Goal: Task Accomplishment & Management: Manage account settings

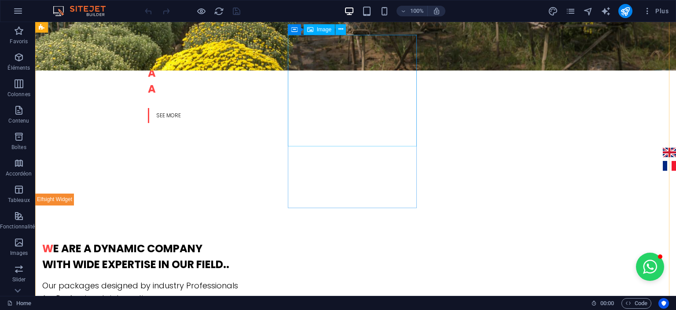
scroll to position [528, 0]
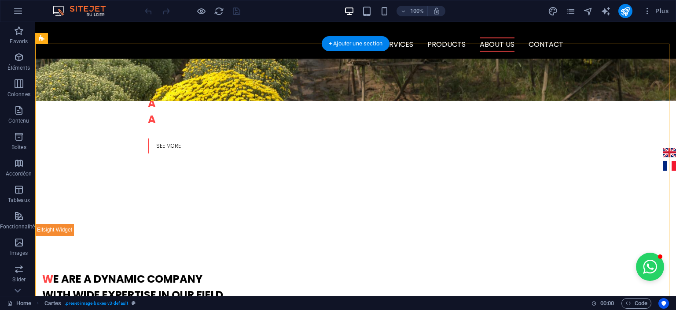
drag, startPoint x: 331, startPoint y: 94, endPoint x: 225, endPoint y: 88, distance: 106.3
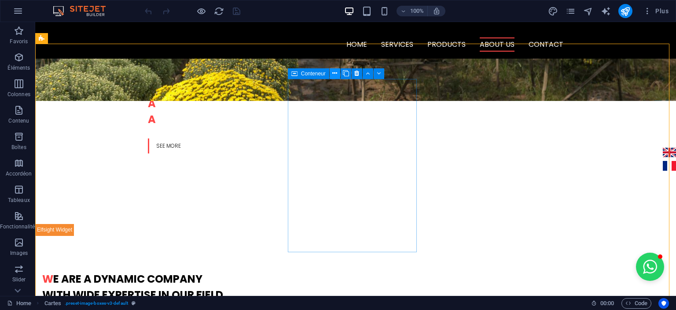
click at [336, 73] on icon at bounding box center [334, 73] width 5 height 9
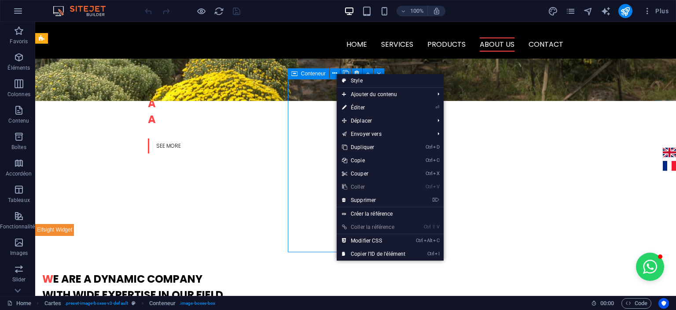
click at [307, 74] on span "Conteneur" at bounding box center [313, 73] width 25 height 5
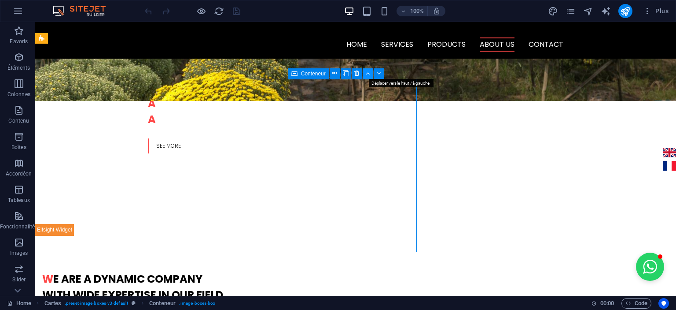
click at [367, 73] on icon at bounding box center [368, 73] width 4 height 9
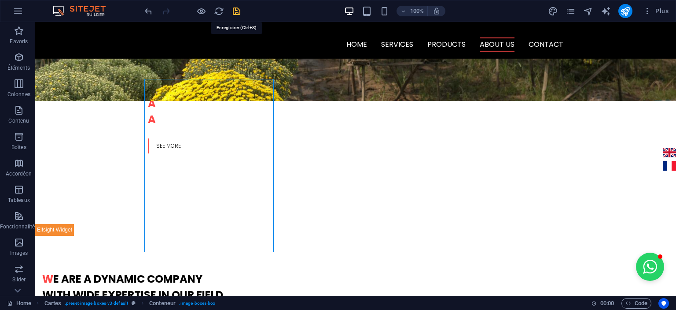
click at [239, 8] on icon "save" at bounding box center [237, 11] width 10 height 10
checkbox input "false"
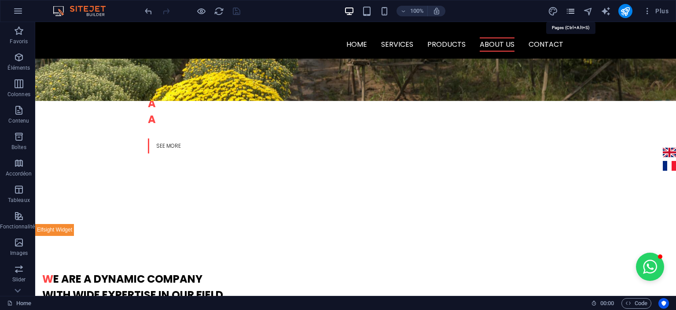
click at [570, 10] on icon "pages" at bounding box center [571, 11] width 10 height 10
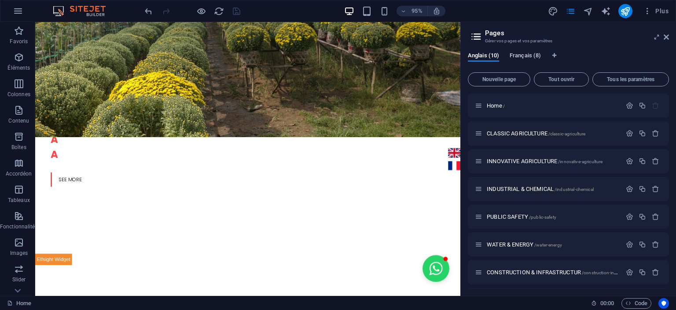
click at [528, 59] on span "Français (8)" at bounding box center [525, 56] width 31 height 12
click at [507, 104] on span "/" at bounding box center [508, 105] width 2 height 5
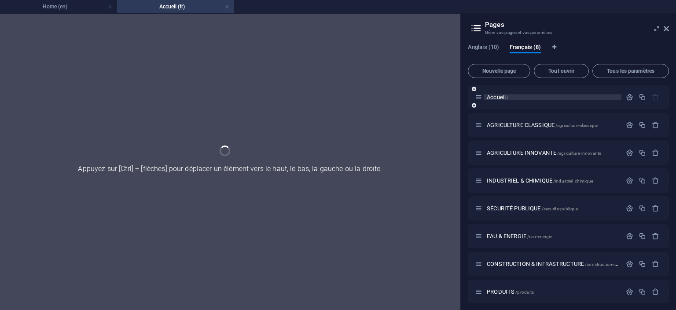
scroll to position [0, 0]
click at [507, 104] on div "Accueil /" at bounding box center [568, 97] width 201 height 24
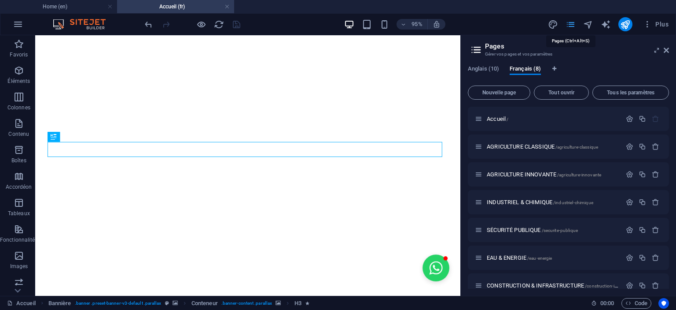
click at [568, 21] on icon "pages" at bounding box center [571, 24] width 10 height 10
drag, startPoint x: 668, startPoint y: 47, endPoint x: 626, endPoint y: 14, distance: 53.9
click at [668, 47] on icon at bounding box center [666, 50] width 5 height 7
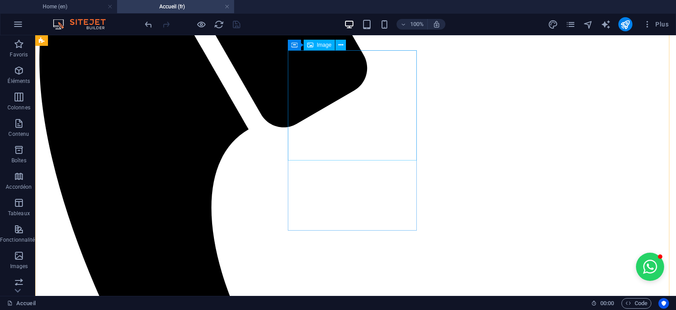
scroll to position [528, 0]
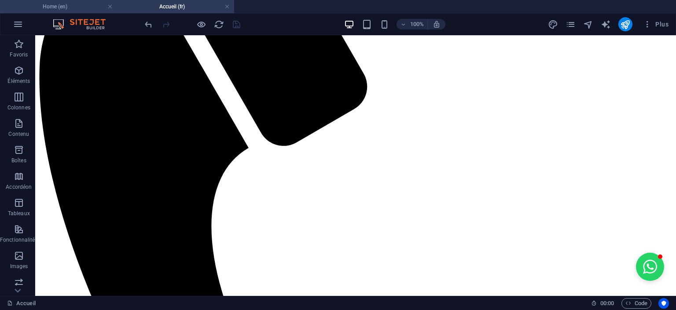
click at [48, 8] on h4 "Home (en)" at bounding box center [58, 7] width 117 height 10
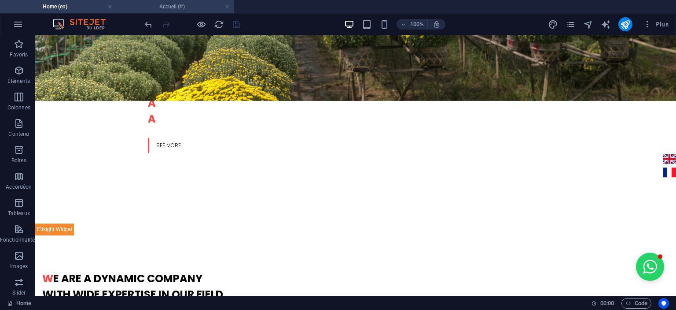
click at [151, 8] on h4 "Accueil (fr)" at bounding box center [175, 7] width 117 height 10
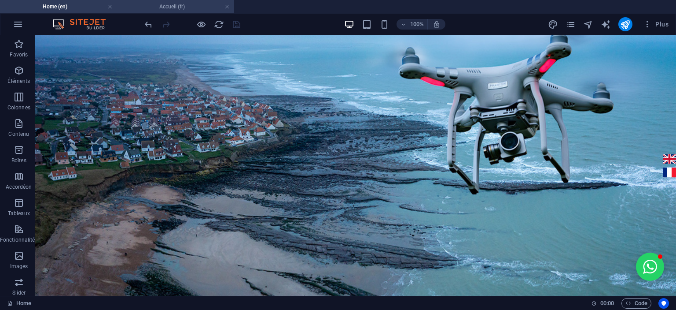
scroll to position [528, 0]
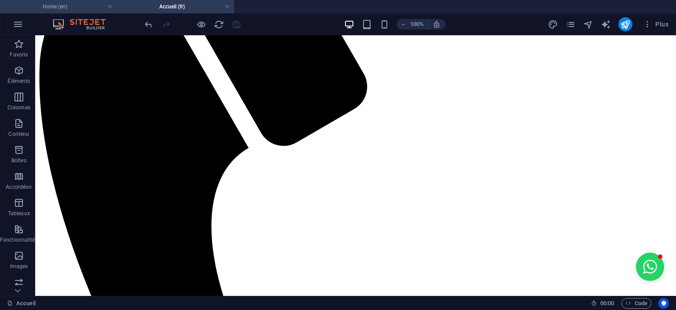
click at [79, 8] on h4 "Home (en)" at bounding box center [58, 7] width 117 height 10
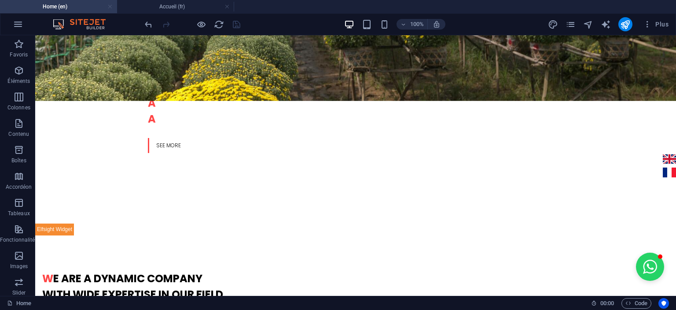
click at [107, 6] on link at bounding box center [109, 7] width 5 height 8
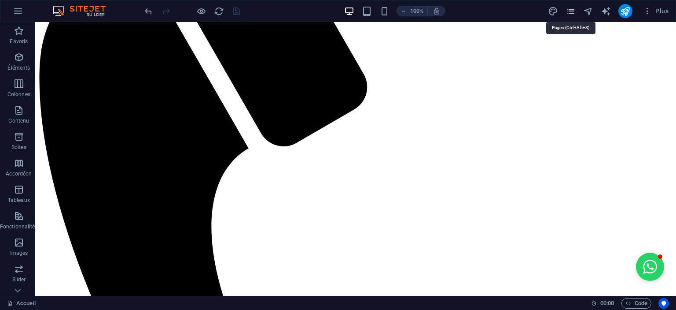
click at [576, 11] on icon "pages" at bounding box center [571, 11] width 10 height 10
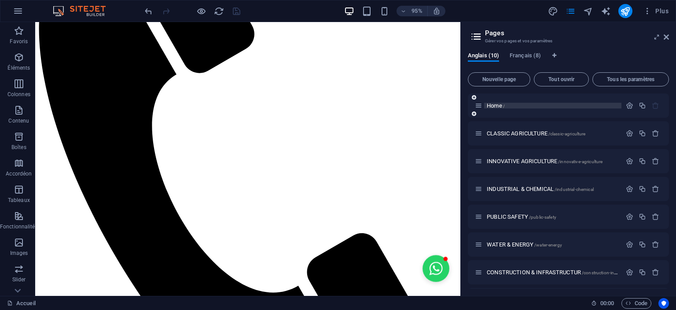
click at [491, 105] on span "Home /" at bounding box center [496, 105] width 18 height 7
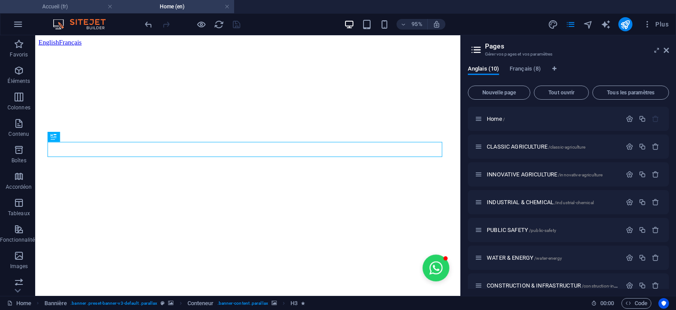
scroll to position [0, 0]
click at [108, 7] on link at bounding box center [109, 7] width 5 height 8
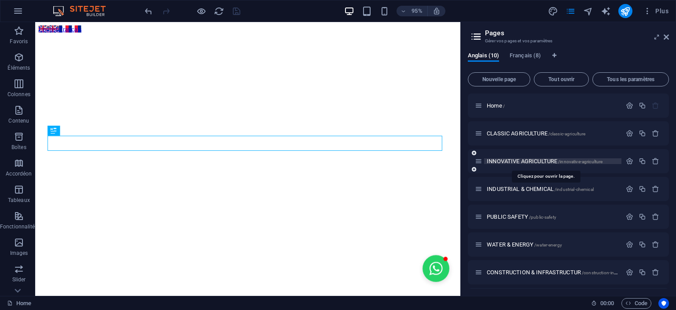
click at [543, 162] on span "INNOVATIVE AGRICULTURE /innovative-agriculture" at bounding box center [545, 161] width 116 height 7
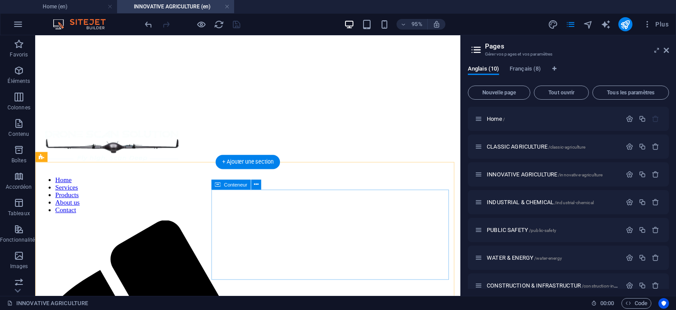
scroll to position [440, 0]
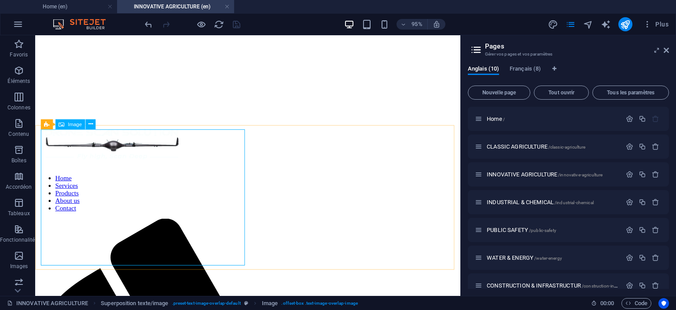
click at [70, 125] on span "Image" at bounding box center [75, 124] width 14 height 5
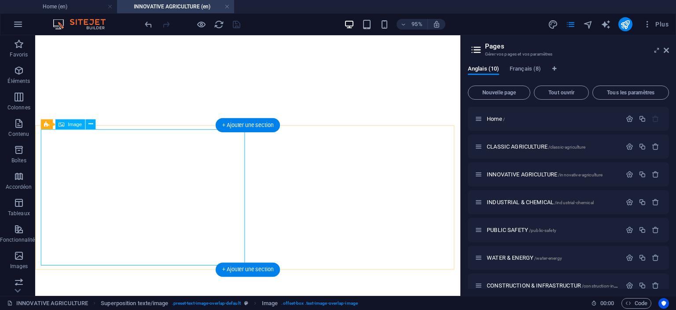
select select "%"
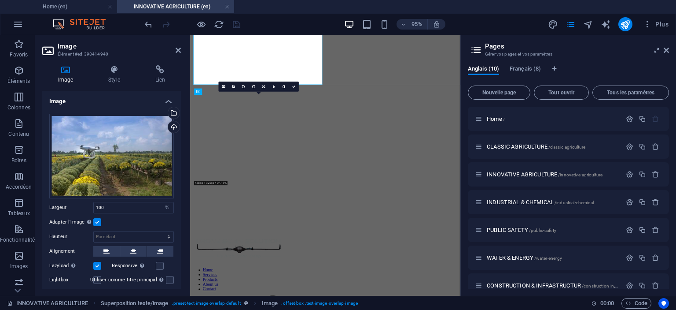
scroll to position [600, 0]
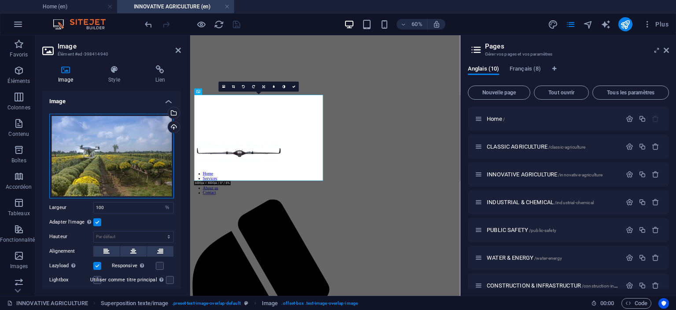
drag, startPoint x: 67, startPoint y: 137, endPoint x: 99, endPoint y: 165, distance: 42.4
click at [99, 165] on div "Glissez les fichiers ici, cliquez pour choisir les fichiers ou sélectionnez les…" at bounding box center [111, 156] width 125 height 85
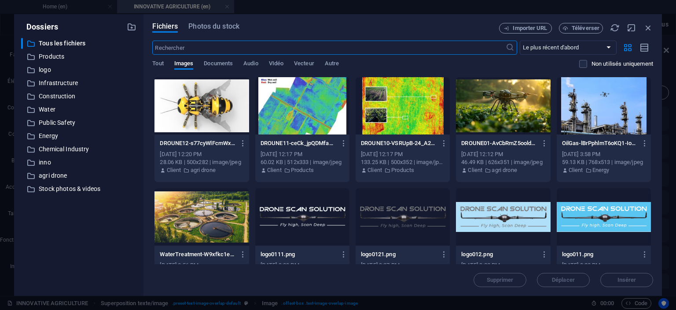
scroll to position [830, 0]
click at [187, 114] on div at bounding box center [202, 105] width 94 height 57
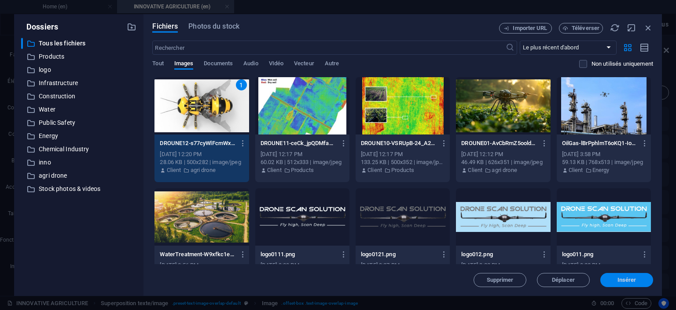
click at [629, 281] on span "Insérer" at bounding box center [627, 279] width 19 height 5
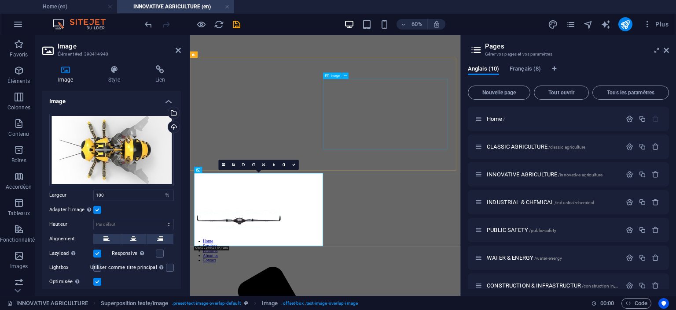
scroll to position [468, 0]
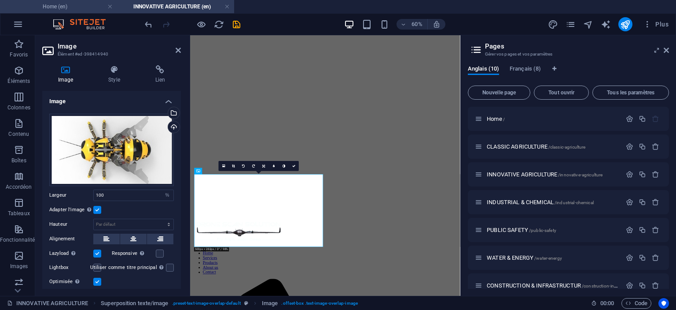
click at [44, 6] on h4 "Home (en)" at bounding box center [58, 7] width 117 height 10
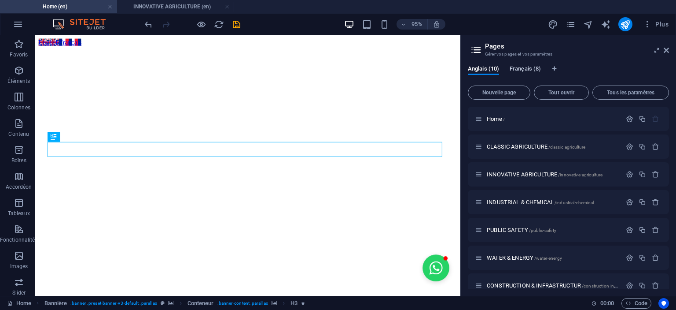
click at [527, 68] on span "Français (8)" at bounding box center [525, 69] width 31 height 12
click at [535, 175] on span "AGRICULTURE INNOVANTE /agriculture-innovante" at bounding box center [544, 174] width 114 height 7
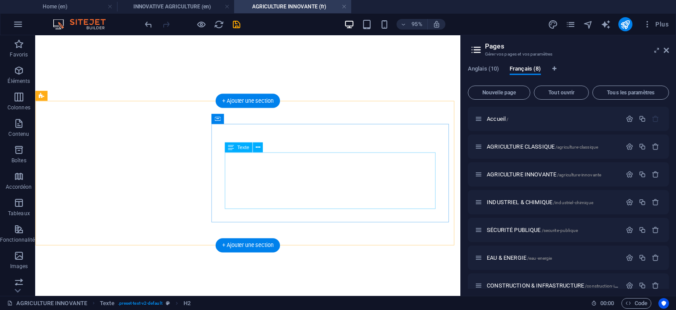
scroll to position [539, 0]
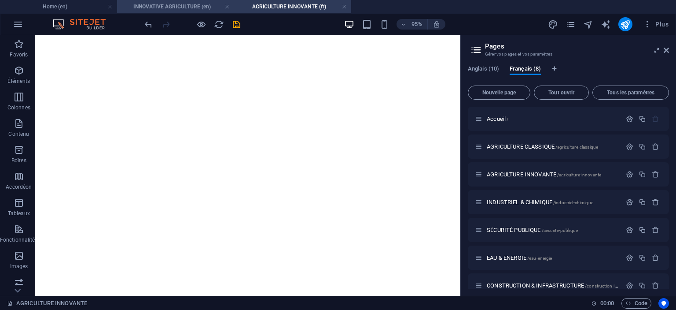
click at [175, 4] on h4 "INNOVATIVE AGRICULTURE (en)" at bounding box center [175, 7] width 117 height 10
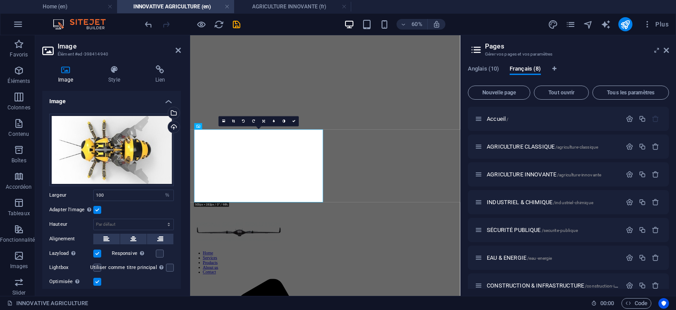
scroll to position [0, 0]
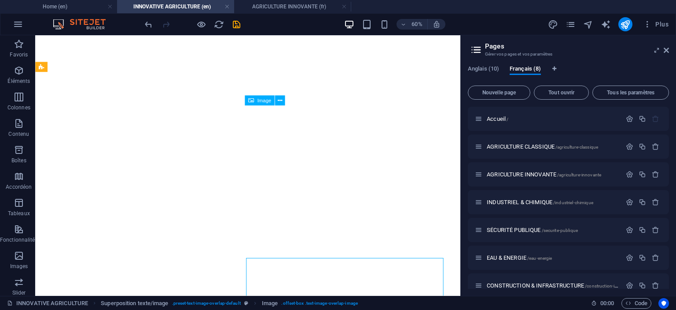
scroll to position [308, 0]
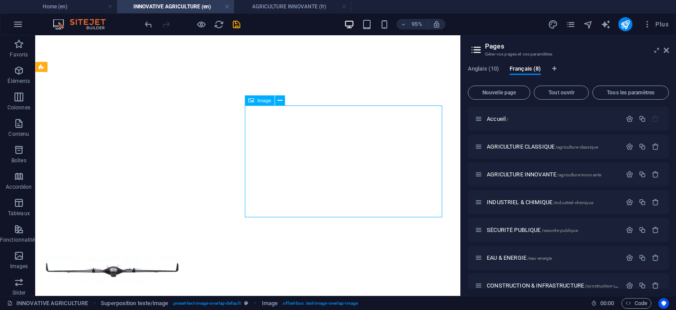
select select "%"
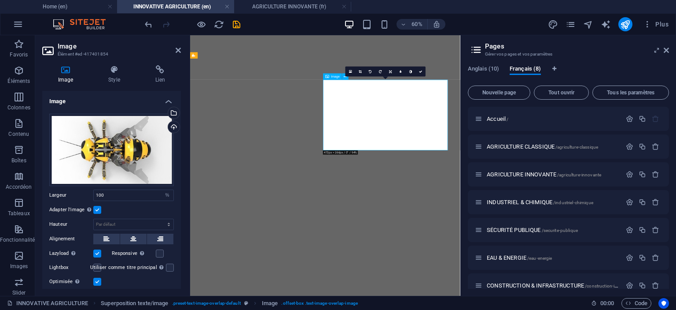
scroll to position [468, 0]
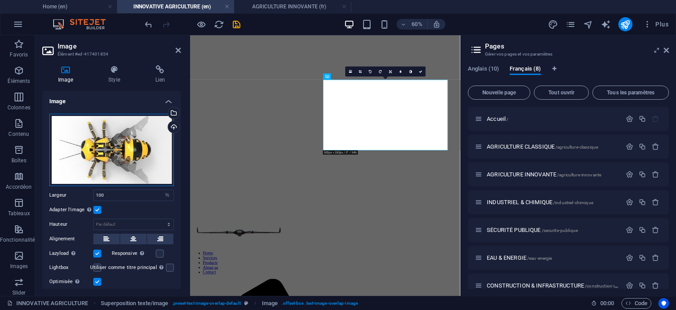
click at [126, 133] on div "Glissez les fichiers ici, cliquez pour choisir les fichiers ou sélectionnez les…" at bounding box center [111, 150] width 125 height 72
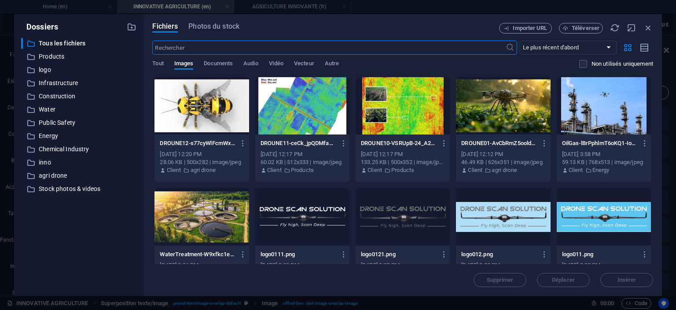
scroll to position [809, 0]
click at [58, 175] on p "agri drone" at bounding box center [80, 175] width 82 height 10
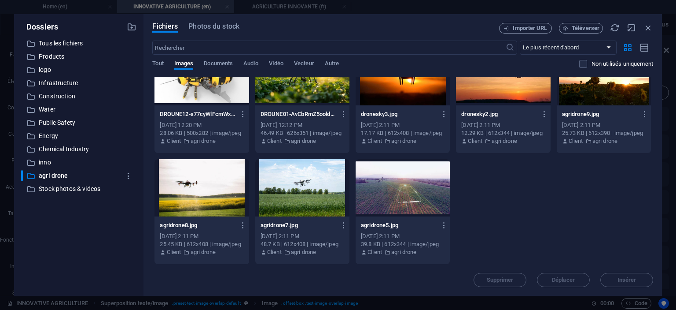
scroll to position [0, 0]
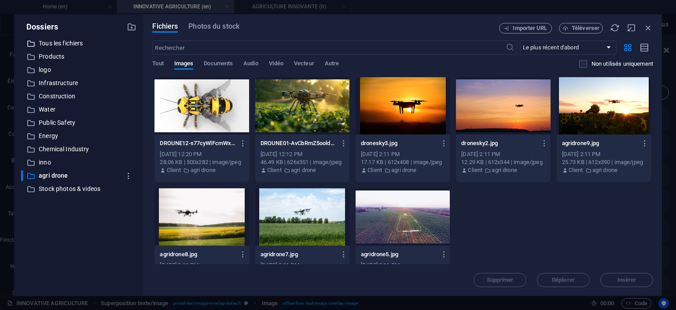
click at [46, 39] on p "Tous les fichiers" at bounding box center [80, 43] width 82 height 10
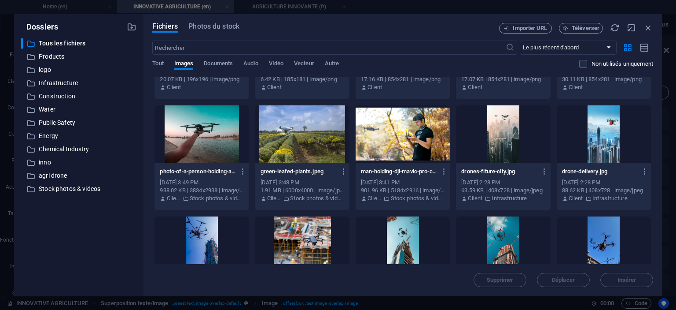
scroll to position [749, 0]
click at [303, 125] on div at bounding box center [302, 133] width 94 height 57
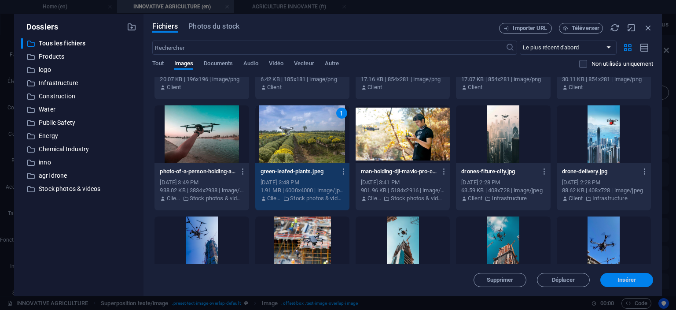
click at [633, 277] on span "Insérer" at bounding box center [627, 279] width 19 height 5
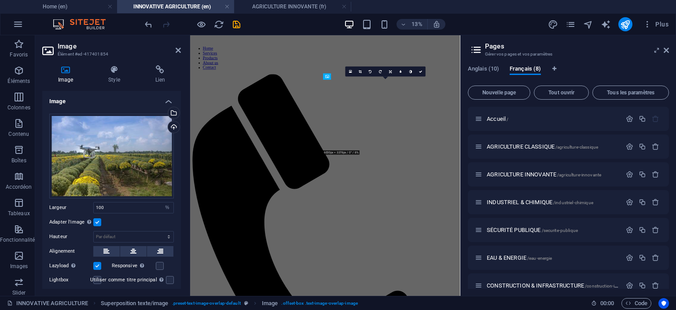
scroll to position [468, 0]
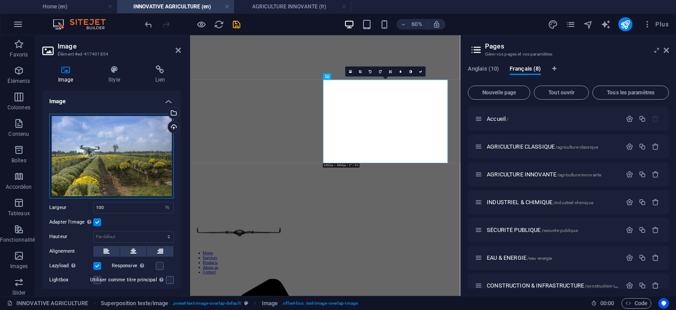
click at [94, 143] on div "Glissez les fichiers ici, cliquez pour choisir les fichiers ou sélectionnez les…" at bounding box center [111, 156] width 125 height 85
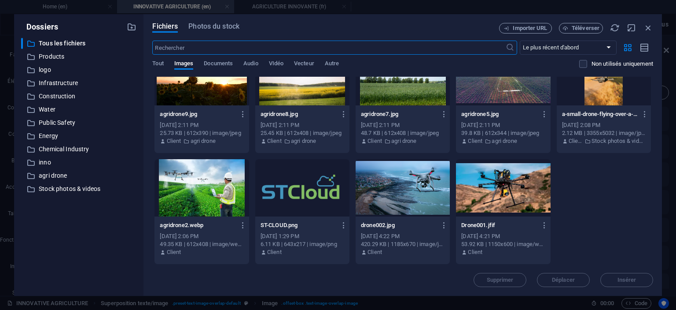
scroll to position [1539, 0]
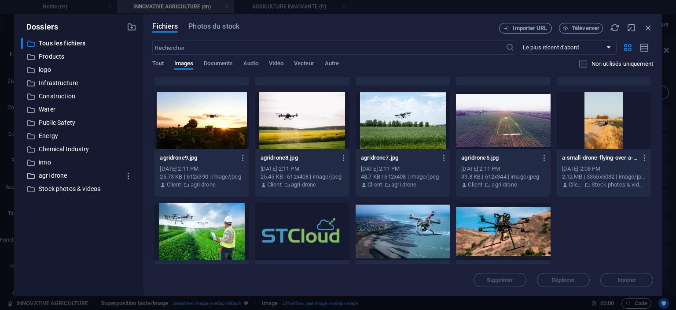
click at [49, 173] on p "agri drone" at bounding box center [80, 175] width 82 height 10
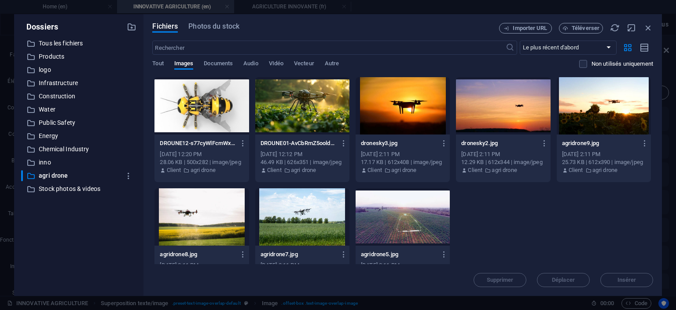
scroll to position [29, 0]
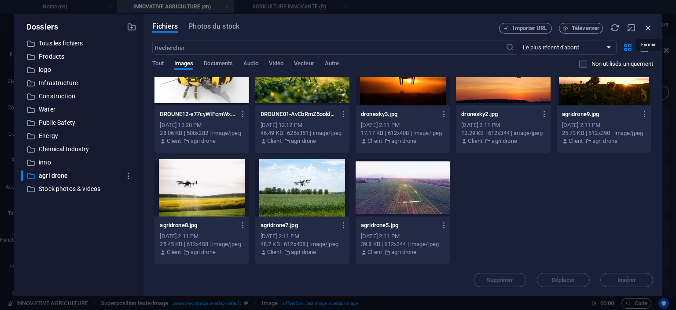
click at [650, 25] on icon "button" at bounding box center [649, 28] width 10 height 10
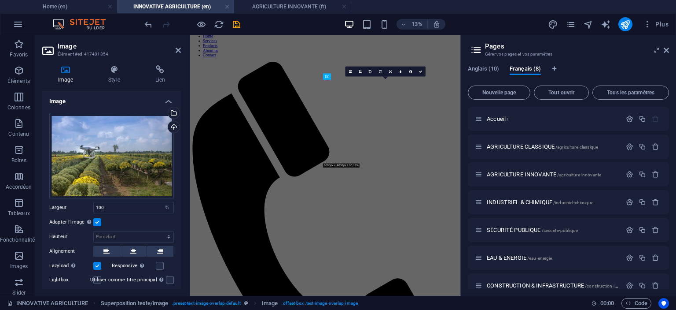
scroll to position [468, 0]
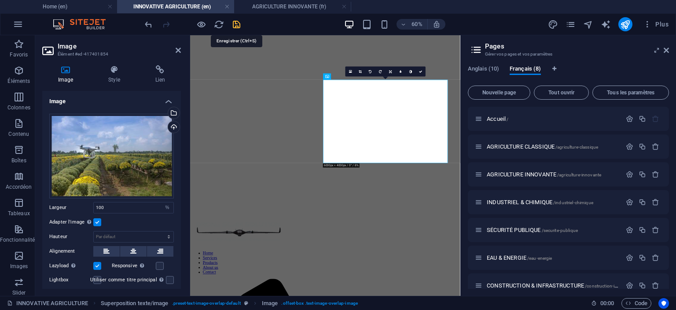
click at [238, 22] on icon "save" at bounding box center [237, 24] width 10 height 10
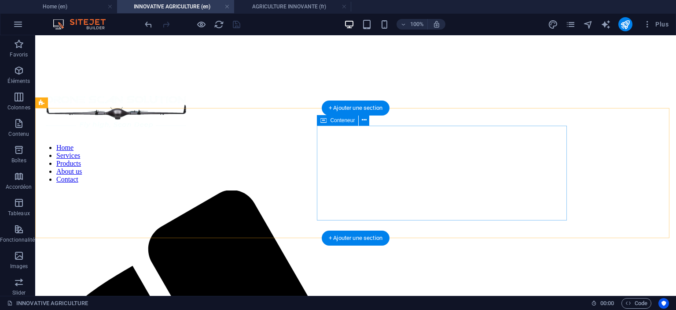
scroll to position [470, 0]
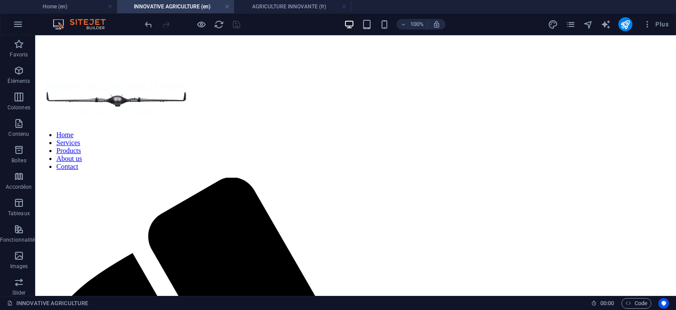
click at [180, 7] on h4 "INNOVATIVE AGRICULTURE (en)" at bounding box center [175, 7] width 117 height 10
click at [273, 6] on h4 "AGRICULTURE INNOVANTE (fr)" at bounding box center [292, 7] width 117 height 10
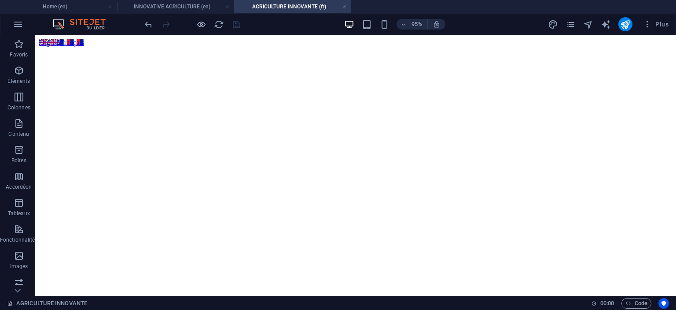
scroll to position [539, 0]
click at [190, 2] on h4 "INNOVATIVE AGRICULTURE (en)" at bounding box center [175, 7] width 117 height 10
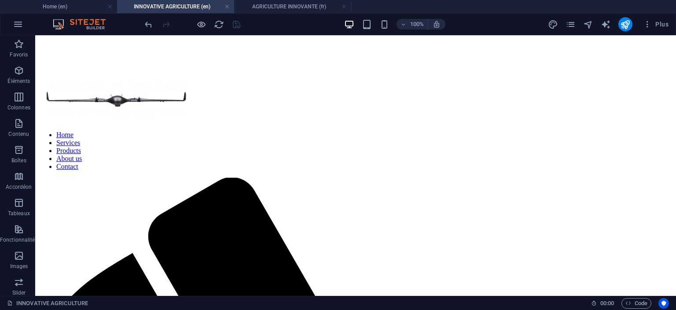
scroll to position [0, 0]
click at [345, 8] on link at bounding box center [344, 7] width 5 height 8
click at [569, 25] on icon "pages" at bounding box center [571, 24] width 10 height 10
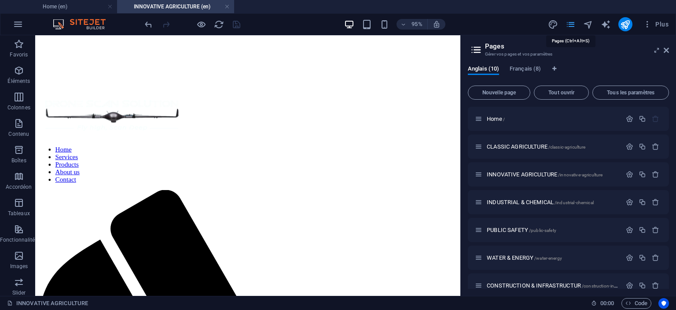
scroll to position [484, 0]
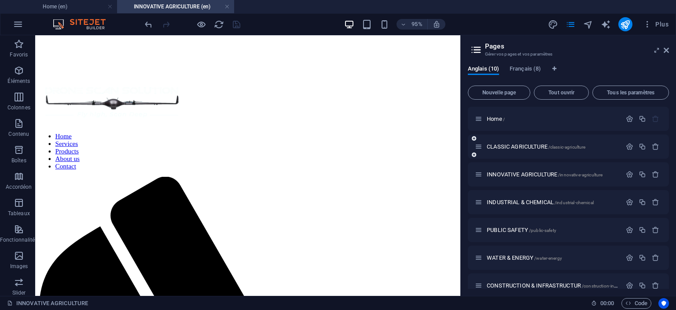
click at [525, 150] on div "CLASSIC AGRICULTURE /classic-agriculture" at bounding box center [548, 146] width 147 height 10
click at [525, 146] on span "CLASSIC AGRICULTURE /classic-agriculture" at bounding box center [536, 146] width 99 height 7
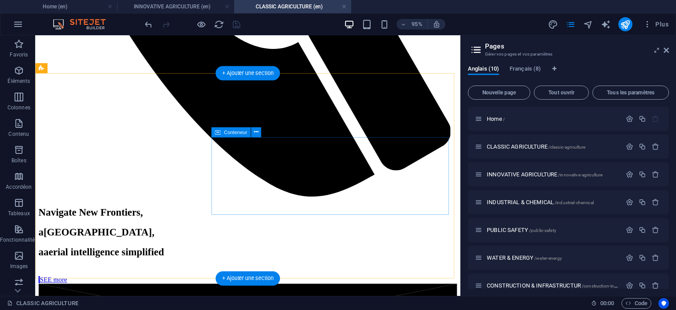
scroll to position [760, 0]
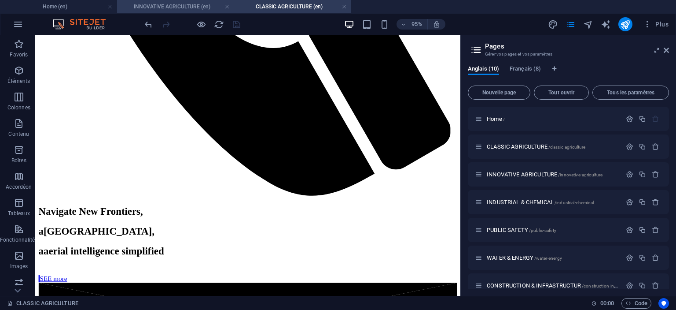
click at [177, 8] on h4 "INNOVATIVE AGRICULTURE (en)" at bounding box center [175, 7] width 117 height 10
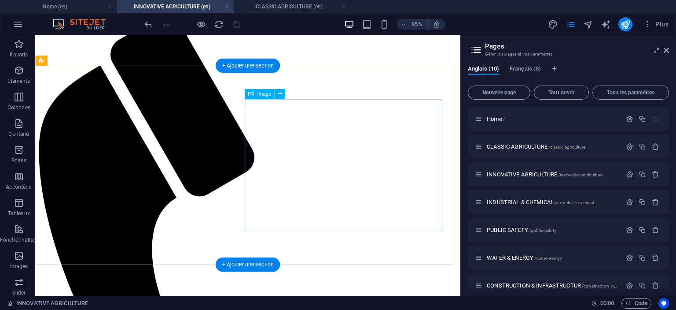
scroll to position [654, 0]
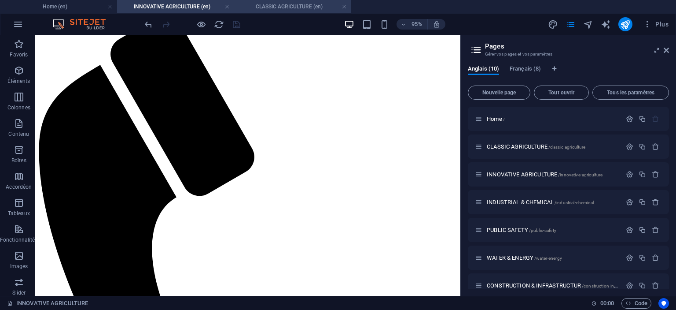
click at [300, 7] on h4 "CLASSIC AGRICULTURE (en)" at bounding box center [292, 7] width 117 height 10
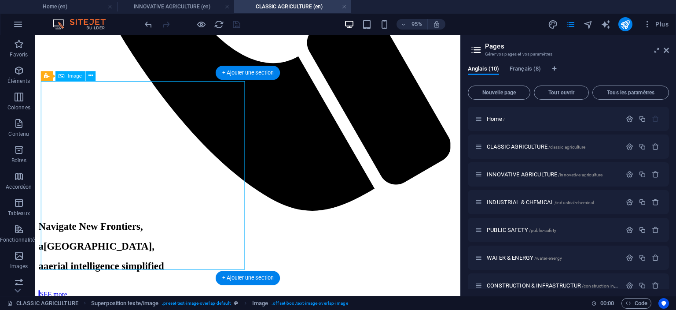
select select "%"
select select "px"
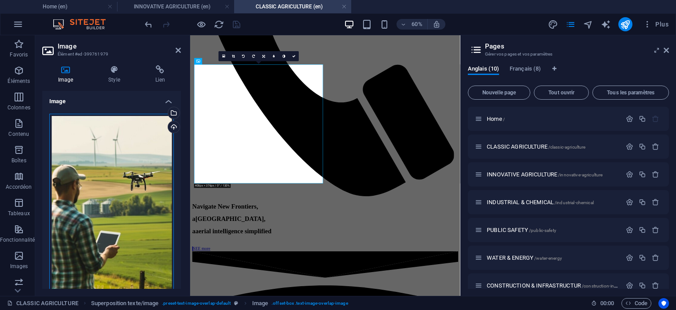
click at [133, 177] on div "Glissez les fichiers ici, cliquez pour choisir les fichiers ou sélectionnez les…" at bounding box center [111, 223] width 125 height 219
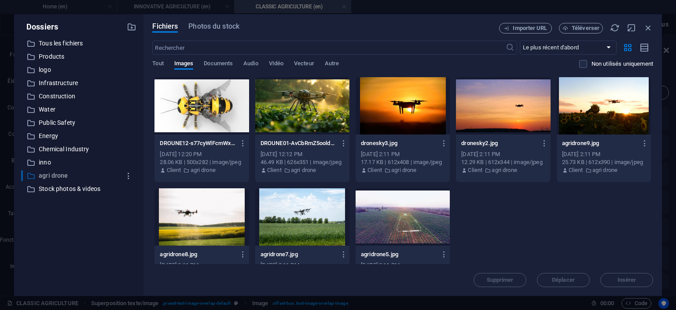
click at [51, 172] on p "agri drone" at bounding box center [80, 175] width 82 height 10
click at [47, 163] on p "inno" at bounding box center [80, 162] width 82 height 10
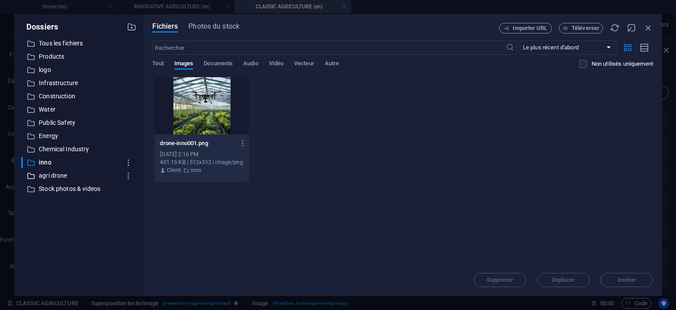
click at [56, 174] on p "agri drone" at bounding box center [80, 175] width 82 height 10
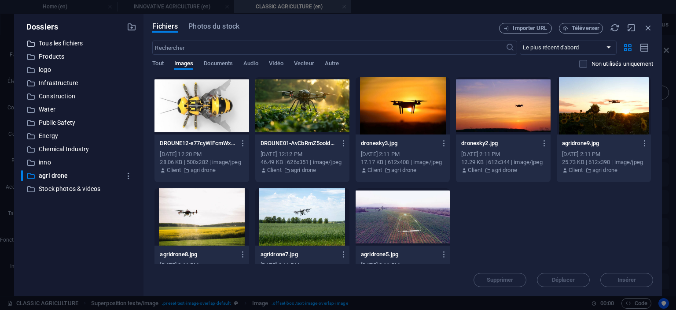
click at [57, 44] on p "Tous les fichiers" at bounding box center [80, 43] width 82 height 10
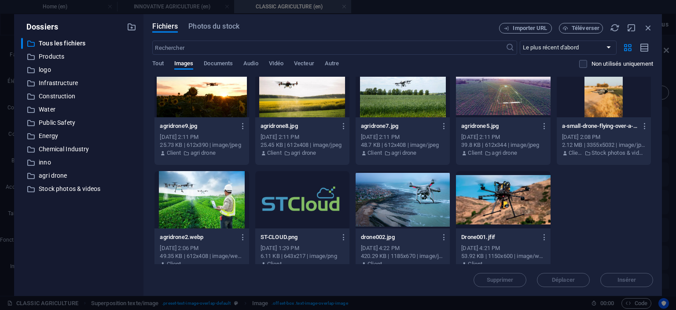
scroll to position [1583, 0]
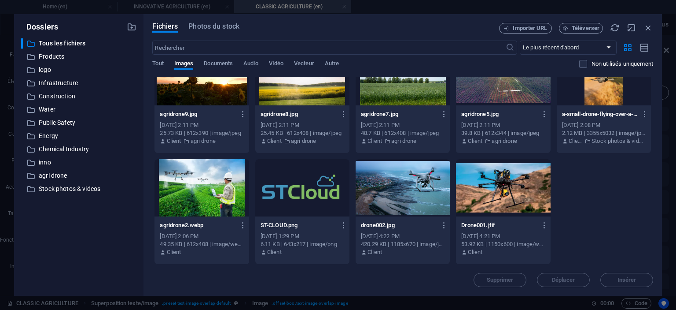
click at [199, 179] on div at bounding box center [202, 187] width 94 height 57
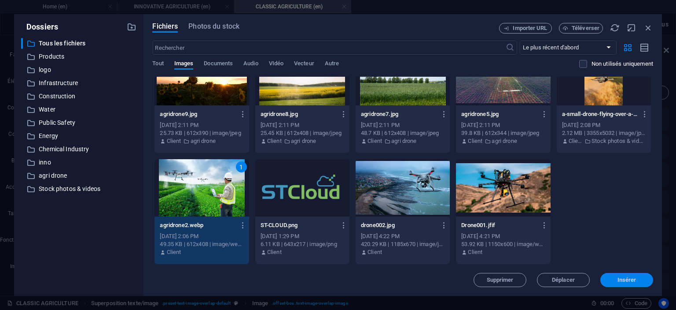
click at [624, 276] on button "Insérer" at bounding box center [627, 280] width 53 height 14
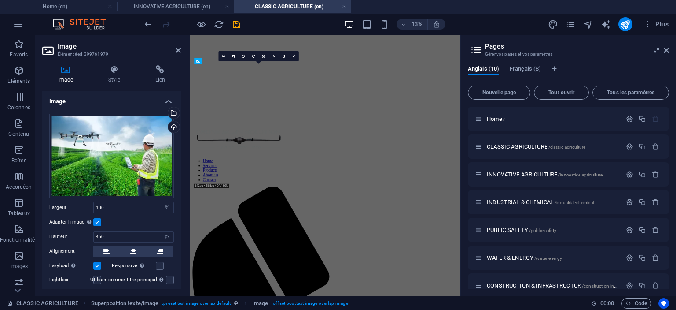
scroll to position [760, 0]
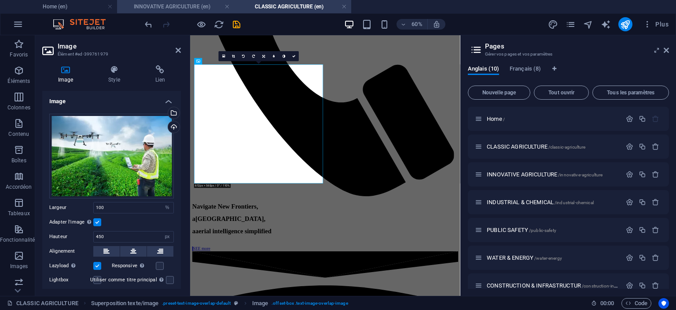
click at [180, 3] on h4 "INNOVATIVE AGRICULTURE (en)" at bounding box center [175, 7] width 117 height 10
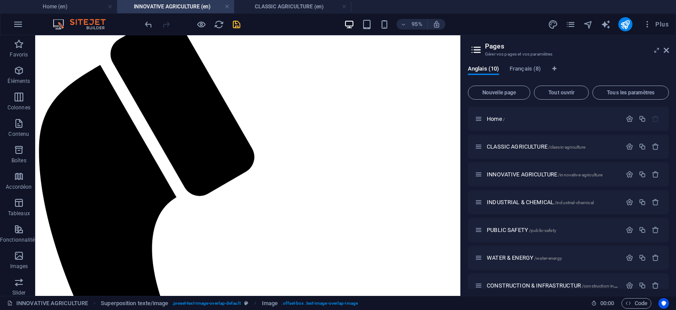
scroll to position [0, 0]
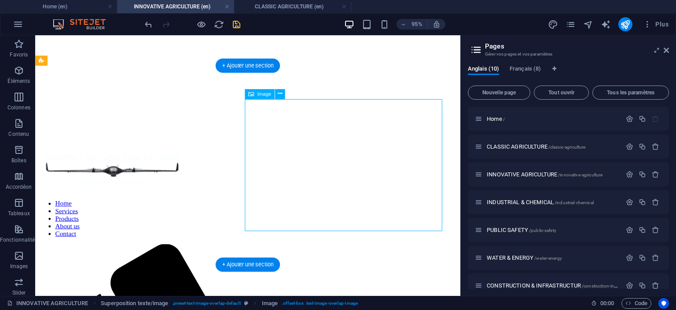
select select "%"
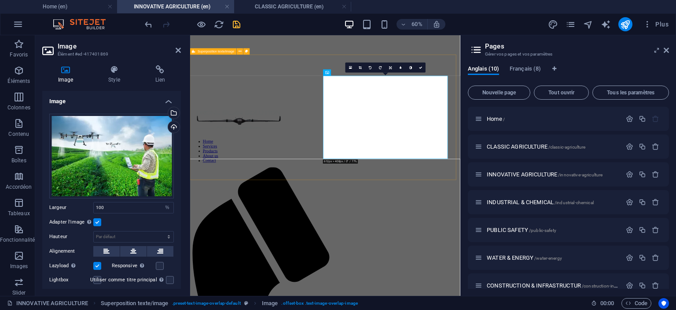
scroll to position [814, 0]
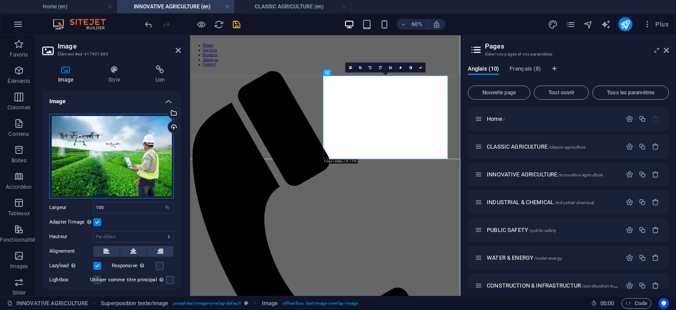
click at [88, 147] on div "Glissez les fichiers ici, cliquez pour choisir les fichiers ou sélectionnez les…" at bounding box center [111, 156] width 125 height 85
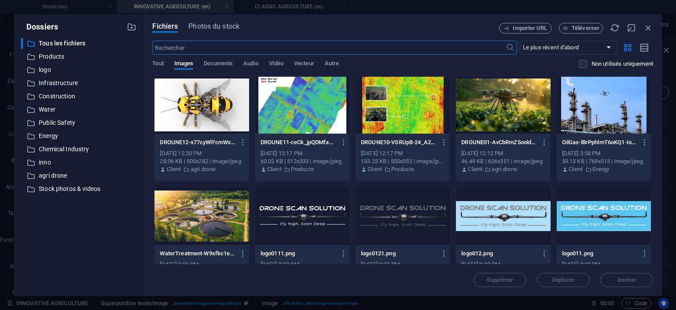
scroll to position [0, 0]
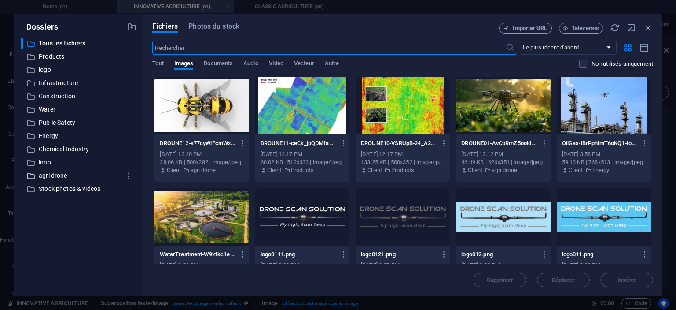
click at [50, 177] on p "agri drone" at bounding box center [80, 175] width 82 height 10
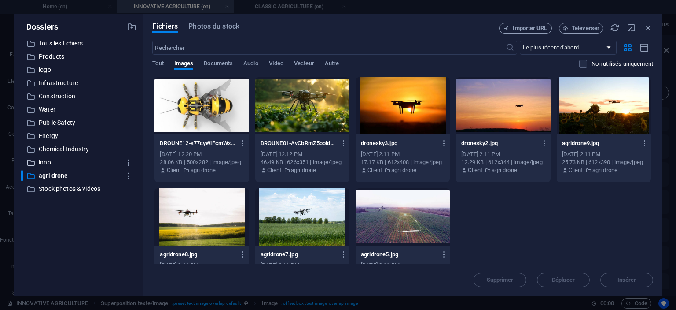
click at [43, 163] on p "inno" at bounding box center [80, 162] width 82 height 10
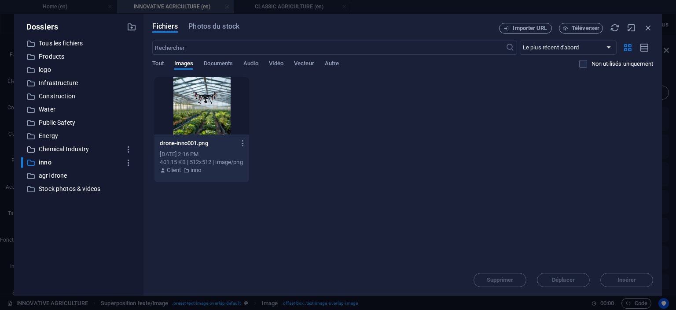
click at [47, 148] on p "Chemical Industry" at bounding box center [80, 149] width 82 height 10
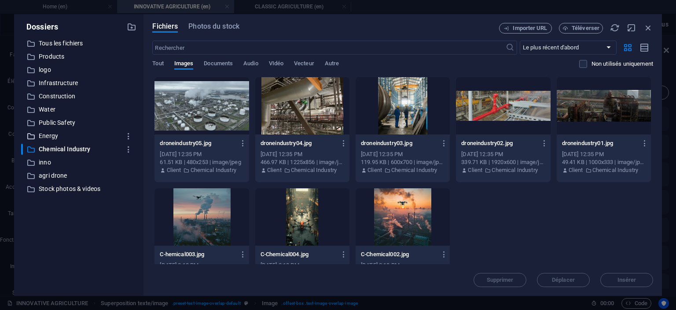
click at [46, 137] on p "Energy" at bounding box center [80, 136] width 82 height 10
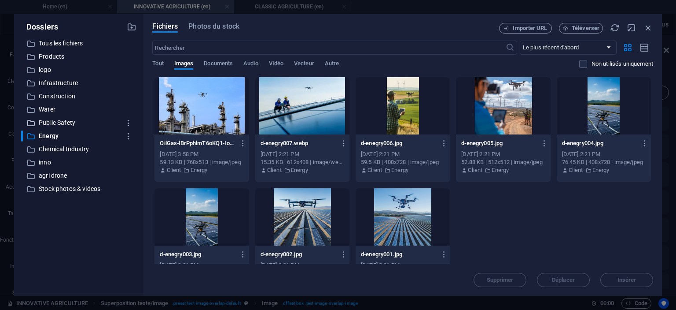
click at [47, 123] on p "Public Safety" at bounding box center [80, 123] width 82 height 10
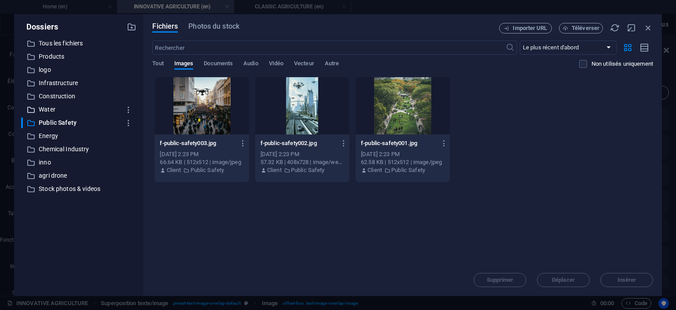
click at [52, 110] on p "Water" at bounding box center [80, 109] width 82 height 10
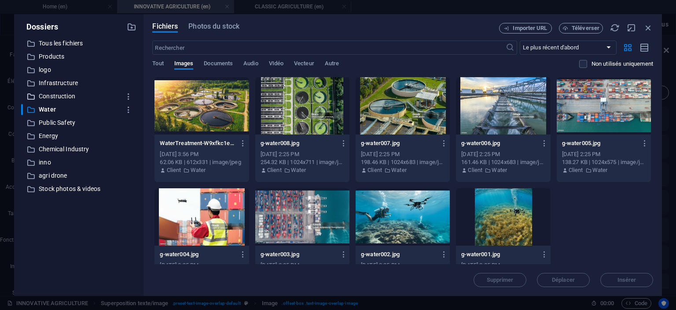
click at [53, 98] on p "Construction" at bounding box center [80, 96] width 82 height 10
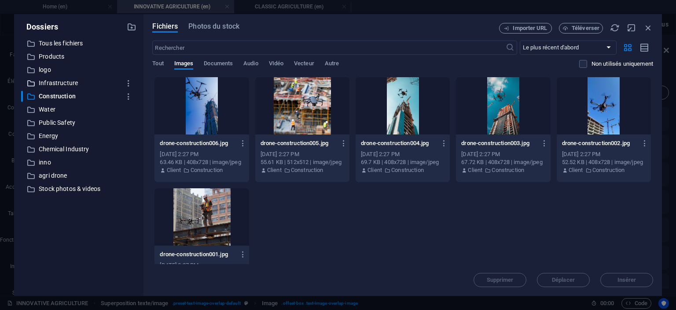
click at [55, 80] on p "Infrastructure" at bounding box center [80, 83] width 82 height 10
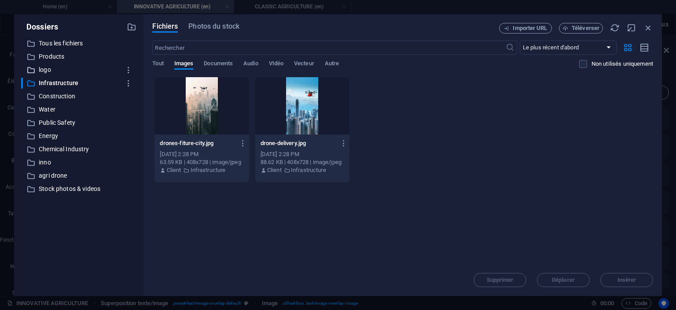
click at [46, 69] on p "logo" at bounding box center [80, 70] width 82 height 10
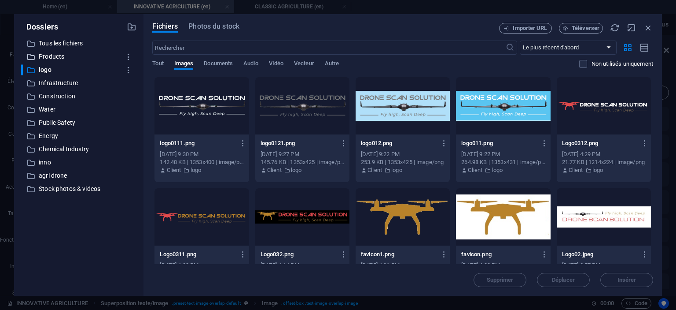
click at [48, 54] on p "Products" at bounding box center [80, 57] width 82 height 10
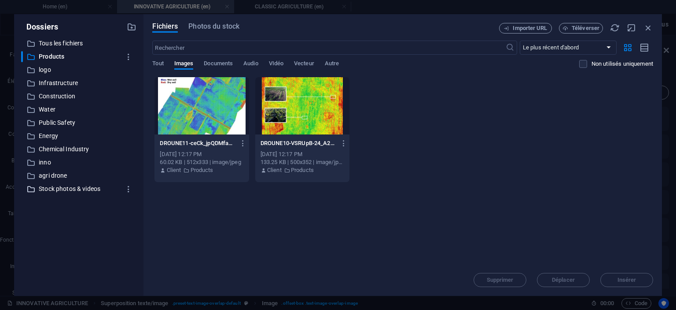
click at [56, 189] on p "Stock photos & videos" at bounding box center [80, 189] width 82 height 10
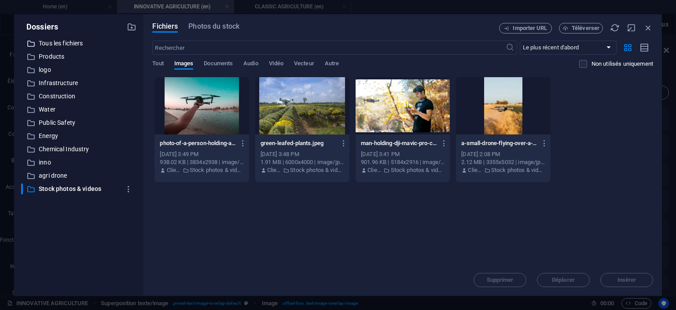
click at [60, 41] on p "Tous les fichiers" at bounding box center [80, 43] width 82 height 10
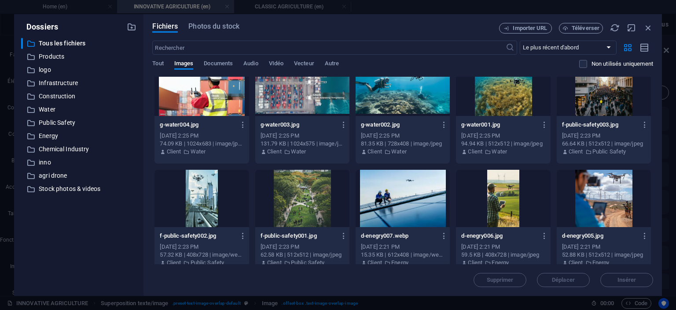
scroll to position [1145, 0]
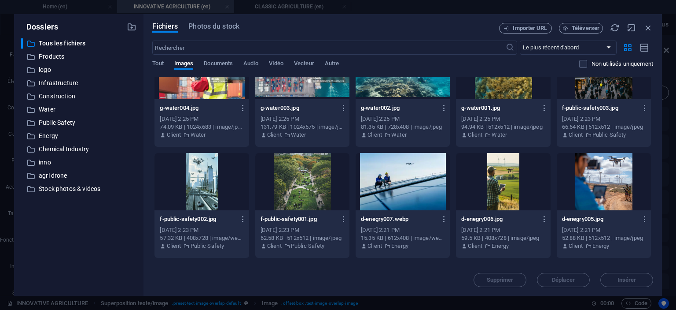
click at [509, 173] on div at bounding box center [503, 181] width 94 height 57
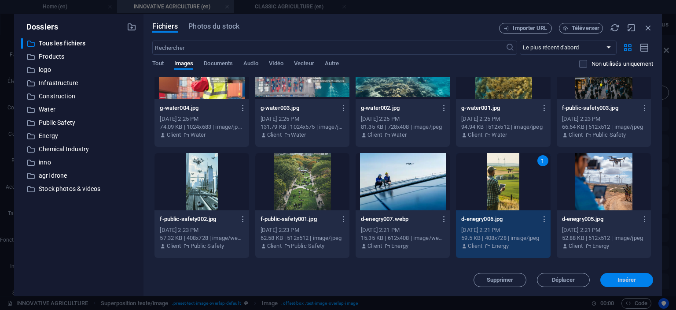
click at [628, 281] on span "Insérer" at bounding box center [627, 279] width 19 height 5
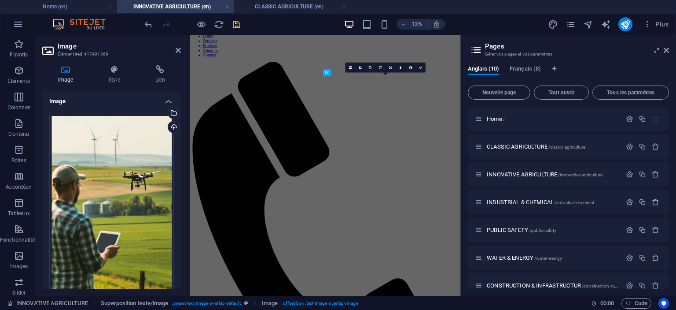
scroll to position [814, 0]
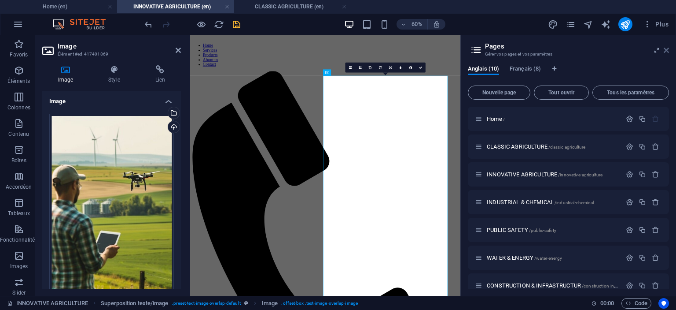
click at [667, 48] on icon at bounding box center [666, 50] width 5 height 7
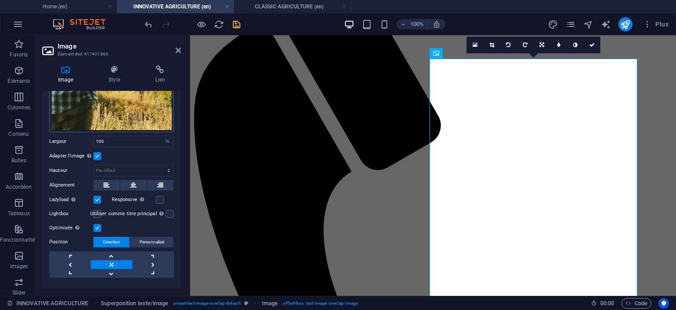
scroll to position [214, 0]
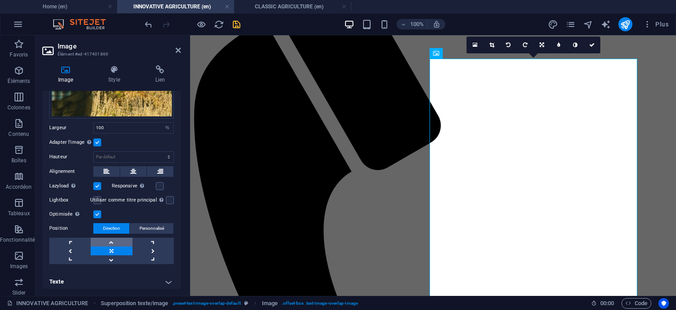
click at [111, 237] on link at bounding box center [111, 241] width 41 height 9
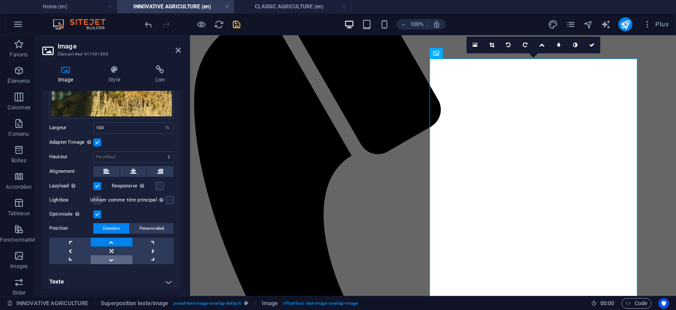
click at [111, 255] on link at bounding box center [111, 259] width 41 height 9
click at [164, 278] on h4 "Texte" at bounding box center [111, 281] width 139 height 21
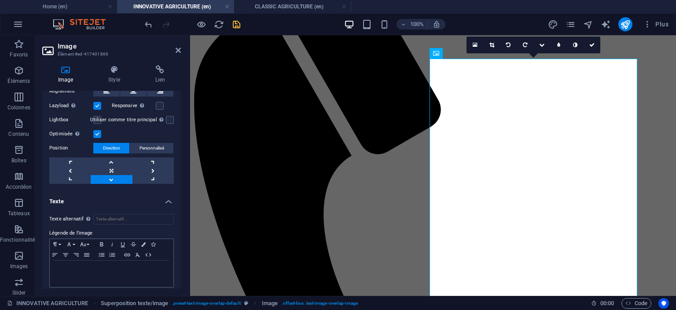
scroll to position [296, 0]
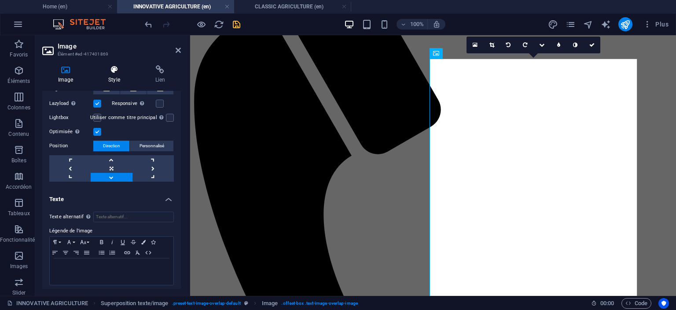
click at [118, 72] on icon at bounding box center [113, 69] width 43 height 9
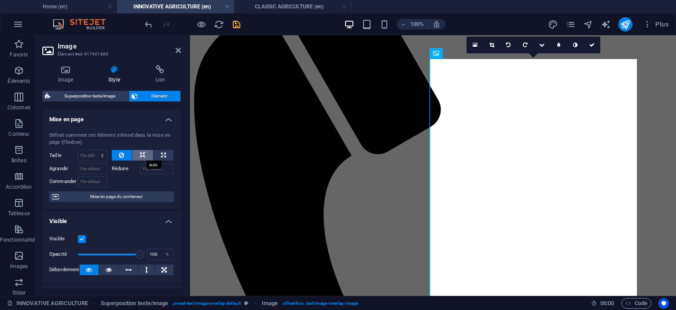
click at [141, 152] on icon at bounding box center [143, 155] width 6 height 11
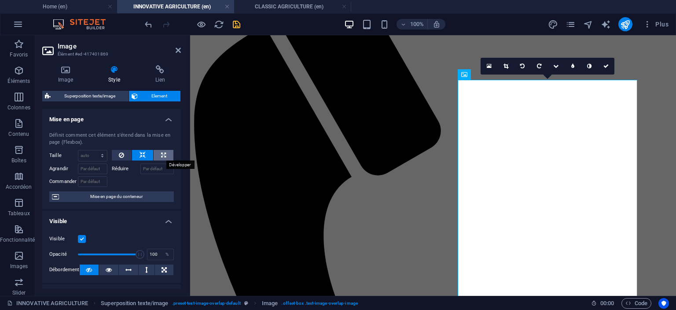
click at [159, 152] on button at bounding box center [164, 155] width 20 height 11
type input "100"
select select "%"
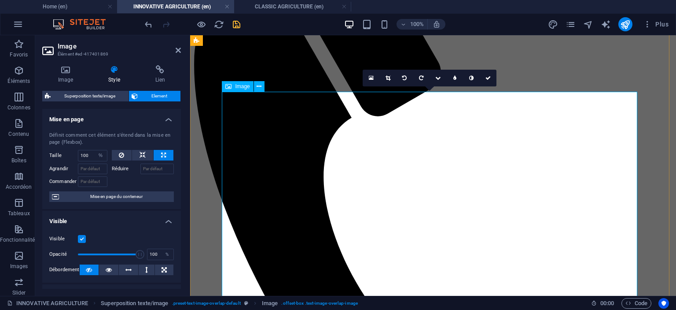
scroll to position [724, 0]
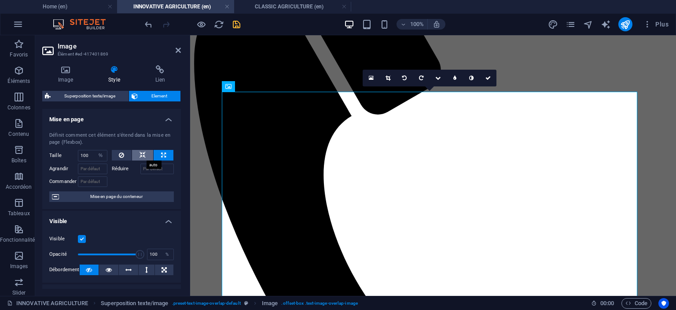
click at [142, 154] on icon at bounding box center [143, 155] width 6 height 11
select select "DISABLED_OPTION_VALUE"
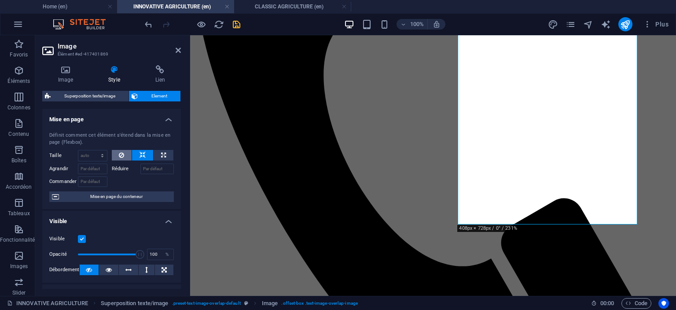
click at [124, 155] on button at bounding box center [122, 155] width 20 height 11
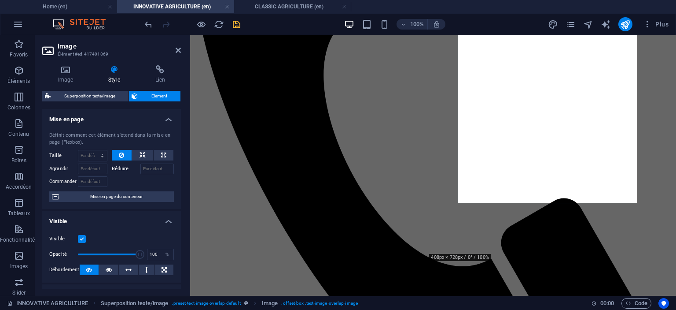
scroll to position [860, 0]
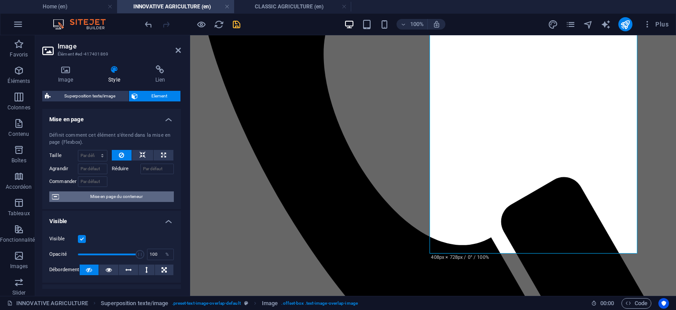
click at [120, 197] on span "Mise en page du conteneur" at bounding box center [117, 196] width 110 height 11
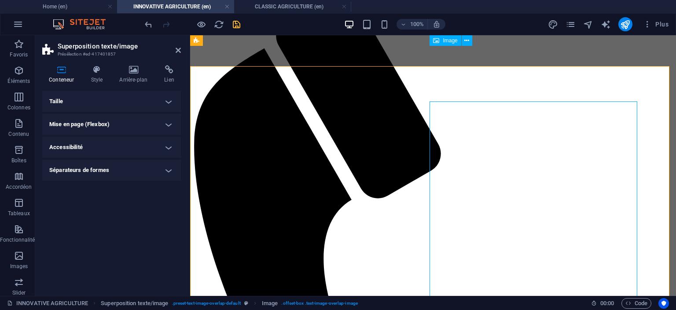
scroll to position [640, 0]
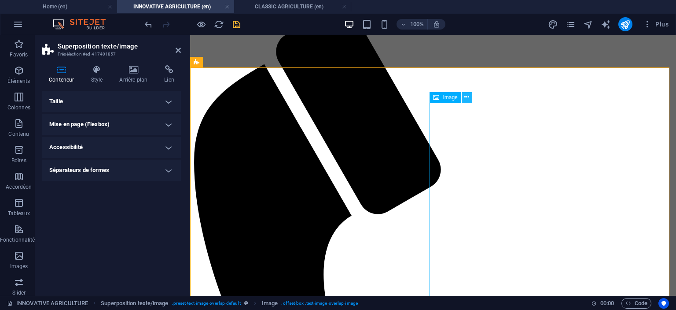
click at [465, 96] on icon at bounding box center [467, 96] width 5 height 9
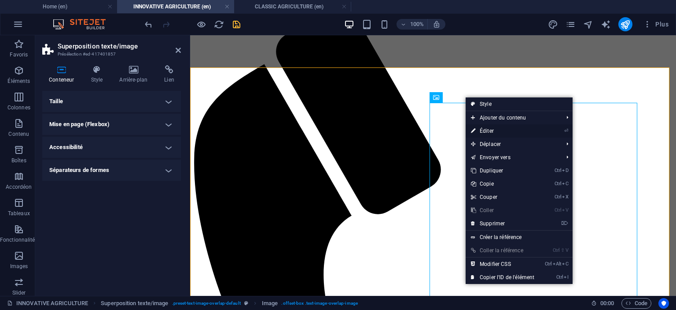
click at [489, 130] on link "⏎ Éditer" at bounding box center [503, 130] width 74 height 13
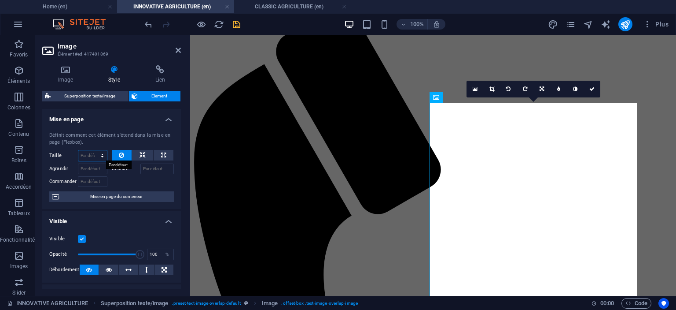
click at [99, 154] on select "Par défaut auto px % 1/1 1/2 1/3 1/4 1/5 1/6 1/7 1/8 1/9 1/10" at bounding box center [92, 155] width 29 height 11
select select "px"
click at [93, 150] on select "Par défaut auto px % 1/1 1/2 1/3 1/4 1/5 1/6 1/7 1/8 1/9 1/10" at bounding box center [92, 155] width 29 height 11
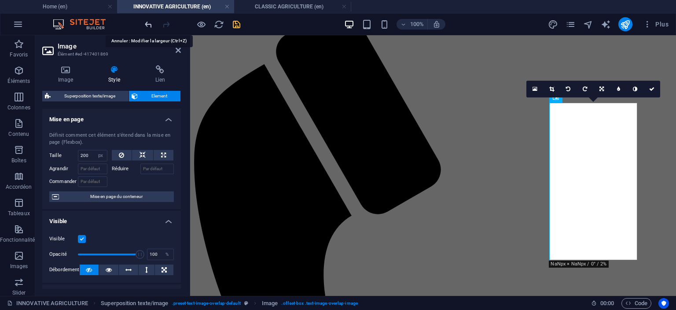
click at [149, 21] on icon "undo" at bounding box center [149, 24] width 10 height 10
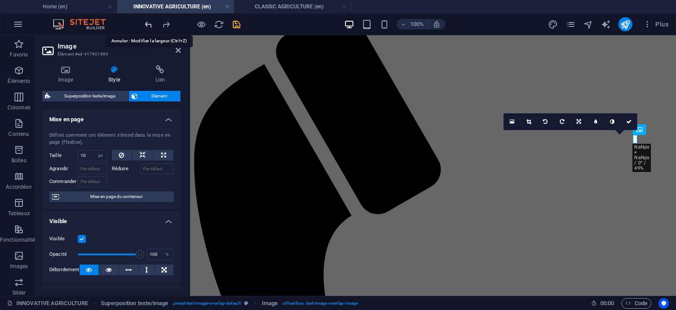
click at [148, 24] on icon "undo" at bounding box center [149, 24] width 10 height 10
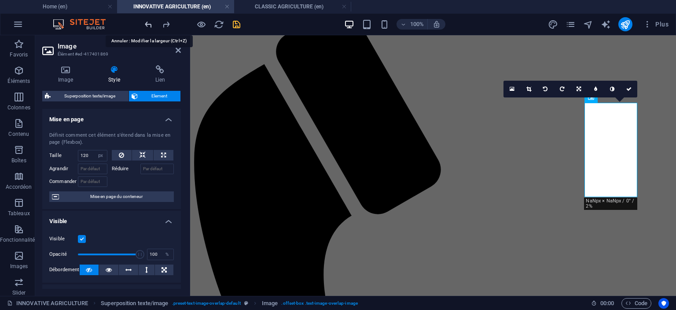
click at [148, 24] on icon "undo" at bounding box center [149, 24] width 10 height 10
type input "0"
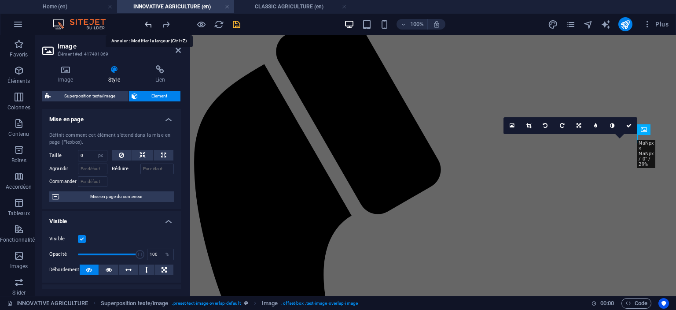
click at [148, 24] on icon "undo" at bounding box center [149, 24] width 10 height 10
select select "DISABLED_OPTION_VALUE"
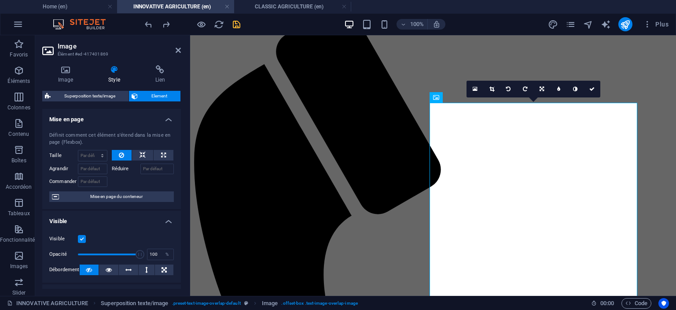
click at [164, 119] on h4 "Mise en page" at bounding box center [111, 117] width 139 height 16
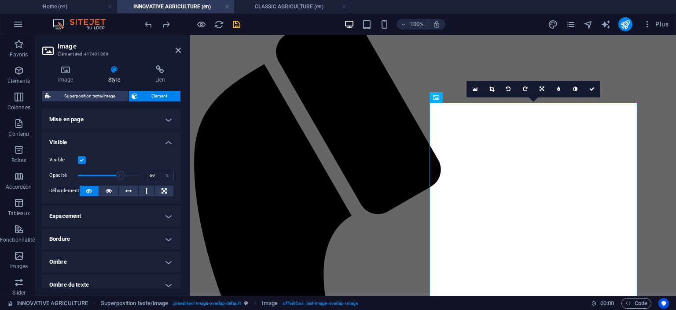
drag, startPoint x: 139, startPoint y: 176, endPoint x: 119, endPoint y: 176, distance: 19.4
click at [119, 176] on span at bounding box center [120, 175] width 9 height 9
type input "100"
drag, startPoint x: 119, startPoint y: 176, endPoint x: 142, endPoint y: 176, distance: 22.5
click at [142, 176] on span at bounding box center [140, 175] width 9 height 9
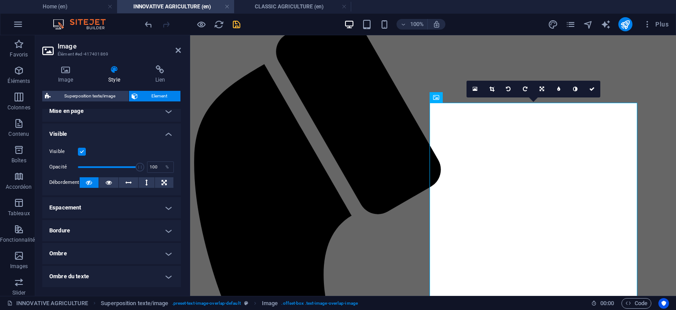
scroll to position [0, 0]
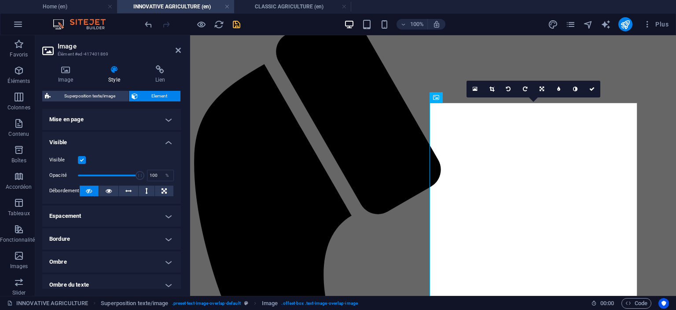
click at [164, 142] on h4 "Visible" at bounding box center [111, 140] width 139 height 16
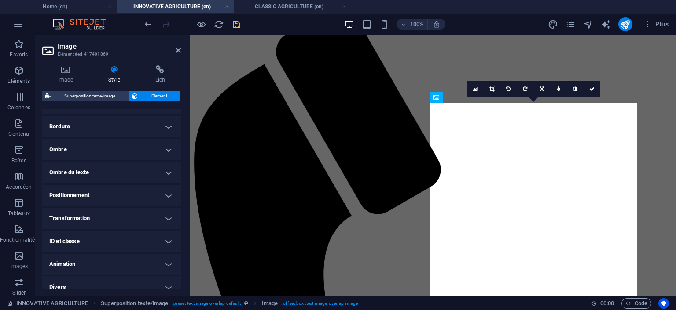
scroll to position [70, 0]
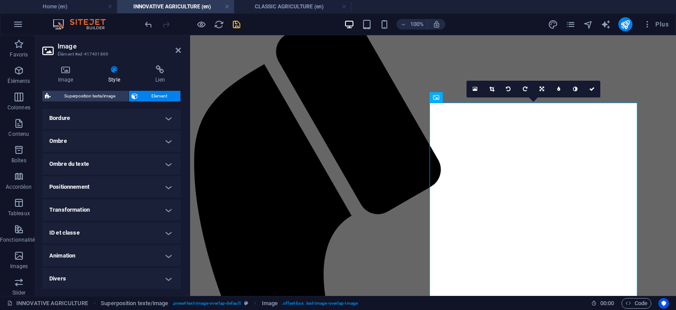
click at [166, 119] on h4 "Bordure" at bounding box center [111, 117] width 139 height 21
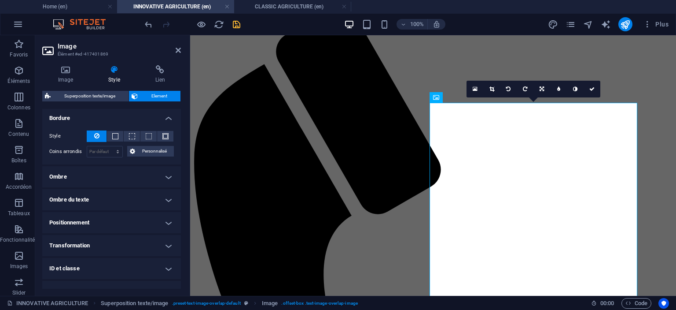
click at [166, 119] on h4 "Bordure" at bounding box center [111, 115] width 139 height 16
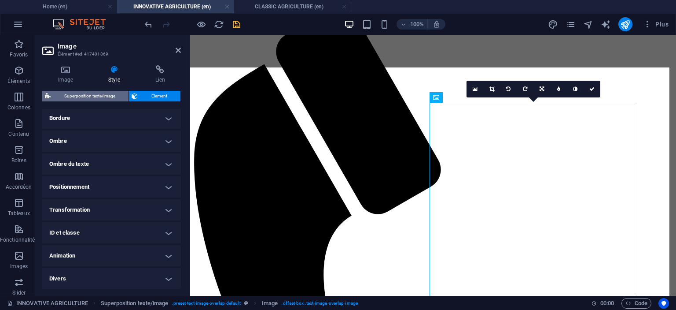
click at [91, 95] on span "Superposition texte/image" at bounding box center [89, 96] width 73 height 11
select select "rem"
select select "px"
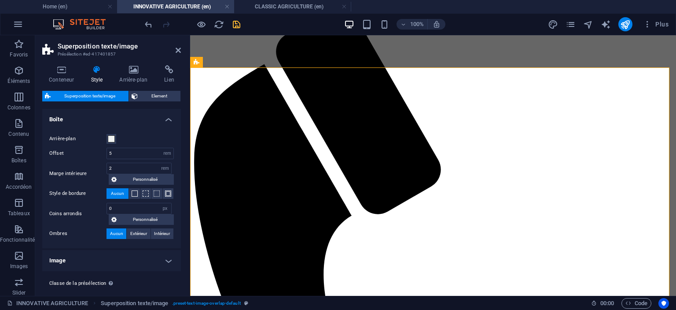
click at [166, 119] on h4 "Boîte" at bounding box center [111, 117] width 139 height 16
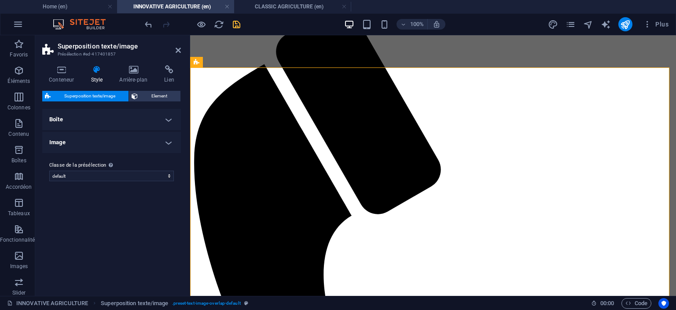
click at [167, 141] on h4 "Image" at bounding box center [111, 142] width 139 height 21
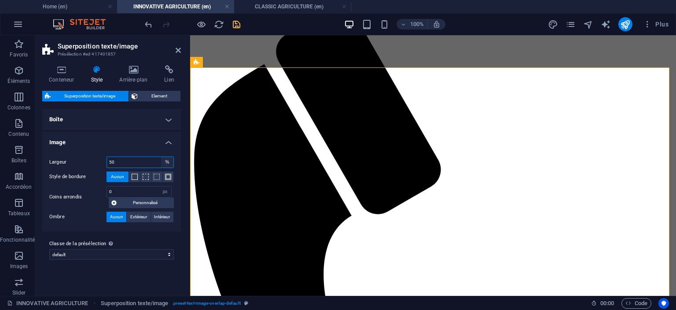
click at [162, 161] on select "rem px % vh vw" at bounding box center [167, 162] width 12 height 11
click at [112, 162] on input "50" at bounding box center [140, 162] width 66 height 11
click at [116, 189] on input "0" at bounding box center [139, 191] width 64 height 11
click at [111, 160] on input "50" at bounding box center [140, 162] width 66 height 11
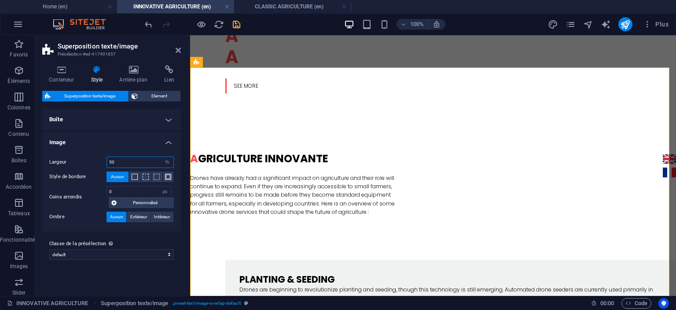
type input "5"
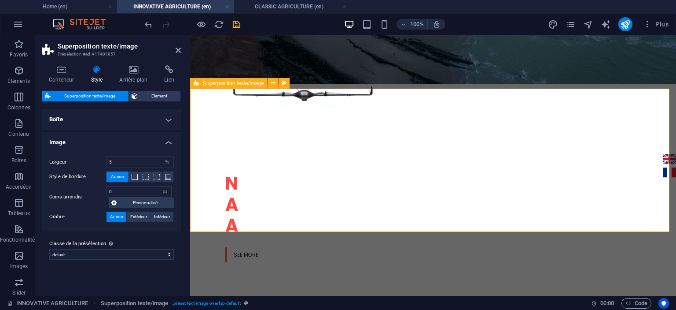
scroll to position [515, 0]
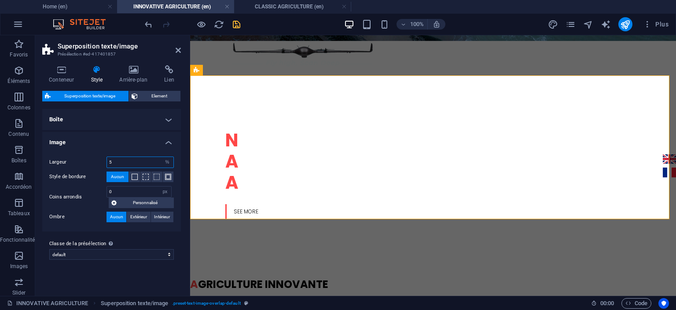
click at [125, 163] on input "5" at bounding box center [140, 162] width 66 height 11
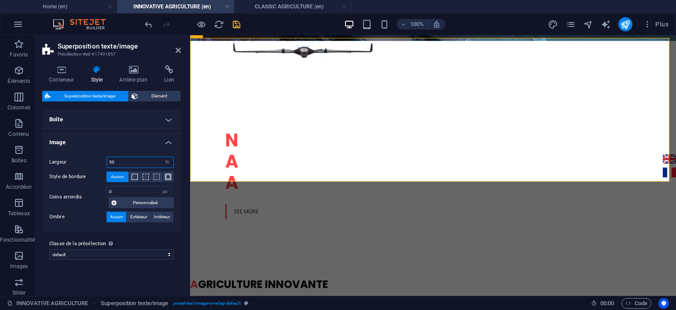
scroll to position [552, 0]
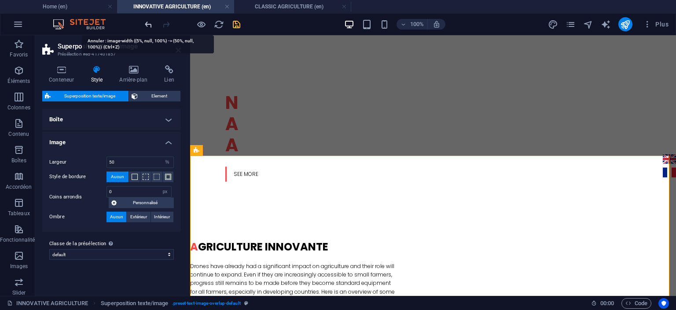
click at [151, 24] on icon "undo" at bounding box center [149, 24] width 10 height 10
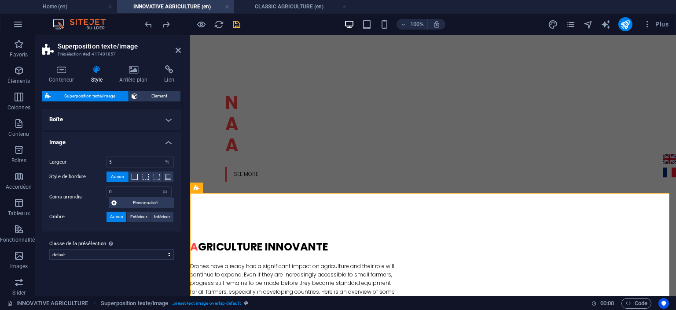
scroll to position [515, 0]
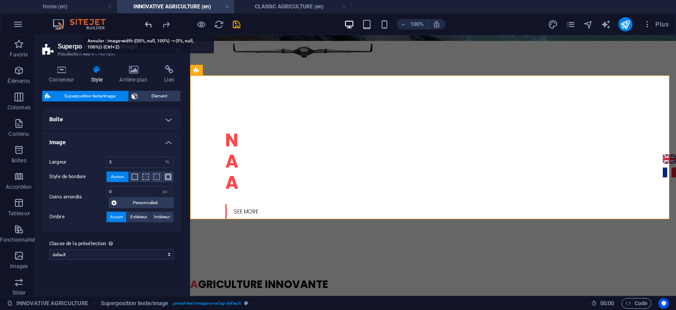
click at [150, 25] on icon "undo" at bounding box center [149, 24] width 10 height 10
type input "50"
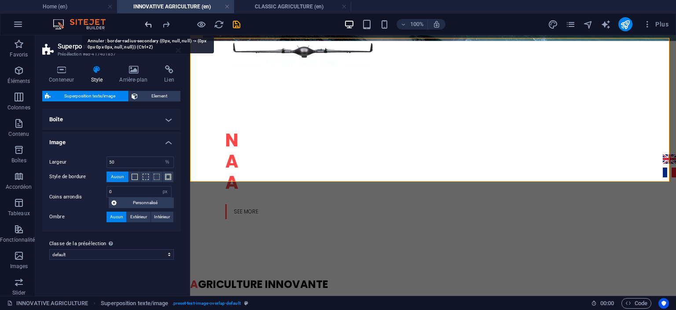
scroll to position [552, 0]
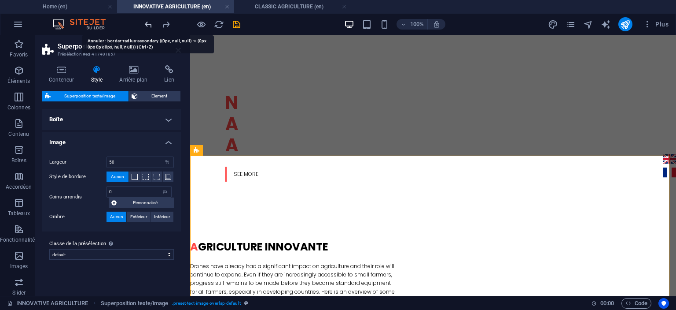
click at [150, 25] on icon "undo" at bounding box center [149, 24] width 10 height 10
click at [146, 24] on icon "undo" at bounding box center [149, 24] width 10 height 10
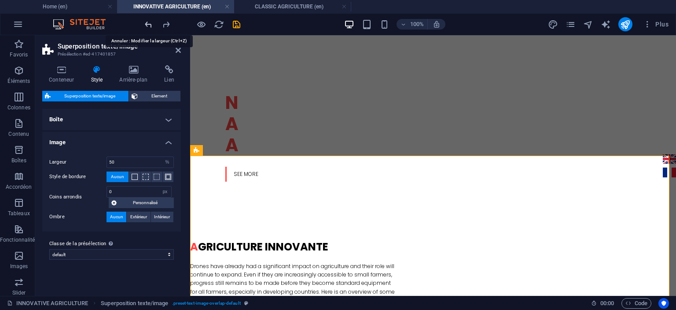
click at [146, 24] on icon "undo" at bounding box center [149, 24] width 10 height 10
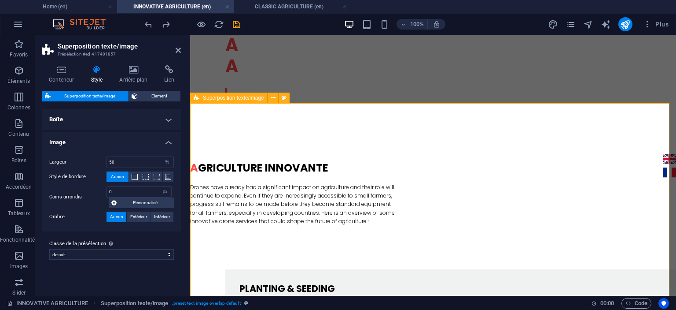
scroll to position [684, 0]
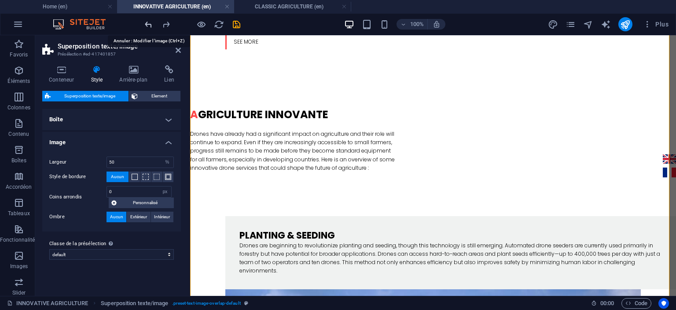
click at [148, 22] on icon "undo" at bounding box center [149, 24] width 10 height 10
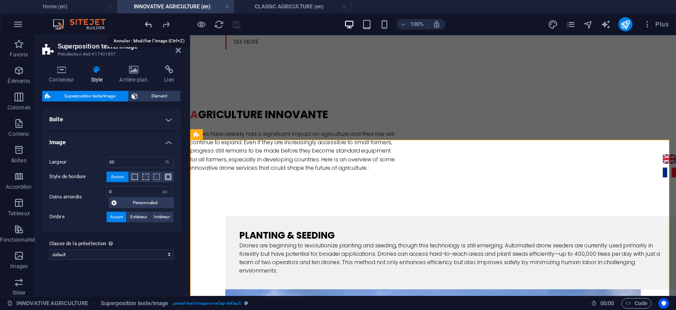
scroll to position [568, 0]
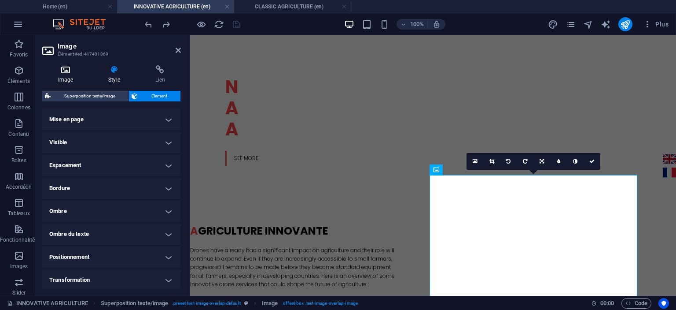
click at [69, 72] on icon at bounding box center [65, 69] width 47 height 9
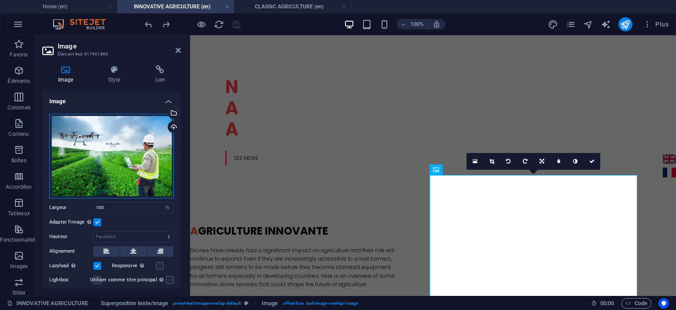
click at [111, 158] on div "Glissez les fichiers ici, cliquez pour choisir les fichiers ou sélectionnez les…" at bounding box center [111, 156] width 125 height 85
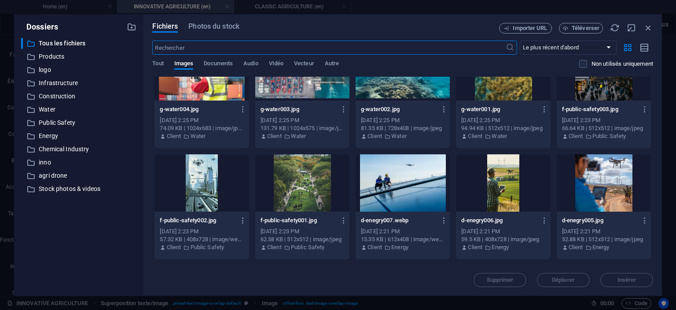
scroll to position [1145, 0]
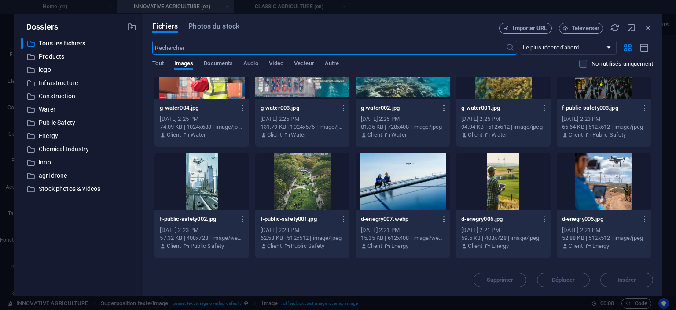
click at [494, 170] on div at bounding box center [503, 181] width 94 height 57
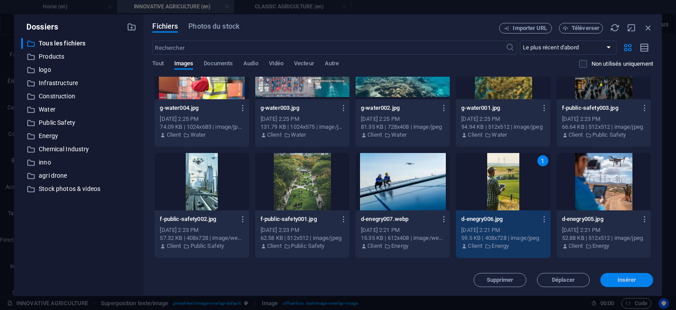
click at [637, 282] on button "Insérer" at bounding box center [627, 280] width 53 height 14
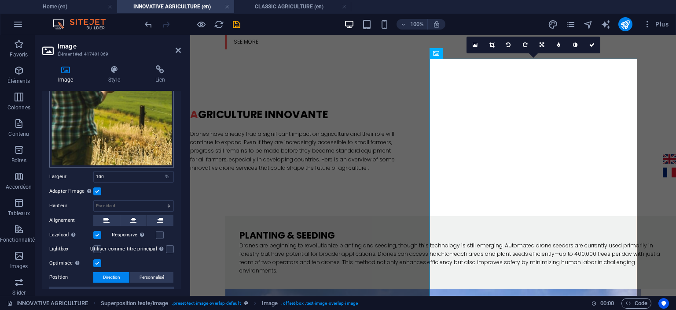
scroll to position [176, 0]
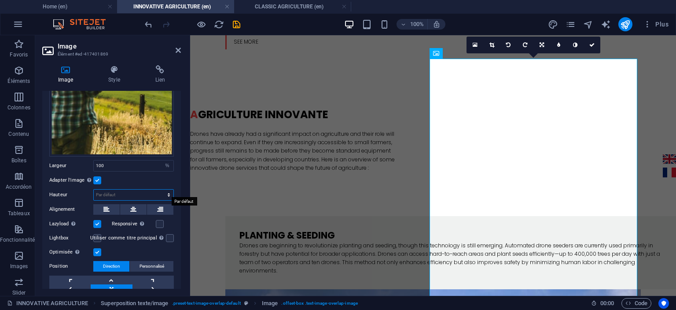
click at [169, 189] on select "Par défaut auto px" at bounding box center [134, 194] width 80 height 11
select select "px"
click at [159, 189] on select "Par défaut auto px" at bounding box center [134, 194] width 80 height 11
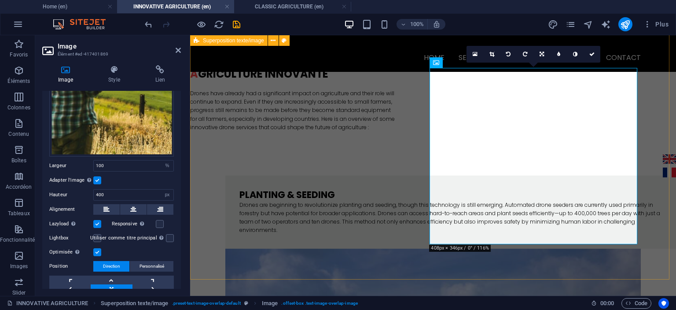
scroll to position [675, 0]
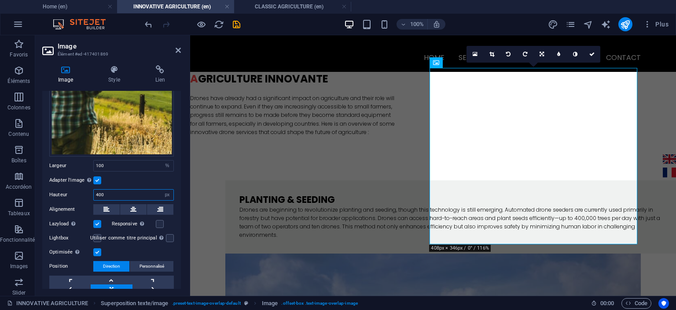
click at [100, 190] on input "400" at bounding box center [134, 194] width 80 height 11
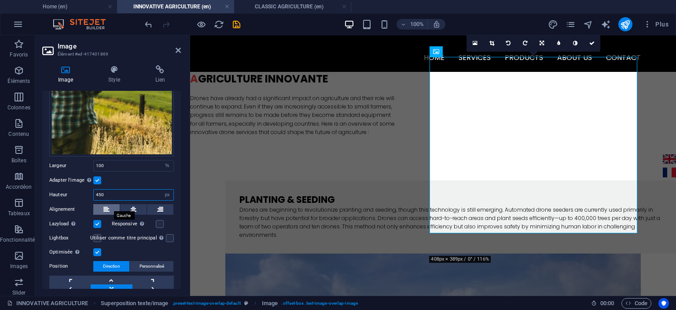
scroll to position [686, 0]
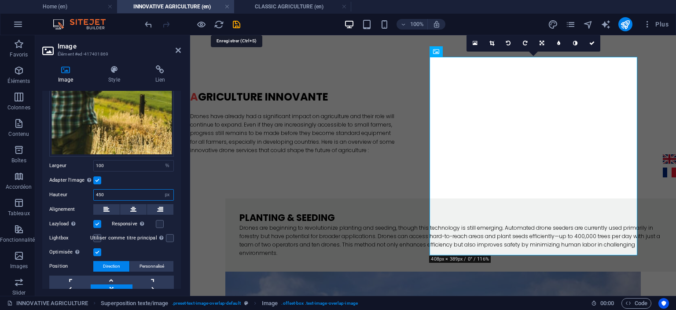
type input "450"
click at [234, 23] on icon "save" at bounding box center [237, 24] width 10 height 10
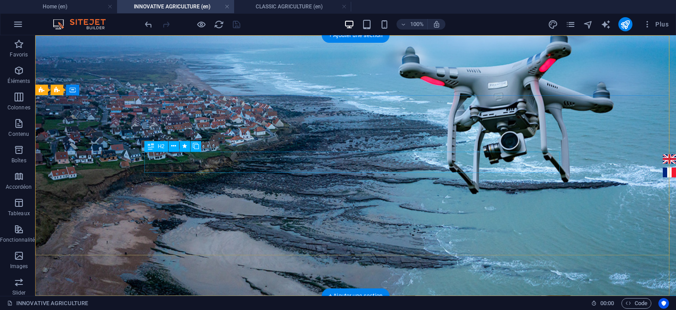
scroll to position [0, 0]
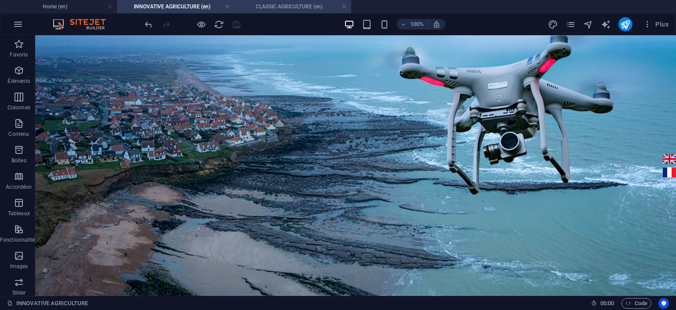
click at [268, 8] on h4 "CLASSIC AGRICULTURE (en)" at bounding box center [292, 7] width 117 height 10
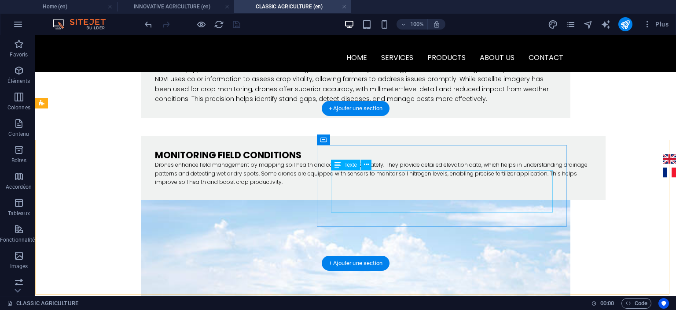
scroll to position [1049, 0]
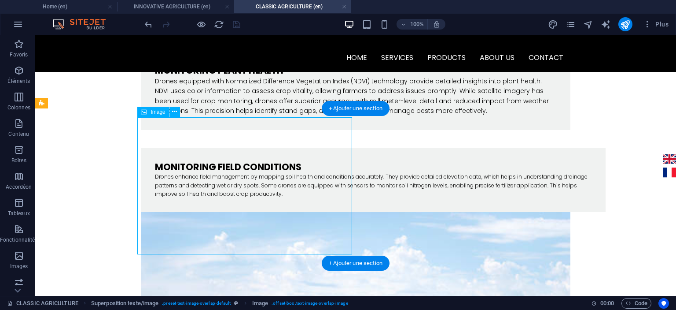
select select "%"
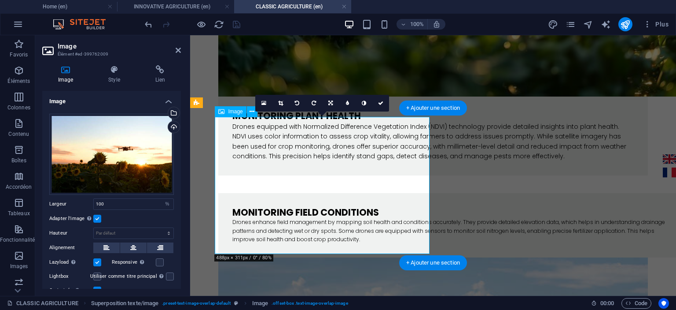
scroll to position [1081, 0]
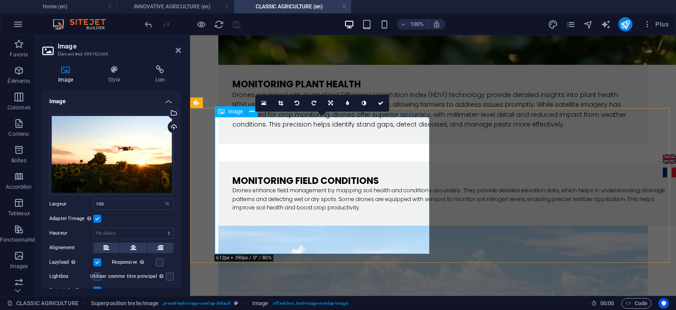
click at [109, 154] on div "Glissez les fichiers ici, cliquez pour choisir les fichiers ou sélectionnez les…" at bounding box center [111, 154] width 125 height 81
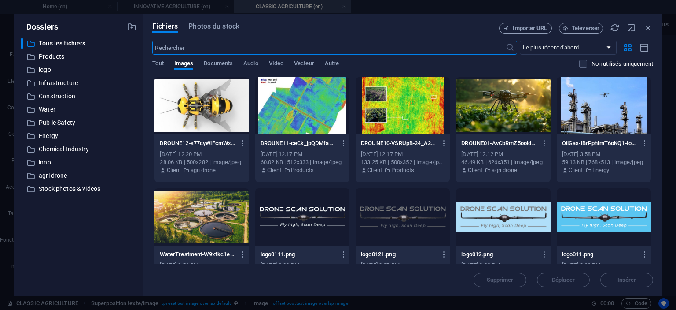
scroll to position [1043, 0]
click at [373, 119] on div at bounding box center [403, 105] width 94 height 57
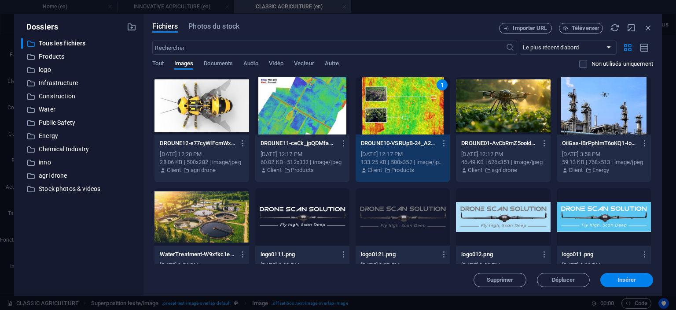
click at [630, 280] on span "Insérer" at bounding box center [627, 279] width 19 height 5
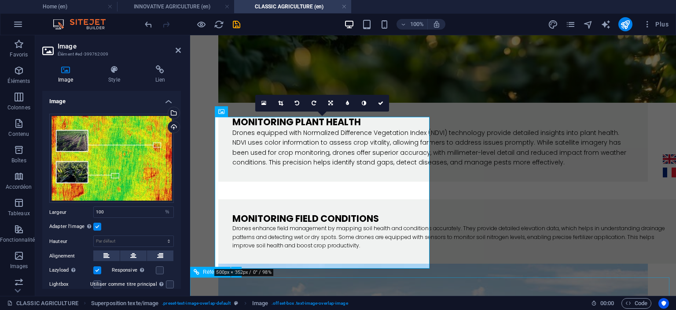
scroll to position [1081, 0]
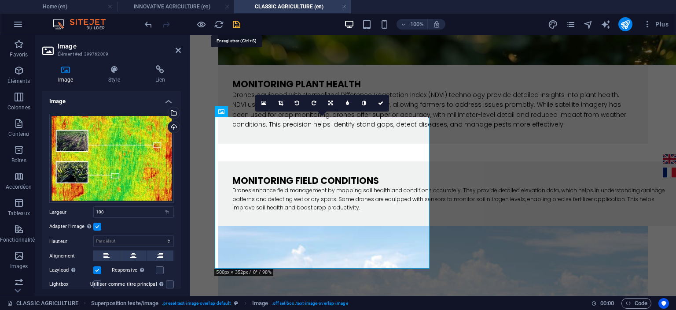
click at [236, 22] on icon "save" at bounding box center [237, 24] width 10 height 10
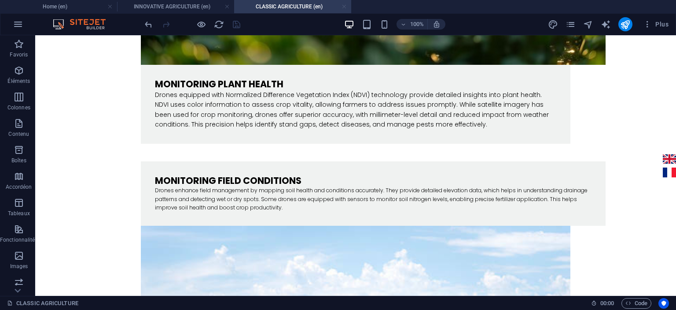
click at [346, 5] on link at bounding box center [344, 7] width 5 height 8
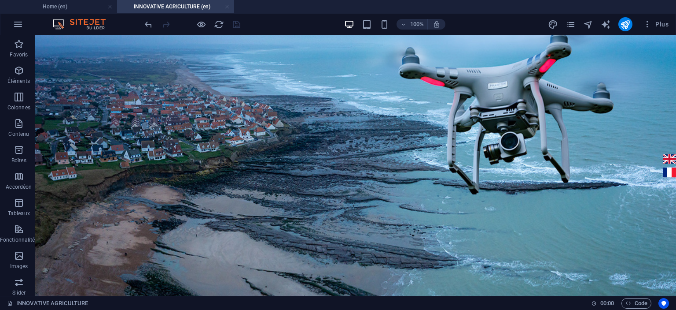
click at [225, 5] on link at bounding box center [227, 7] width 5 height 8
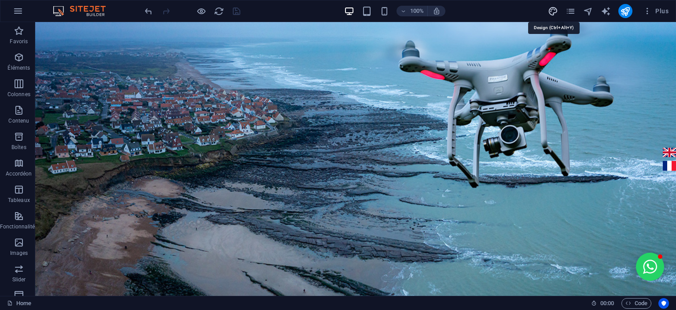
click at [554, 11] on icon "design" at bounding box center [553, 11] width 10 height 10
select select "px"
select select "300"
select select "px"
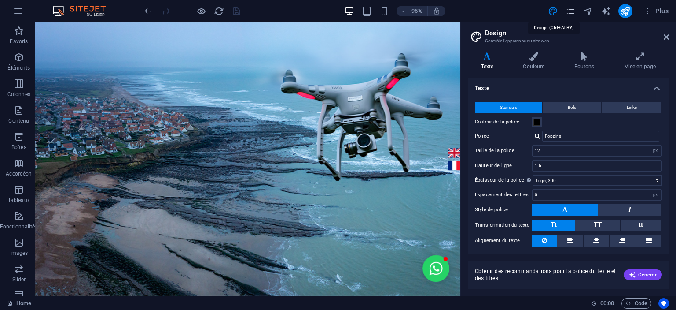
click at [568, 12] on icon "pages" at bounding box center [571, 11] width 10 height 10
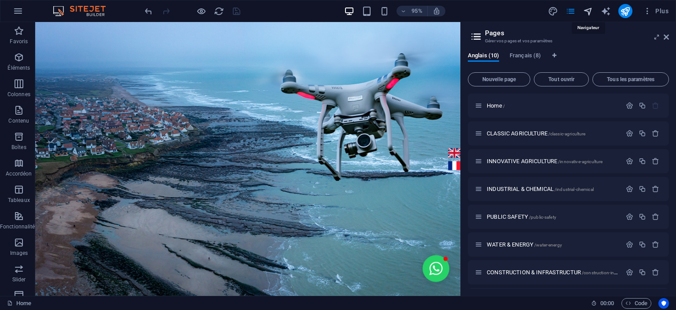
click at [587, 10] on icon "navigator" at bounding box center [588, 11] width 10 height 10
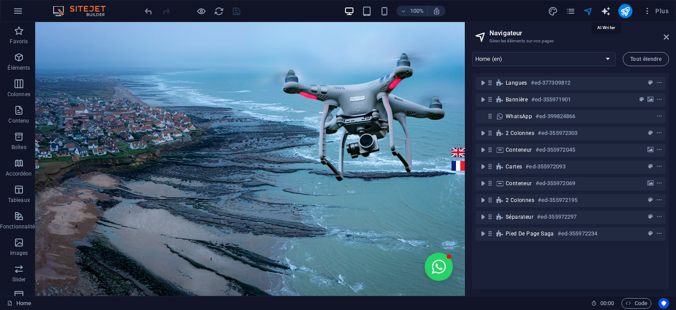
click at [605, 10] on icon "text_generator" at bounding box center [606, 11] width 10 height 10
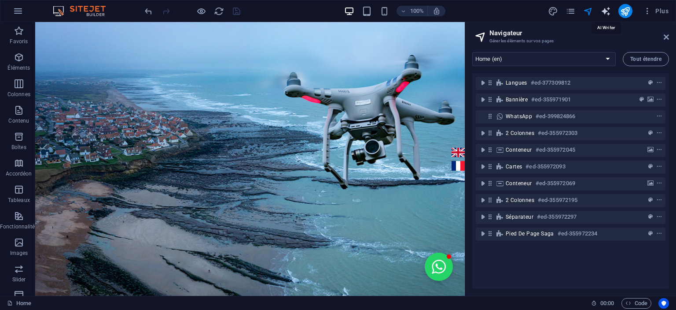
select select "English"
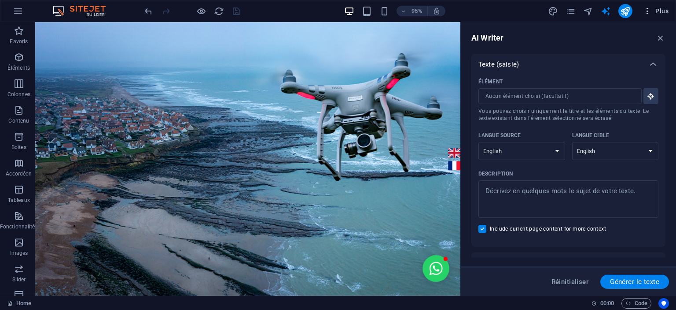
click at [649, 11] on icon "button" at bounding box center [647, 11] width 9 height 9
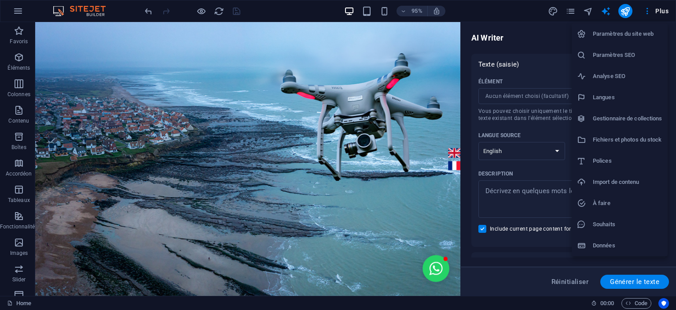
click at [636, 52] on h6 "Paramètres SEO" at bounding box center [628, 55] width 70 height 11
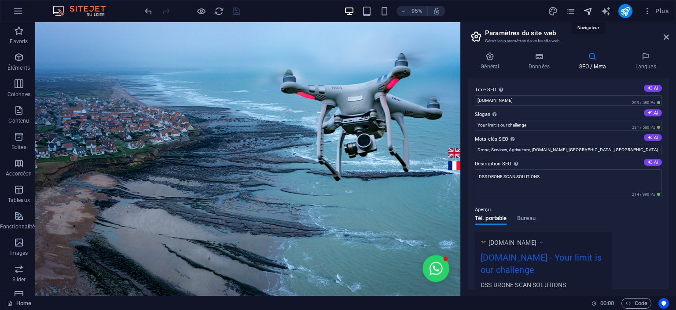
click at [591, 10] on icon "navigator" at bounding box center [588, 11] width 10 height 10
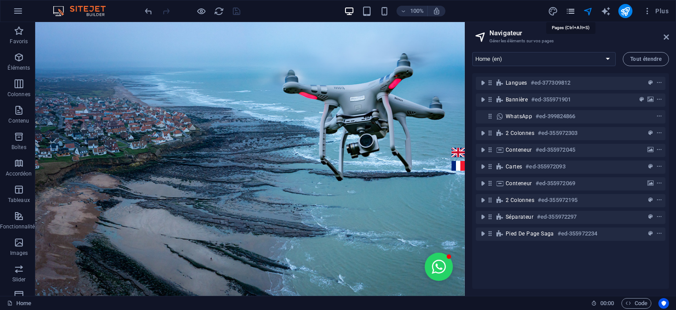
click at [570, 11] on icon "pages" at bounding box center [571, 11] width 10 height 10
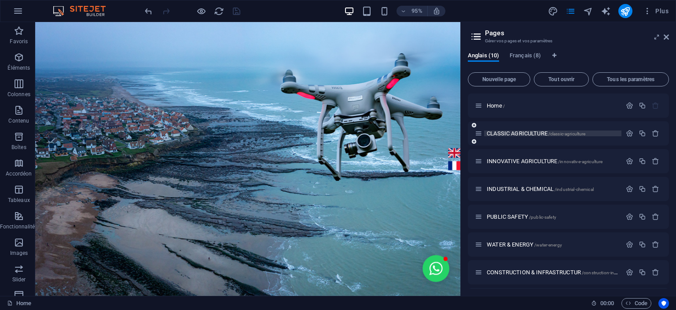
drag, startPoint x: 477, startPoint y: 89, endPoint x: 505, endPoint y: 135, distance: 53.3
click at [505, 135] on div "Nouvelle page Tout ouvrir Tous les paramètres Home / CLASSIC AGRICULTURE /class…" at bounding box center [568, 179] width 201 height 220
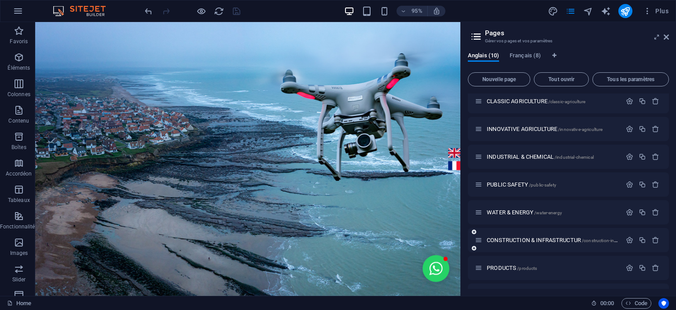
scroll to position [0, 0]
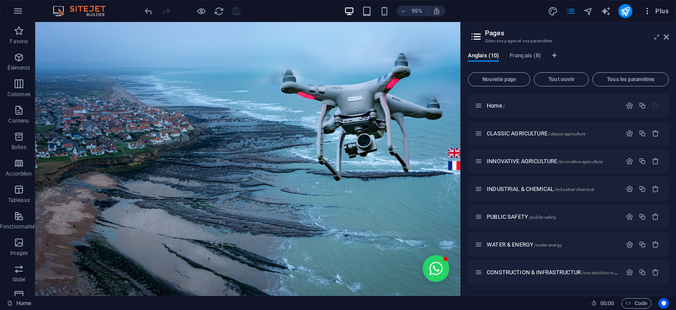
click at [648, 11] on icon "button" at bounding box center [647, 11] width 9 height 9
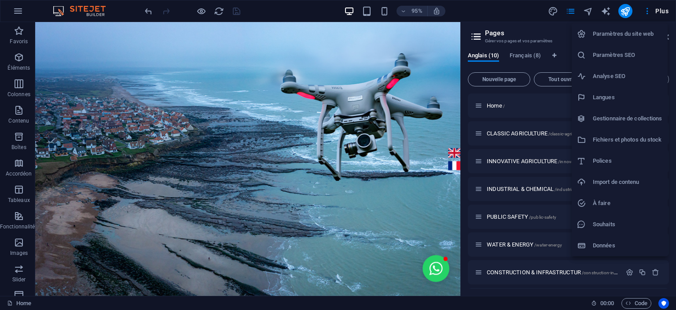
click at [622, 55] on h6 "Paramètres SEO" at bounding box center [628, 55] width 70 height 11
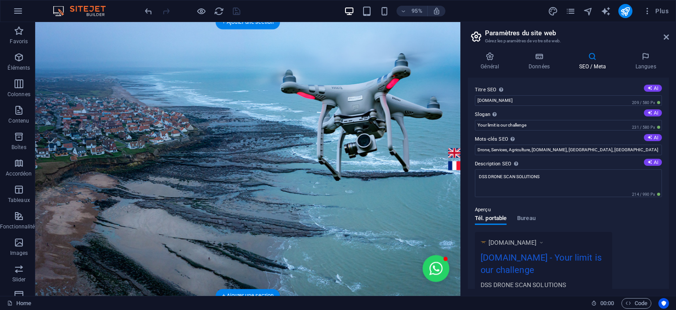
drag, startPoint x: 497, startPoint y: 148, endPoint x: 367, endPoint y: 140, distance: 129.7
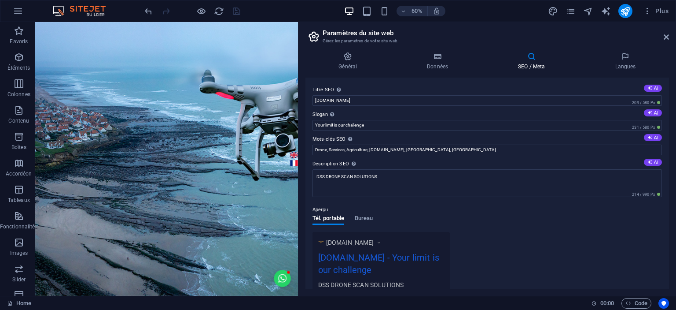
click at [297, 186] on div "Glissez et déposez l'élément de votre choix pour remplacer le contenu existant.…" at bounding box center [166, 158] width 263 height 273
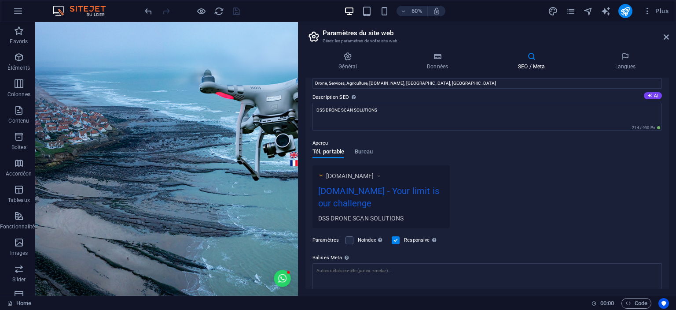
scroll to position [37, 0]
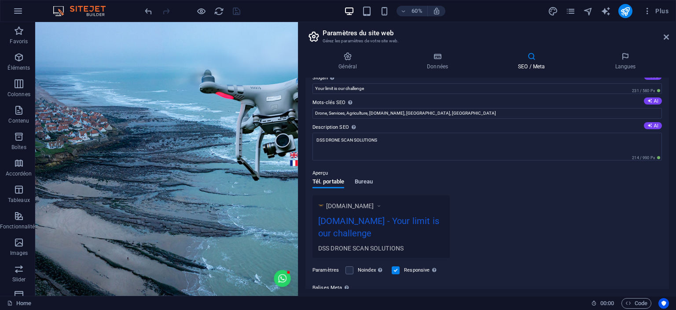
click at [370, 183] on span "Bureau" at bounding box center [364, 182] width 18 height 12
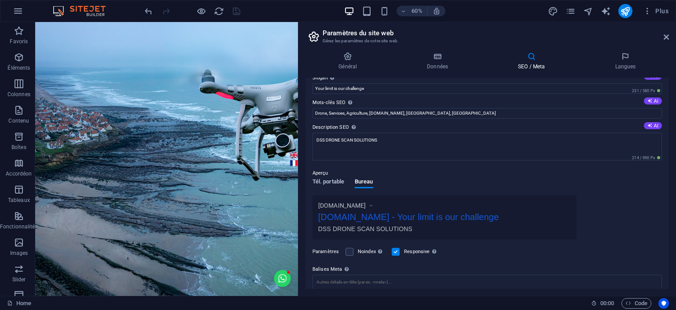
click at [331, 181] on span "Tél. portable" at bounding box center [329, 182] width 32 height 12
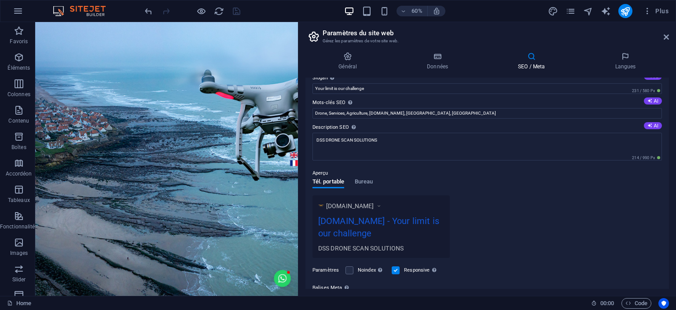
scroll to position [0, 0]
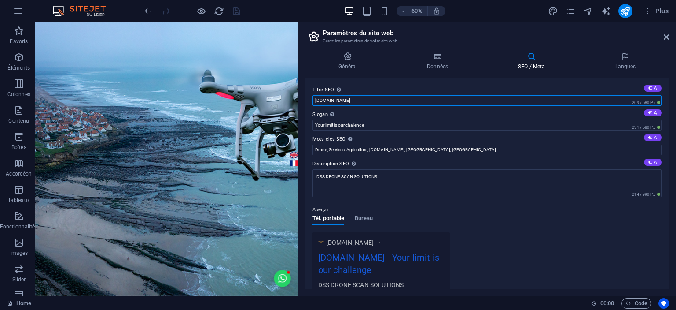
drag, startPoint x: 375, startPoint y: 98, endPoint x: 312, endPoint y: 99, distance: 63.0
click at [312, 99] on div "Titre SEO Titre du site web. Optez pour un titre qui se démarque dans les résul…" at bounding box center [488, 183] width 364 height 211
drag, startPoint x: 368, startPoint y: 126, endPoint x: 310, endPoint y: 128, distance: 57.7
click at [310, 128] on div "Titre SEO Titre du site web. Optez pour un titre qui se démarque dans les résul…" at bounding box center [488, 183] width 364 height 211
click at [321, 150] on input "Drone, Services, Agriculture, dronescansolution.com, Casablanca, Morocco" at bounding box center [488, 149] width 350 height 11
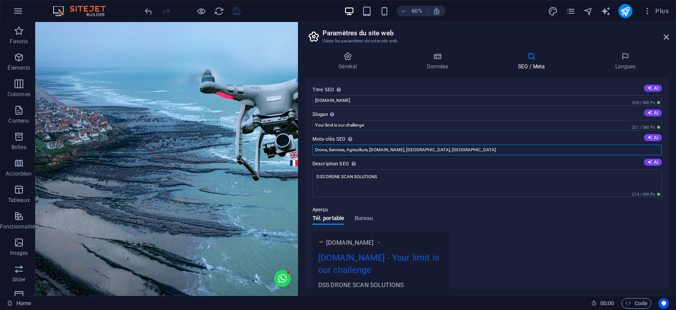
drag, startPoint x: 321, startPoint y: 150, endPoint x: 465, endPoint y: 155, distance: 143.6
click at [465, 155] on div "Titre SEO Titre du site web. Optez pour un titre qui se démarque dans les résul…" at bounding box center [488, 183] width 364 height 211
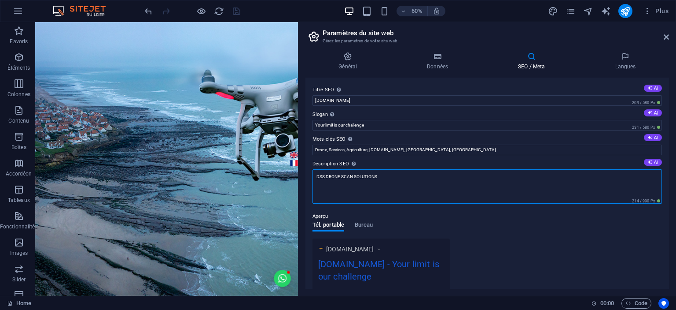
drag, startPoint x: 385, startPoint y: 176, endPoint x: 310, endPoint y: 177, distance: 74.9
click at [310, 177] on div "Titre SEO Titre du site web. Optez pour un titre qui se démarque dans les résul…" at bounding box center [488, 183] width 364 height 211
click at [650, 162] on icon at bounding box center [650, 161] width 5 height 5
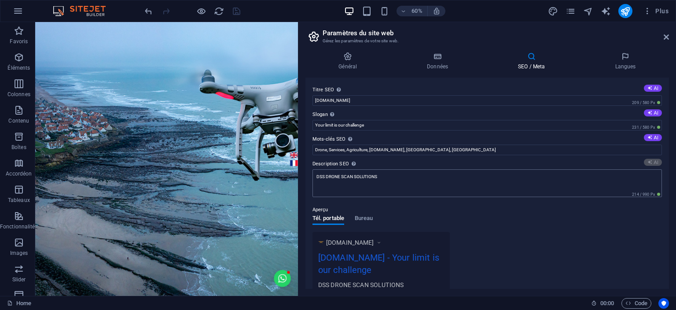
type textarea "Discover our dynamic aerial intelligence solutions, tailored for agriculture, i…"
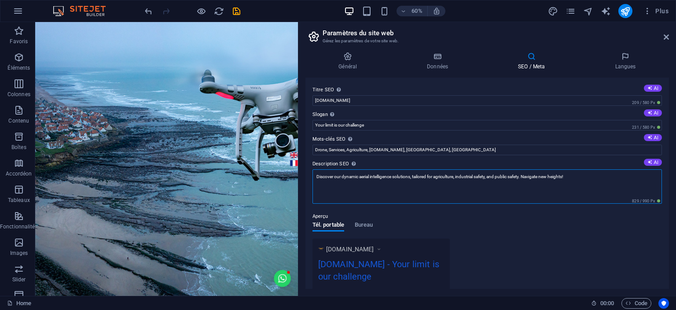
drag, startPoint x: 594, startPoint y: 179, endPoint x: 313, endPoint y: 174, distance: 280.6
click at [313, 174] on textarea "Discover our dynamic aerial intelligence solutions, tailored for agriculture, i…" at bounding box center [488, 186] width 350 height 34
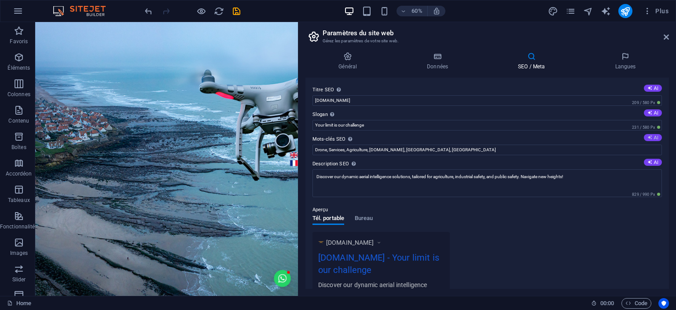
click at [653, 136] on button "AI" at bounding box center [653, 137] width 18 height 7
type input "drone technology, aerial intelligence, precision agriculture, public safety dro…"
drag, startPoint x: 592, startPoint y: 149, endPoint x: 303, endPoint y: 148, distance: 289.3
click at [303, 148] on div "Général Données SEO / Meta Langues Nom du site web dronescansolution.com Logo G…" at bounding box center [488, 170] width 378 height 251
click at [652, 110] on button "AI" at bounding box center [653, 112] width 18 height 7
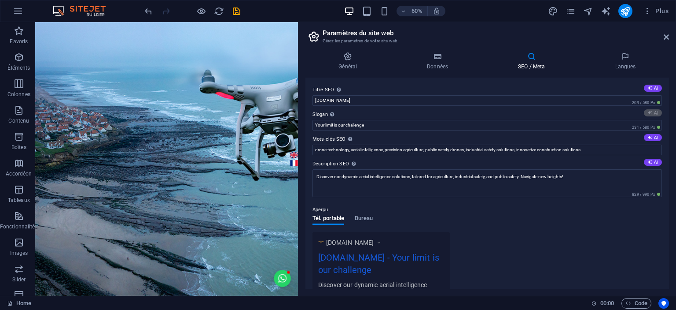
type input "Elevate Your Vision with Aerial Insights"
drag, startPoint x: 396, startPoint y: 123, endPoint x: 312, endPoint y: 123, distance: 84.5
click at [312, 123] on div "Titre SEO Titre du site web. Optez pour un titre qui se démarque dans les résul…" at bounding box center [488, 183] width 364 height 211
click at [650, 85] on button "AI" at bounding box center [653, 88] width 18 height 7
type input "Elevate with Aerial Intelligence"
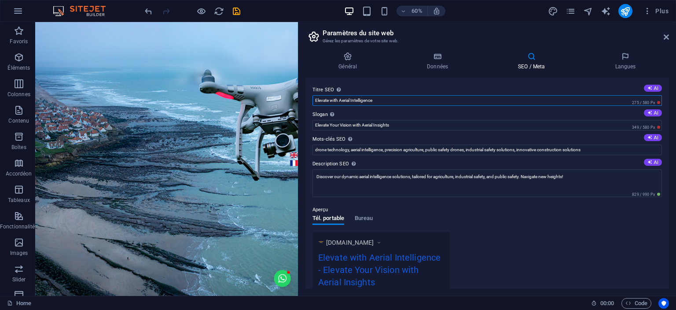
click at [485, 100] on input "Elevate with Aerial Intelligence" at bounding box center [488, 100] width 350 height 11
drag, startPoint x: 384, startPoint y: 100, endPoint x: 312, endPoint y: 98, distance: 71.8
click at [313, 98] on input "Elevate with Aerial Intelligence" at bounding box center [488, 100] width 350 height 11
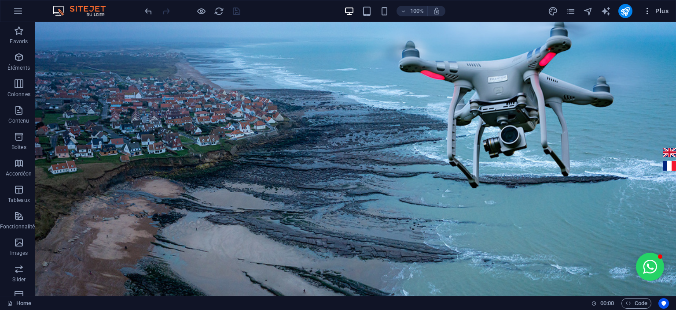
click at [646, 11] on icon "button" at bounding box center [647, 11] width 9 height 9
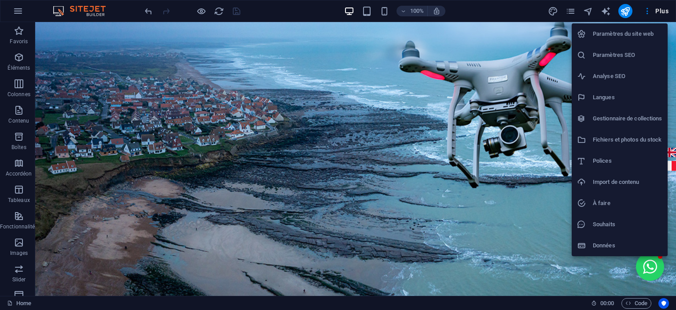
click at [635, 58] on h6 "Paramètres SEO" at bounding box center [628, 55] width 70 height 11
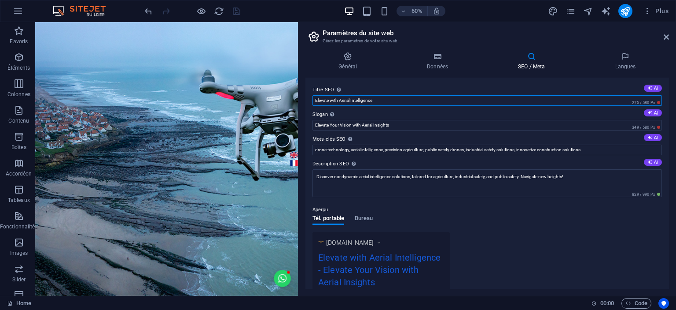
click at [427, 100] on input "Elevate with Aerial Intelligence" at bounding box center [488, 100] width 350 height 11
click at [371, 217] on span "Bureau" at bounding box center [364, 219] width 18 height 12
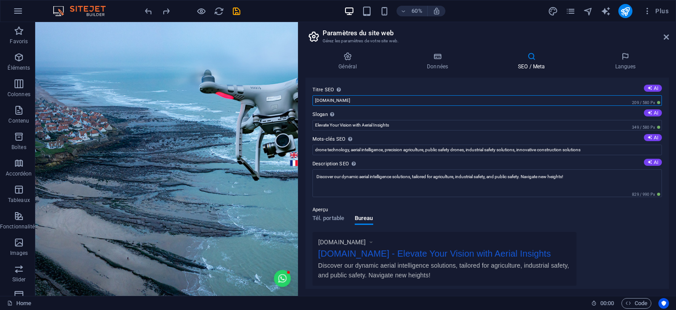
drag, startPoint x: 367, startPoint y: 97, endPoint x: 305, endPoint y: 99, distance: 62.6
click at [305, 99] on div "Général Données SEO / Meta Langues Nom du site web dronescansolution.com Logo G…" at bounding box center [488, 170] width 378 height 251
paste input "Elevate Your Vision with Aerial Insights"
click at [651, 89] on button "AI" at bounding box center [653, 88] width 18 height 7
type input "Revolutionizing Industries with Drones"
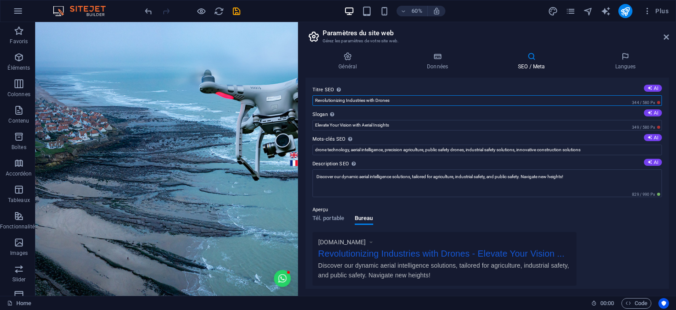
drag, startPoint x: 404, startPoint y: 102, endPoint x: 312, endPoint y: 100, distance: 92.0
click at [312, 100] on div "Titre SEO Titre du site web. Optez pour un titre qui se démarque dans les résul…" at bounding box center [488, 183] width 364 height 211
click at [240, 10] on icon "save" at bounding box center [237, 11] width 10 height 10
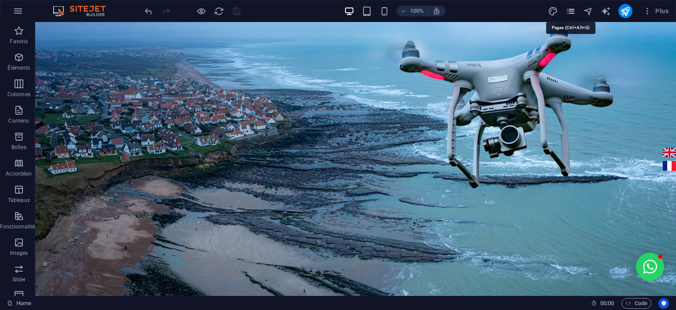
click at [568, 8] on icon "pages" at bounding box center [571, 11] width 10 height 10
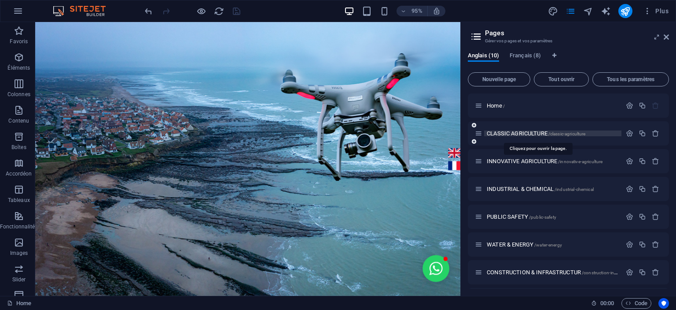
click at [507, 133] on span "CLASSIC AGRICULTURE /classic-agriculture" at bounding box center [536, 133] width 99 height 7
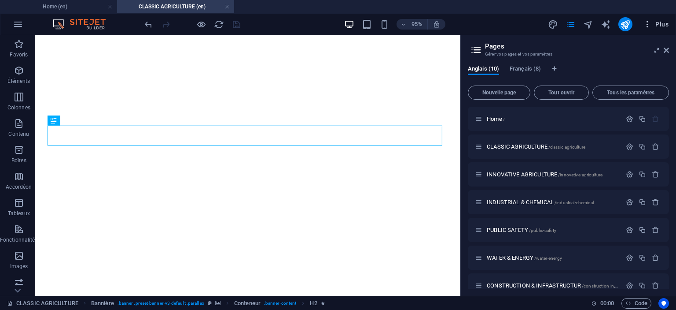
click at [648, 23] on icon "button" at bounding box center [647, 24] width 9 height 9
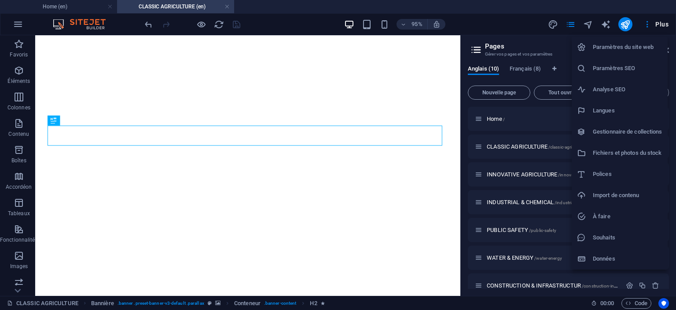
click at [615, 71] on h6 "Paramètres SEO" at bounding box center [628, 68] width 70 height 11
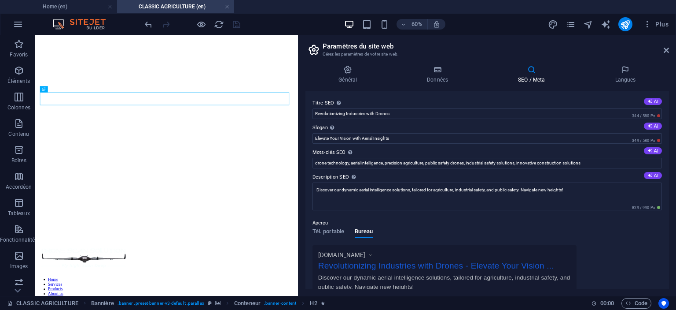
click at [533, 69] on icon at bounding box center [531, 69] width 93 height 9
click at [436, 69] on icon at bounding box center [438, 69] width 88 height 9
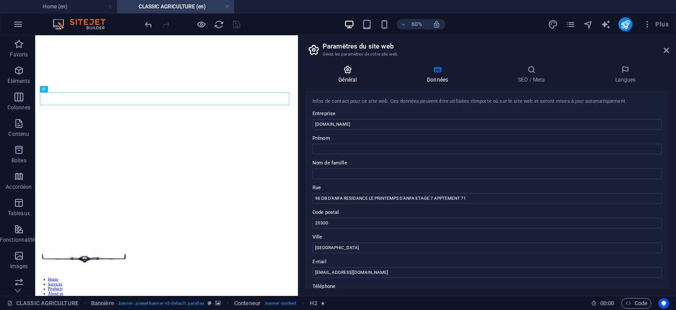
click at [347, 68] on icon at bounding box center [348, 69] width 85 height 9
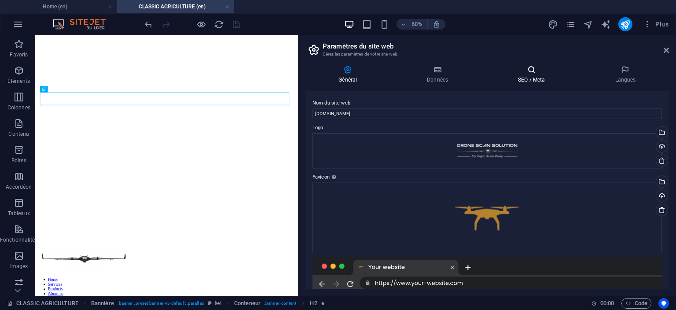
click at [535, 74] on icon at bounding box center [531, 69] width 93 height 9
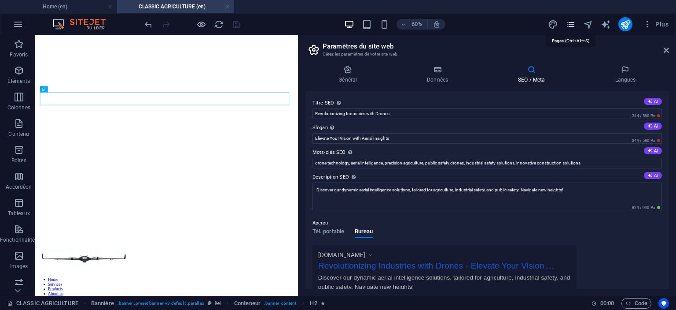
click at [569, 24] on icon "pages" at bounding box center [571, 24] width 10 height 10
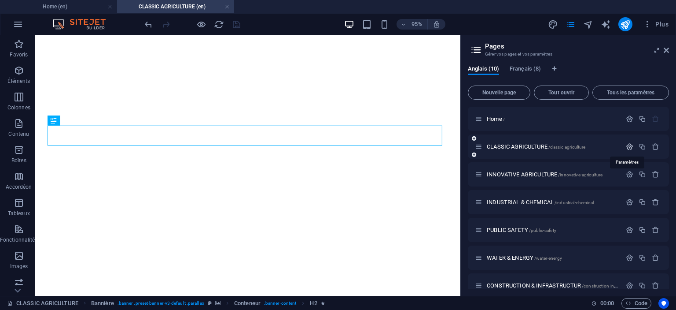
click at [629, 146] on icon "button" at bounding box center [629, 146] width 7 height 7
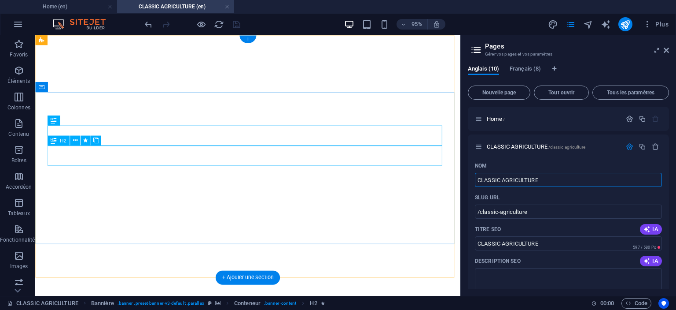
drag, startPoint x: 496, startPoint y: 174, endPoint x: 392, endPoint y: 152, distance: 105.9
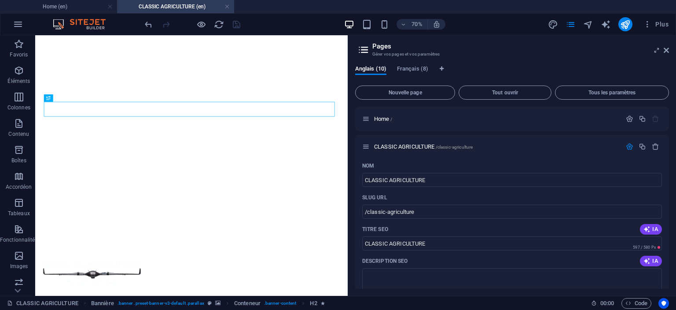
click at [346, 153] on div "Glissez et déposez l'élément de votre choix pour remplacer le contenu existant.…" at bounding box center [191, 165] width 313 height 260
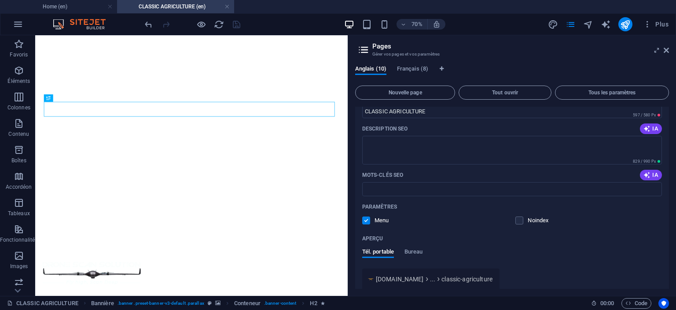
scroll to position [88, 0]
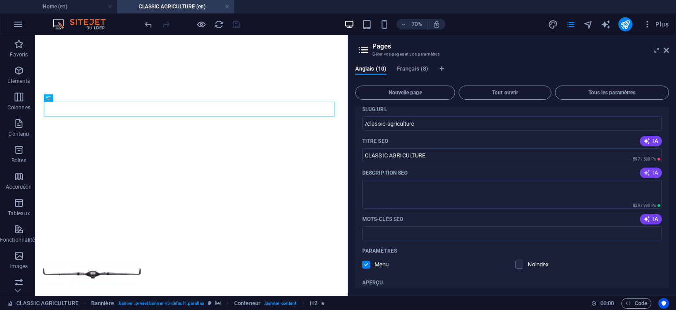
click at [648, 171] on icon "button" at bounding box center [647, 172] width 7 height 7
type textarea "Transform your farming with drones! Boost yields, monitor crops, and enhance se…"
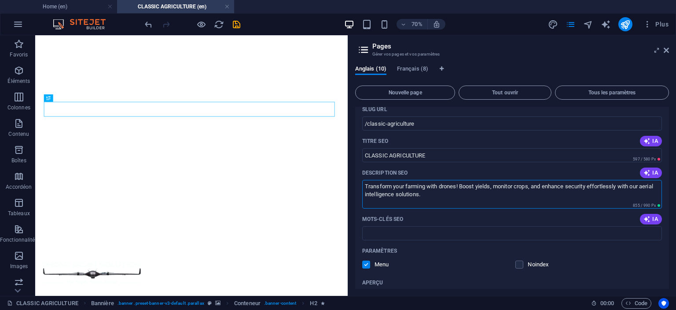
click at [441, 199] on textarea "Transform your farming with drones! Boost yields, monitor crops, and enhance se…" at bounding box center [512, 194] width 300 height 29
drag, startPoint x: 445, startPoint y: 195, endPoint x: 364, endPoint y: 189, distance: 81.3
click at [364, 189] on textarea "Transform your farming with drones! Boost yields, monitor crops, and enhance se…" at bounding box center [512, 194] width 300 height 29
drag, startPoint x: 437, startPoint y: 155, endPoint x: 363, endPoint y: 153, distance: 74.0
click at [363, 153] on input "CLASSIC AGRICULTURE" at bounding box center [512, 155] width 300 height 14
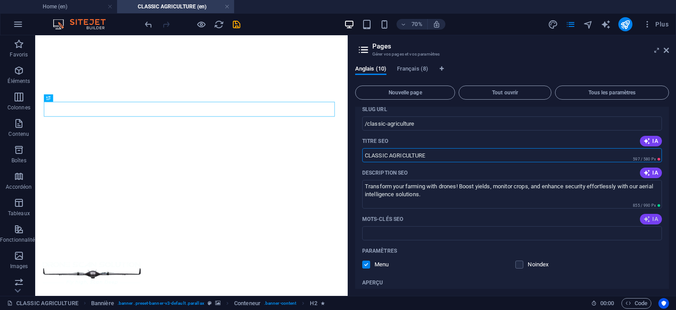
click at [653, 220] on span "IA" at bounding box center [651, 218] width 15 height 7
type input "agricultural drones, precision agriculture, drone technology, crop monitoring, …"
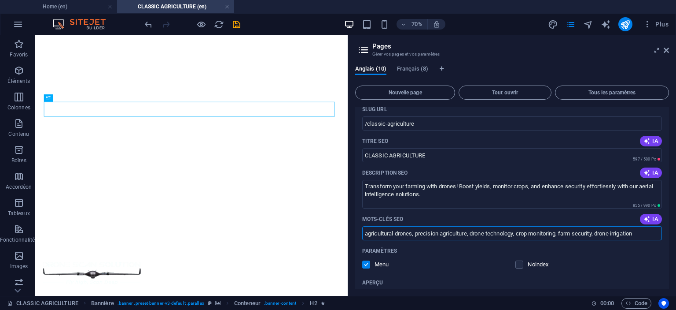
drag, startPoint x: 648, startPoint y: 235, endPoint x: 362, endPoint y: 236, distance: 285.8
click at [362, 236] on input "agricultural drones, precision agriculture, drone technology, crop monitoring, …" at bounding box center [512, 233] width 300 height 14
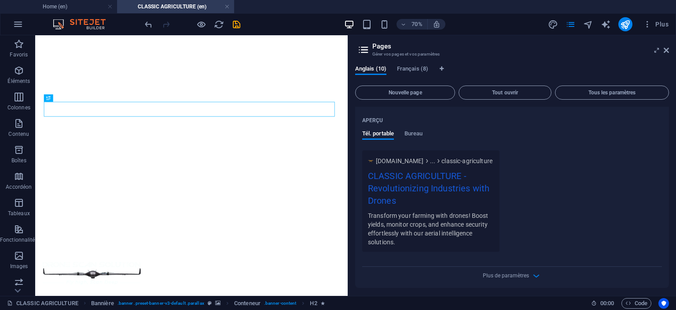
scroll to position [264, 0]
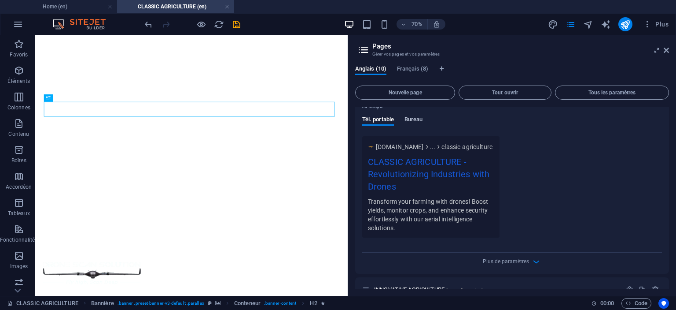
click at [416, 119] on span "Bureau" at bounding box center [414, 120] width 18 height 12
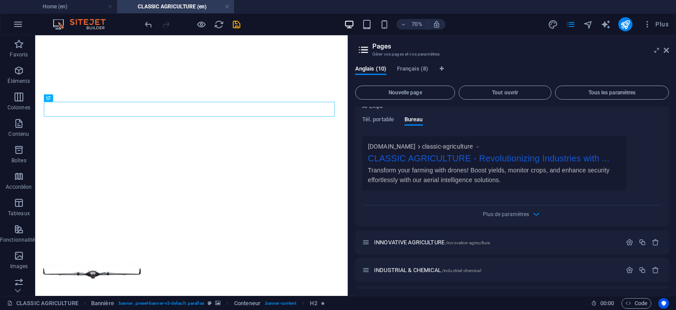
click at [492, 24] on div "70% Plus" at bounding box center [407, 24] width 529 height 14
click at [232, 23] on icon "save" at bounding box center [237, 24] width 10 height 10
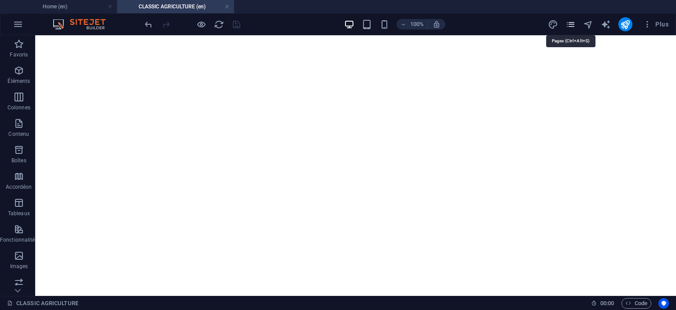
click at [572, 25] on icon "pages" at bounding box center [571, 24] width 10 height 10
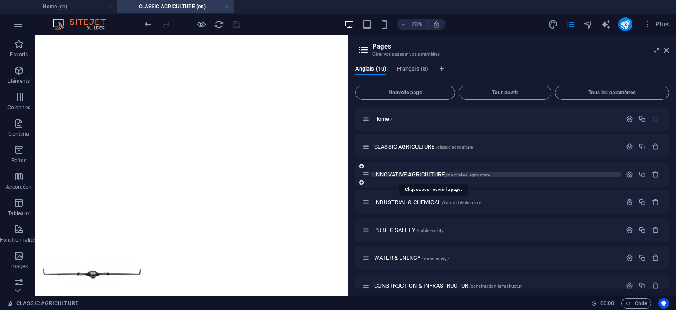
click at [426, 174] on span "INNOVATIVE AGRICULTURE /innovative-agriculture" at bounding box center [432, 174] width 116 height 7
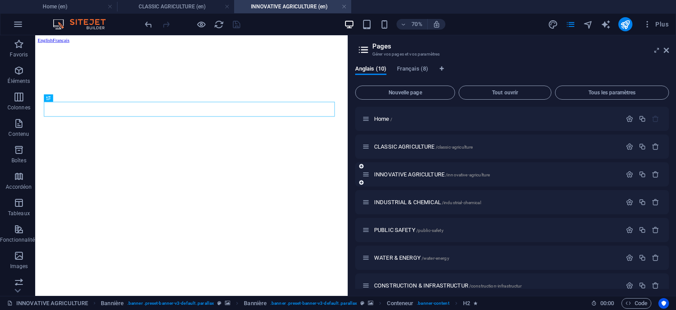
scroll to position [0, 0]
click at [629, 173] on icon "button" at bounding box center [629, 173] width 7 height 7
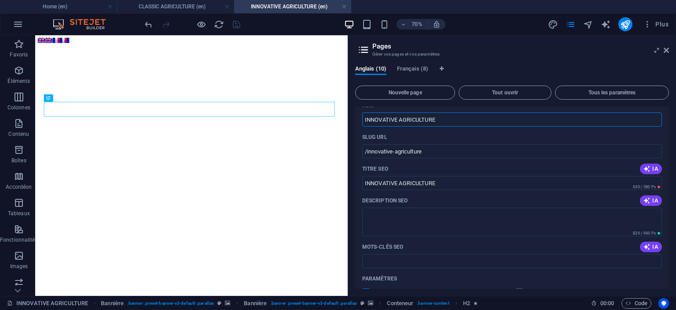
scroll to position [132, 0]
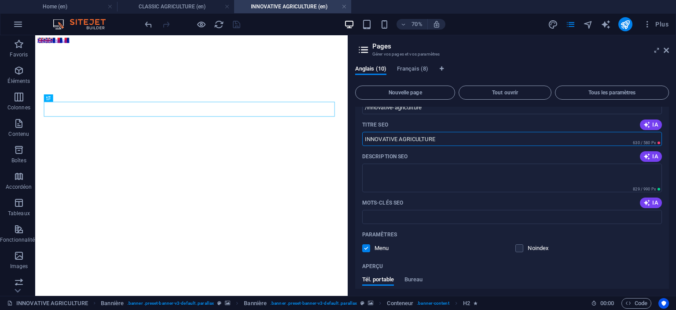
drag, startPoint x: 479, startPoint y: 174, endPoint x: 479, endPoint y: 179, distance: 4.8
click at [445, 140] on input "INNOVATIVE AGRICULTURE" at bounding box center [512, 139] width 300 height 14
drag, startPoint x: 445, startPoint y: 139, endPoint x: 365, endPoint y: 137, distance: 80.6
click at [365, 137] on input "INNOVATIVE AGRICULTURE" at bounding box center [512, 139] width 300 height 14
click at [654, 153] on span "IA" at bounding box center [651, 156] width 15 height 7
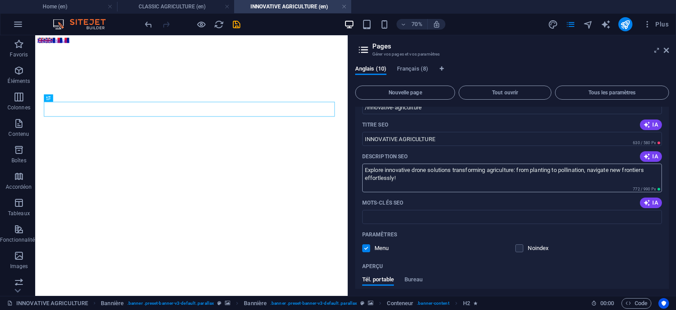
type textarea "Explore innovative drone solutions transforming agriculture: from planting to p…"
drag, startPoint x: 410, startPoint y: 179, endPoint x: 362, endPoint y: 168, distance: 49.2
click at [362, 168] on div "Nom INNOVATIVE AGRICULTURE ​ SLUG URL /innovative-agriculture ​ Titre SEO IA IN…" at bounding box center [512, 243] width 314 height 379
click at [645, 203] on icon "button" at bounding box center [647, 202] width 7 height 7
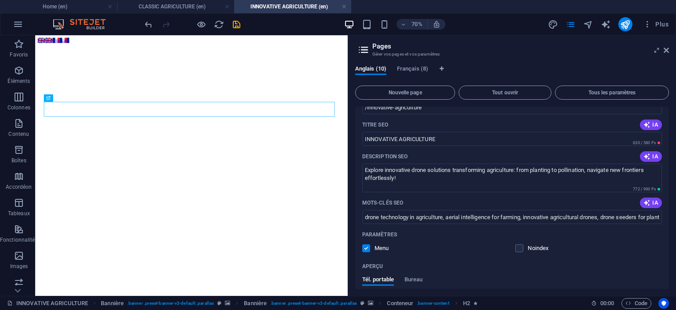
type input "drone technology in agriculture, aerial intelligence for farming, innovative ag…"
drag, startPoint x: 364, startPoint y: 216, endPoint x: 659, endPoint y: 216, distance: 294.6
click at [659, 216] on input "drone technology in agriculture, aerial intelligence for farming, innovative ag…" at bounding box center [512, 217] width 300 height 14
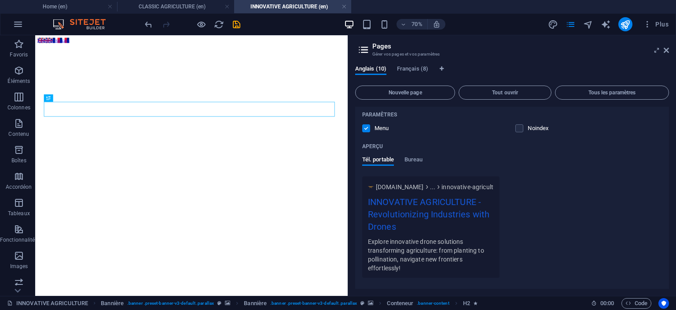
scroll to position [264, 0]
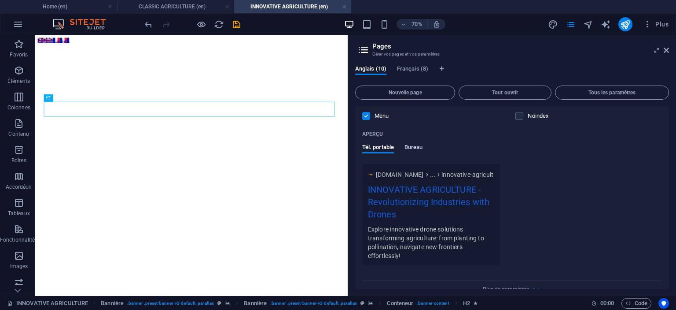
click at [409, 148] on span "Bureau" at bounding box center [414, 148] width 18 height 12
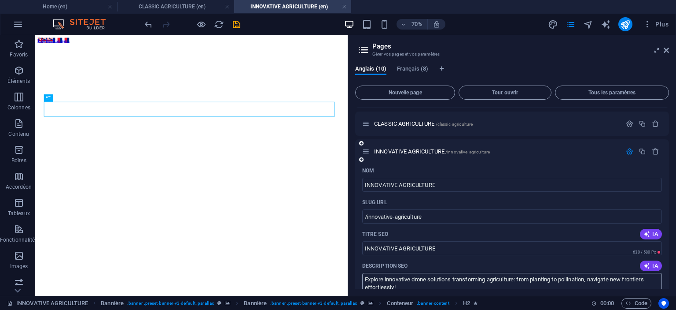
scroll to position [0, 0]
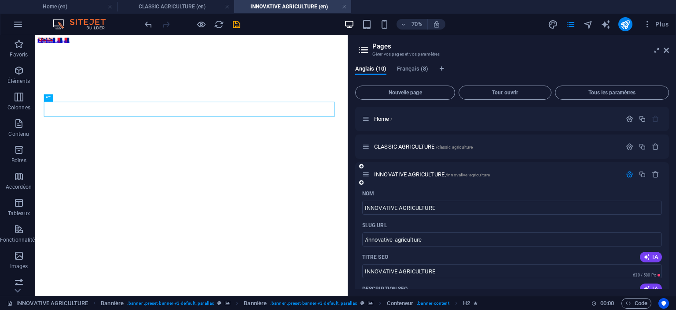
click at [631, 173] on icon "button" at bounding box center [629, 173] width 7 height 7
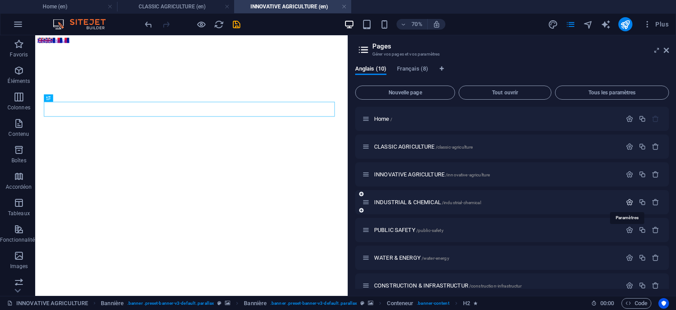
click at [631, 202] on icon "button" at bounding box center [629, 201] width 7 height 7
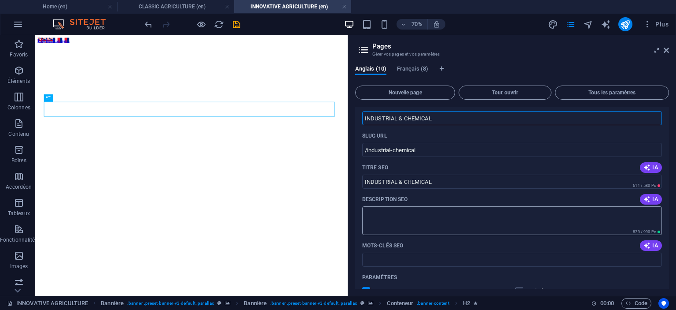
scroll to position [132, 0]
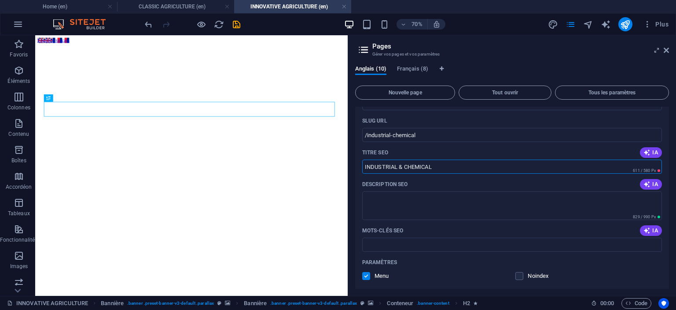
drag, startPoint x: 436, startPoint y: 169, endPoint x: 360, endPoint y: 169, distance: 75.7
click at [360, 169] on div "Nom INDUSTRIAL & CHEMICAL ​ SLUG URL /industrial-chemical ​ Titre SEO IA INDUST…" at bounding box center [512, 271] width 314 height 379
click at [652, 185] on span "IA" at bounding box center [651, 184] width 15 height 7
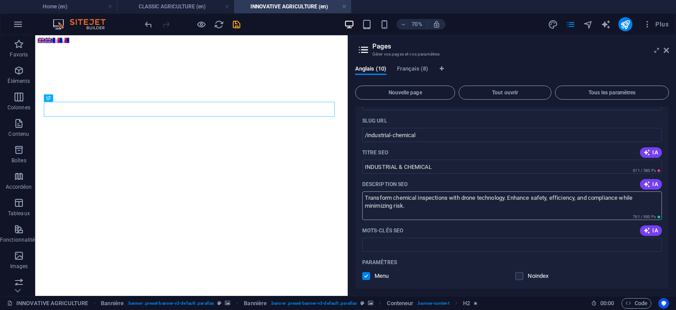
type textarea "Transform chemical inspections with drone technology. Enhance safety, efficienc…"
drag, startPoint x: 420, startPoint y: 207, endPoint x: 362, endPoint y: 199, distance: 58.7
click at [362, 199] on div "Nom INDUSTRIAL & CHEMICAL ​ SLUG URL /industrial-chemical ​ Titre SEO IA INDUST…" at bounding box center [512, 267] width 314 height 370
click at [647, 229] on icon "button" at bounding box center [647, 230] width 7 height 7
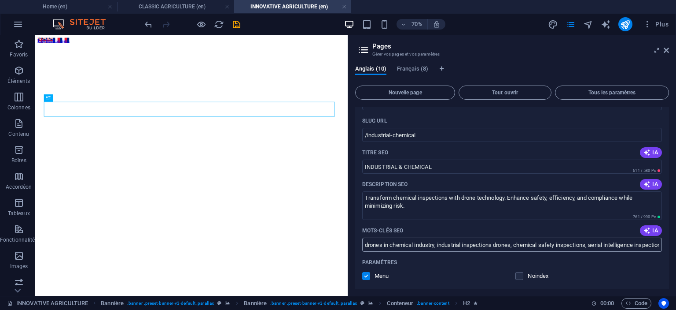
type input "drones in chemical industry, industrial inspections drones, chemical safety ins…"
drag, startPoint x: 364, startPoint y: 244, endPoint x: 664, endPoint y: 244, distance: 300.8
click at [664, 244] on div "Nom INDUSTRIAL & CHEMICAL ​ SLUG URL /industrial-chemical ​ Titre SEO IA INDUST…" at bounding box center [512, 267] width 314 height 370
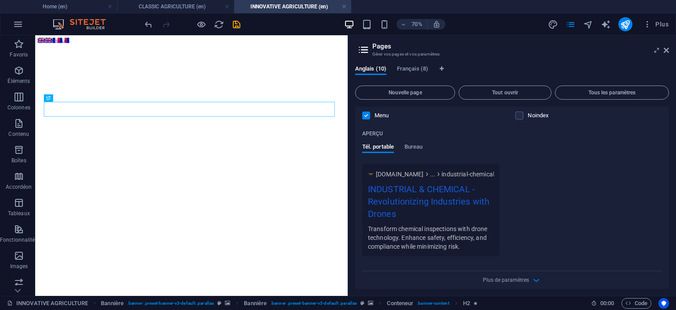
scroll to position [308, 0]
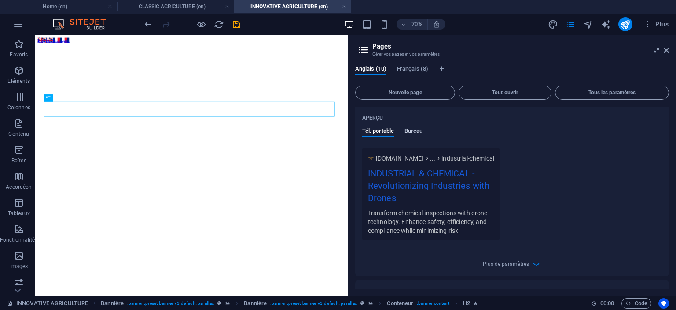
click at [414, 132] on span "Bureau" at bounding box center [414, 131] width 18 height 12
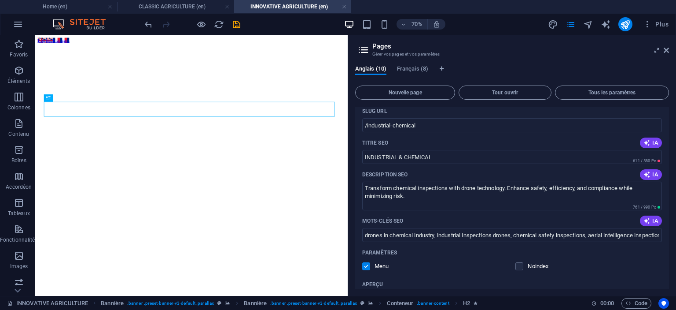
scroll to position [132, 0]
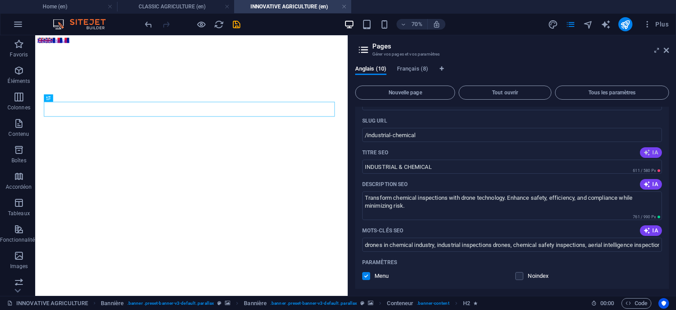
click at [648, 152] on icon "button" at bounding box center [647, 152] width 7 height 7
drag, startPoint x: 483, startPoint y: 169, endPoint x: 364, endPoint y: 164, distance: 119.0
click at [364, 164] on input "Transforming Chemical Safety with Drones" at bounding box center [512, 166] width 300 height 14
click at [489, 169] on input "Transforming Chemical Safety with Drones" at bounding box center [512, 166] width 300 height 14
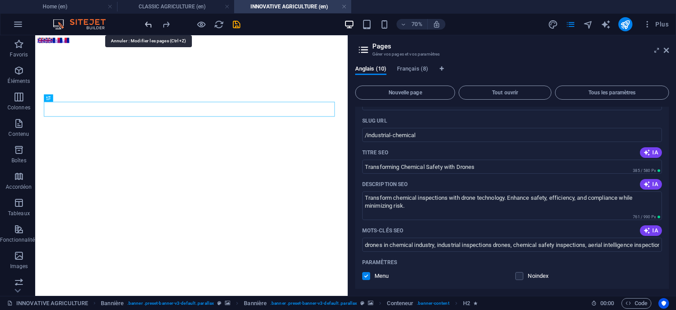
click at [150, 26] on icon "undo" at bounding box center [149, 24] width 10 height 10
type input "INDUSTRIAL & CHEMICAL"
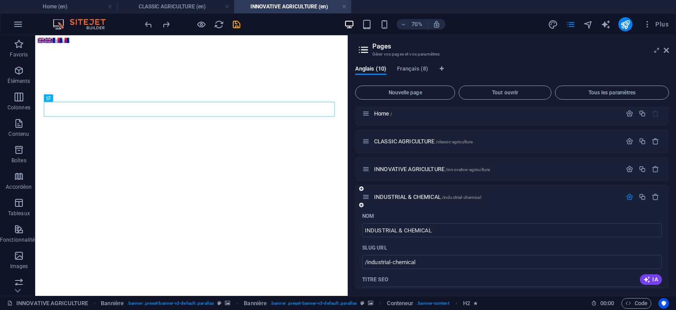
scroll to position [0, 0]
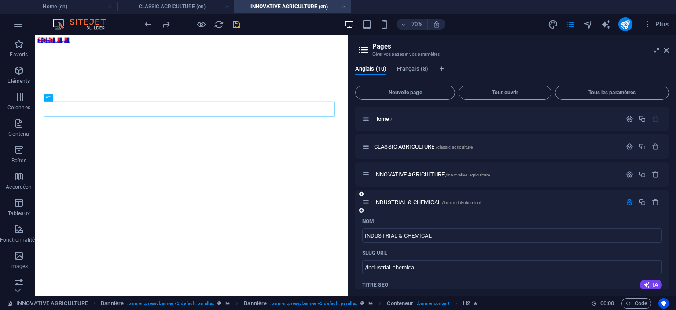
click at [630, 200] on icon "button" at bounding box center [629, 201] width 7 height 7
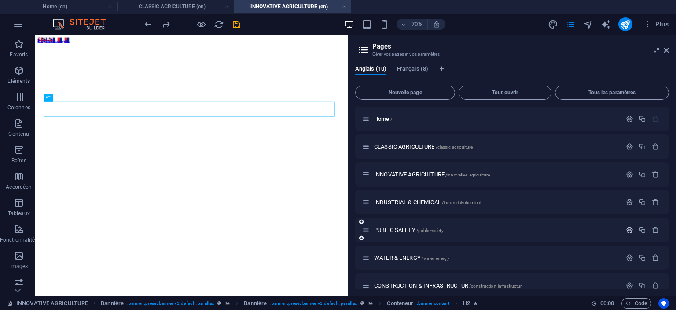
click at [626, 232] on icon "button" at bounding box center [629, 229] width 7 height 7
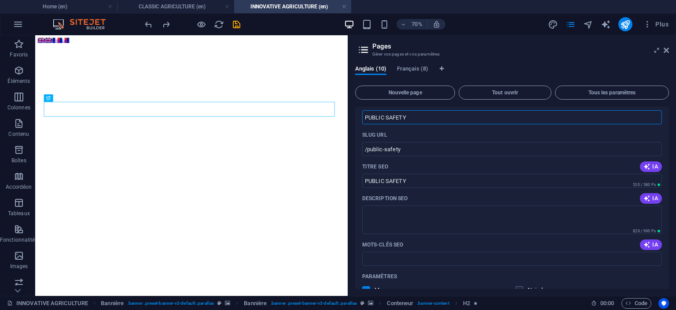
scroll to position [132, 0]
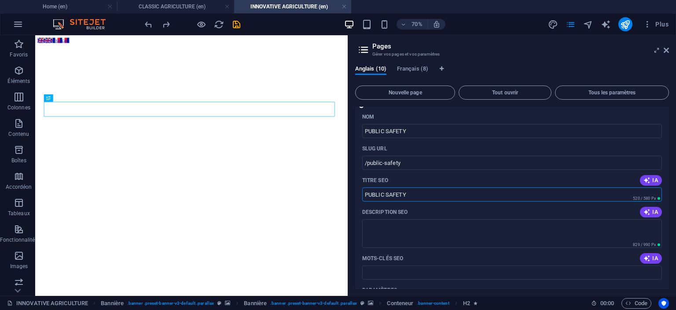
drag, startPoint x: 446, startPoint y: 194, endPoint x: 357, endPoint y: 194, distance: 88.5
click at [357, 194] on div "Nom PUBLIC SAFETY ​ SLUG URL /public-safety ​ Titre SEO IA PUBLIC SAFETY ​ 520 …" at bounding box center [512, 299] width 314 height 379
click at [644, 212] on icon "button" at bounding box center [647, 211] width 7 height 7
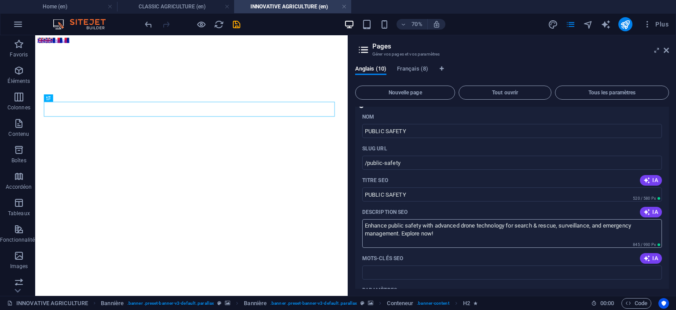
type textarea "Enhance public safety with advanced drone technology for search & rescue, surve…"
drag, startPoint x: 454, startPoint y: 236, endPoint x: 363, endPoint y: 227, distance: 91.6
click at [363, 227] on textarea "Enhance public safety with advanced drone technology for search & rescue, surve…" at bounding box center [512, 233] width 300 height 29
click at [644, 258] on icon "button" at bounding box center [647, 258] width 7 height 7
type input "public safety drones, aerial intelligence, search and rescue drones, wildfire m…"
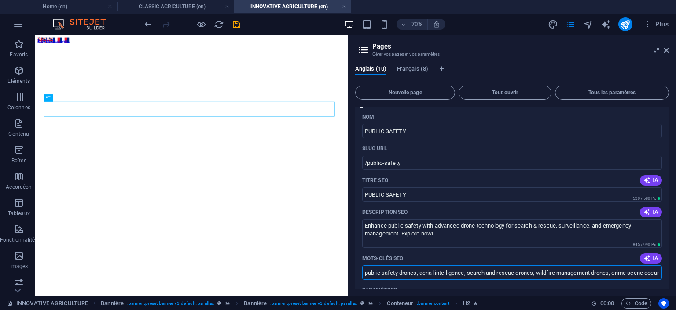
scroll to position [0, 129]
drag, startPoint x: 365, startPoint y: 273, endPoint x: 667, endPoint y: 271, distance: 302.1
click at [667, 271] on div "Nom PUBLIC SAFETY ​ SLUG URL /public-safety ​ Titre SEO IA PUBLIC SAFETY ​ 520 …" at bounding box center [512, 295] width 314 height 370
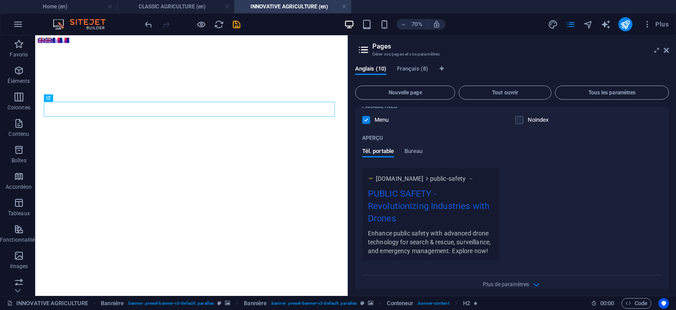
scroll to position [352, 0]
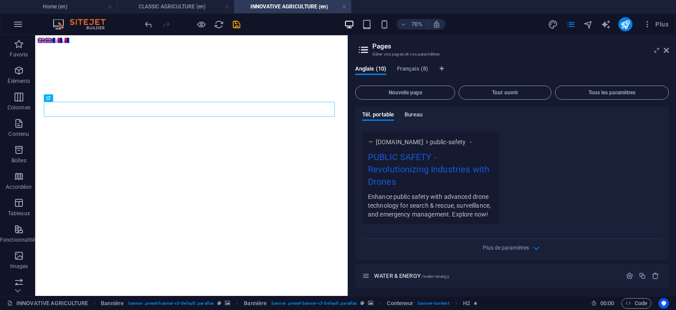
click at [415, 117] on span "Bureau" at bounding box center [414, 115] width 18 height 12
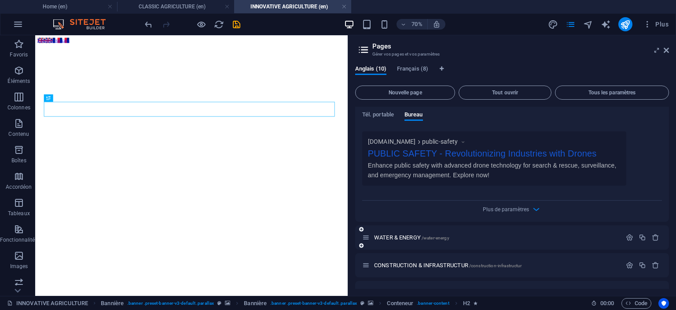
click at [629, 248] on div "WATER & ENERGY /water-energy" at bounding box center [512, 237] width 314 height 24
click at [629, 237] on icon "button" at bounding box center [629, 236] width 7 height 7
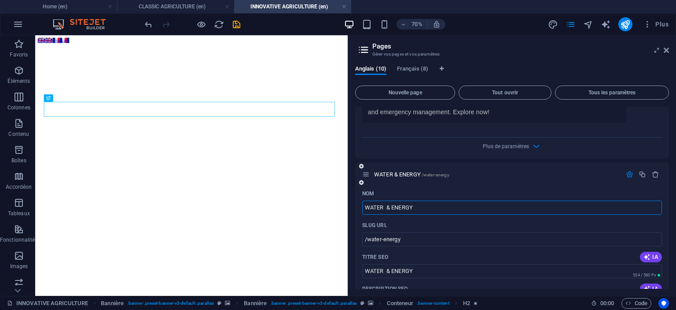
scroll to position [484, 0]
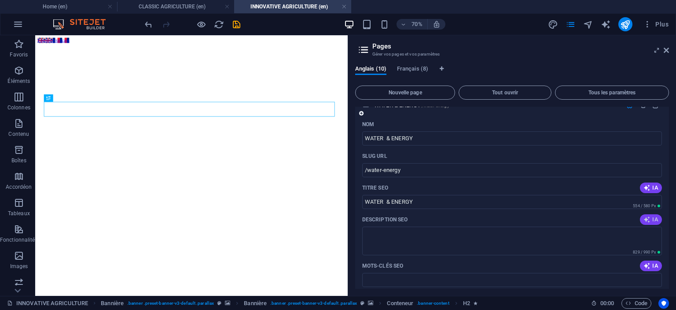
click at [650, 218] on span "IA" at bounding box center [651, 219] width 15 height 7
drag, startPoint x: 428, startPoint y: 200, endPoint x: 360, endPoint y: 200, distance: 68.3
click at [360, 200] on div "Nom WATER & ENERGY ​ SLUG URL /water-energy ​ Titre SEO IA WATER & ENERGY ​ 554…" at bounding box center [512, 306] width 314 height 379
type textarea "Explore drone solutions for maritime and energy inspections—boosting safety, ef…"
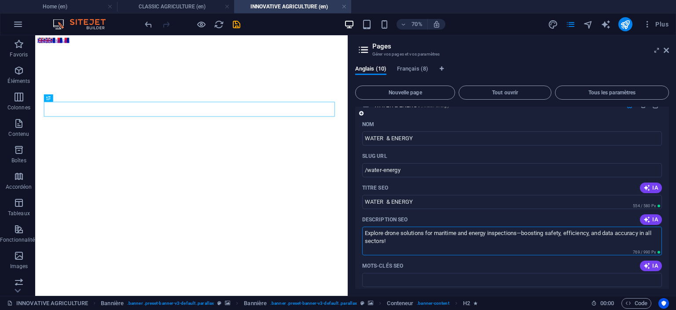
drag, startPoint x: 393, startPoint y: 242, endPoint x: 360, endPoint y: 234, distance: 34.0
click at [360, 234] on div "Nom WATER & ENERGY ​ SLUG URL /water-energy ​ Titre SEO IA WATER & ENERGY ​ 554…" at bounding box center [512, 302] width 314 height 370
click at [653, 264] on span "IA" at bounding box center [651, 265] width 15 height 7
type input "drone inspections, maritime safety, water treatment efficiency, aerial intellig…"
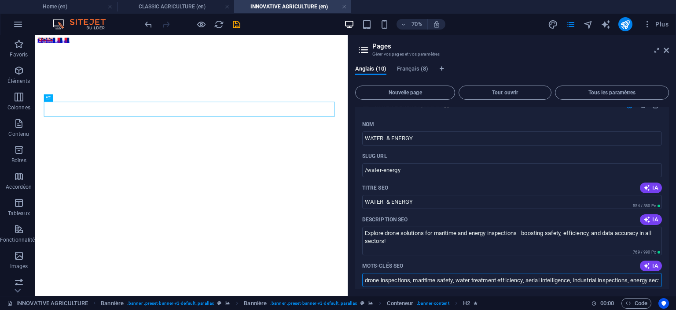
scroll to position [0, 31]
drag, startPoint x: 365, startPoint y: 281, endPoint x: 672, endPoint y: 277, distance: 306.9
click at [672, 277] on div "Anglais (10) Français (8) Nouvelle page Tout ouvrir Tous les paramètres Home / …" at bounding box center [512, 176] width 328 height 237
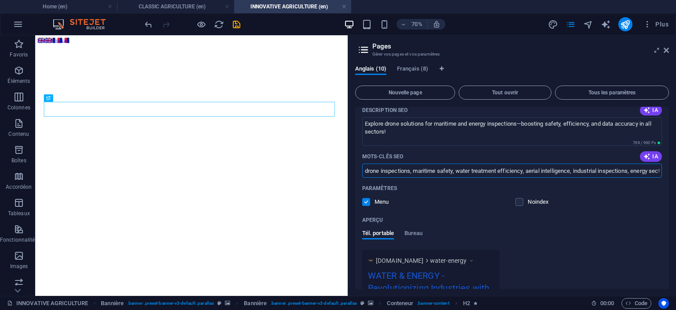
scroll to position [616, 0]
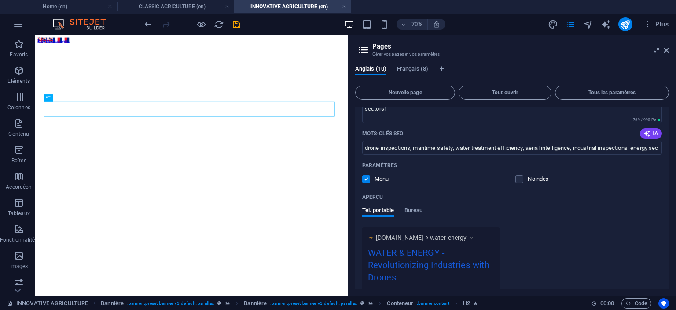
click at [416, 206] on div "Aperçu Tél. portable Bureau" at bounding box center [512, 208] width 300 height 37
click at [415, 210] on span "Bureau" at bounding box center [414, 211] width 18 height 12
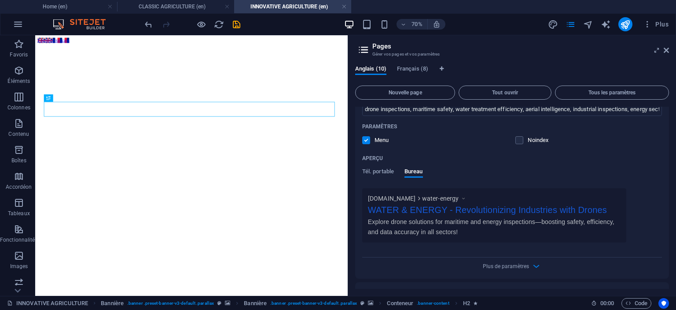
scroll to position [705, 0]
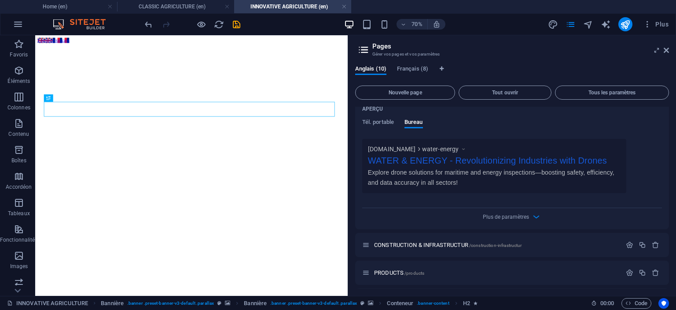
click at [629, 246] on icon "button" at bounding box center [629, 244] width 7 height 7
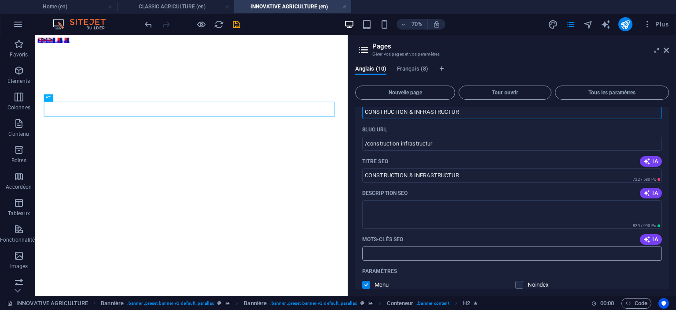
scroll to position [881, 0]
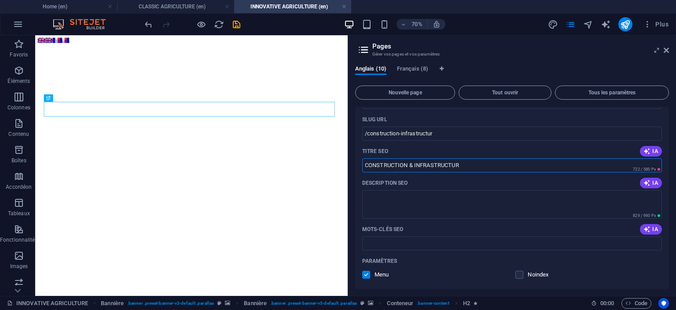
drag, startPoint x: 470, startPoint y: 162, endPoint x: 360, endPoint y: 164, distance: 110.1
click at [360, 164] on div "Nom CONSTRUCTION & INFRASTRUCTUR ​ SLUG URL /construction-infrastructur ​ Titre…" at bounding box center [512, 276] width 314 height 391
click at [655, 184] on span "IA" at bounding box center [651, 182] width 15 height 7
type textarea "Revolutionize your construction and infrastructure projects with drones. Enhanc…"
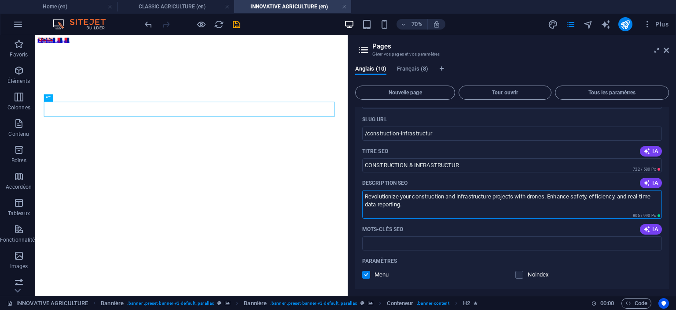
drag, startPoint x: 498, startPoint y: 207, endPoint x: 358, endPoint y: 192, distance: 140.8
click at [358, 192] on div "Nom CONSTRUCTION & INFRASTRUCTUR ​ SLUG URL /construction-infrastructur ​ Titre…" at bounding box center [512, 276] width 314 height 391
click at [652, 230] on span "IA" at bounding box center [651, 228] width 15 height 7
type input "drones in construction, aerial intelligence, construction safety, operational e…"
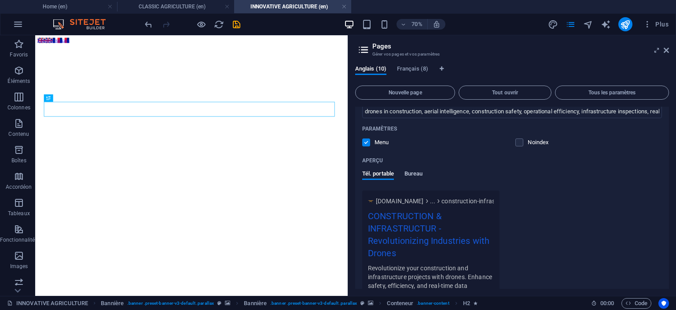
click at [413, 170] on span "Bureau" at bounding box center [414, 174] width 18 height 12
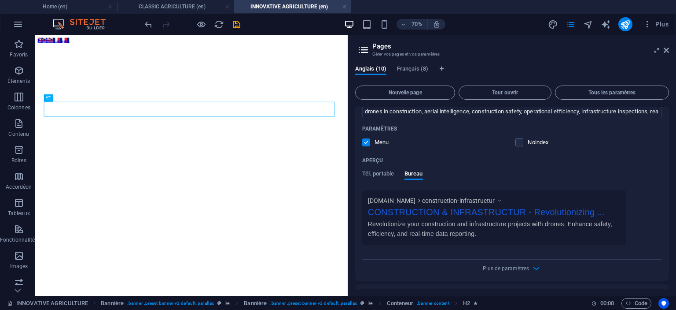
scroll to position [1090, 0]
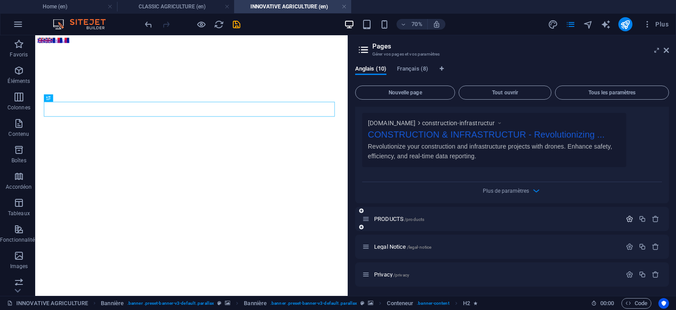
click at [628, 219] on icon "button" at bounding box center [629, 218] width 7 height 7
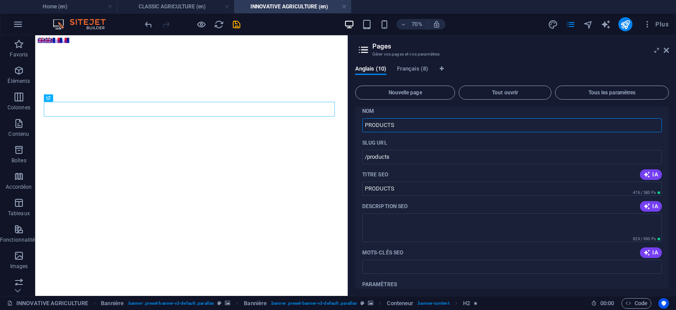
scroll to position [1222, 0]
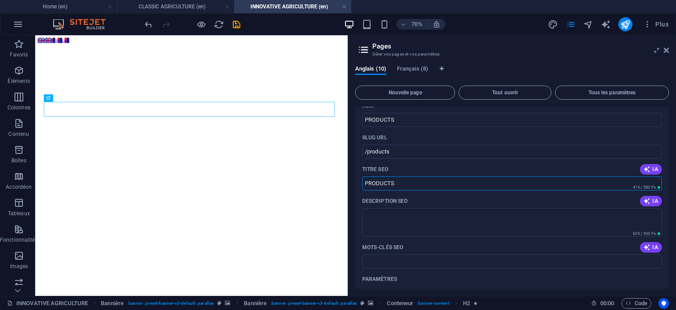
drag, startPoint x: 402, startPoint y: 182, endPoint x: 361, endPoint y: 181, distance: 41.0
click at [361, 181] on div "Nom PRODUCTS ​ SLUG URL /products ​ Titre SEO IA PRODUCTS ​ 476 / 580 Px Descri…" at bounding box center [512, 282] width 314 height 367
drag, startPoint x: 454, startPoint y: 183, endPoint x: 356, endPoint y: 179, distance: 98.7
click at [356, 179] on div "Nom PRODUCTS ​ SLUG URL /products ​ Titre SEO IA DRONE PRODUCTS ​ 192 / 580 Px …" at bounding box center [512, 276] width 314 height 354
type input "DRONE PRODUCTS"
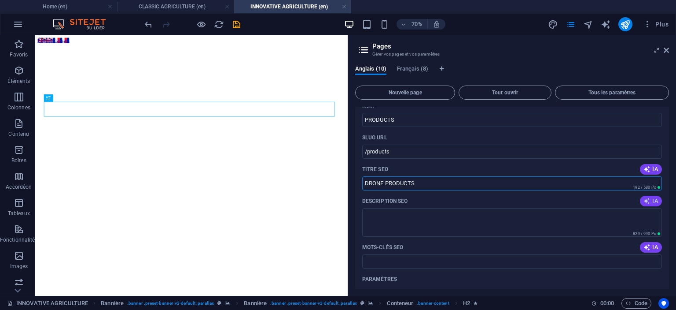
click at [646, 202] on icon "button" at bounding box center [647, 200] width 7 height 7
type textarea "Discover our advanced UAV packages designed for professionals. Enjoy long fligh…"
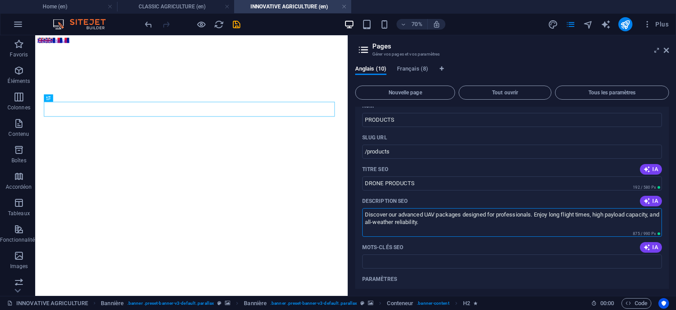
drag, startPoint x: 444, startPoint y: 224, endPoint x: 365, endPoint y: 214, distance: 79.9
click at [365, 214] on textarea "Discover our advanced UAV packages designed for professionals. Enjoy long fligh…" at bounding box center [512, 222] width 300 height 29
click at [650, 247] on span "IA" at bounding box center [651, 247] width 15 height 7
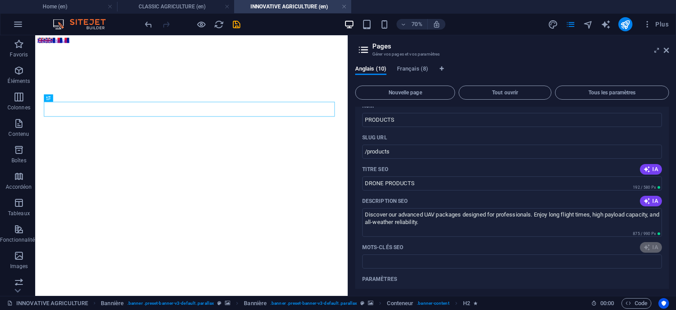
type input "UAV technology, aerial data collection, high-resolution sensors, thermographic …"
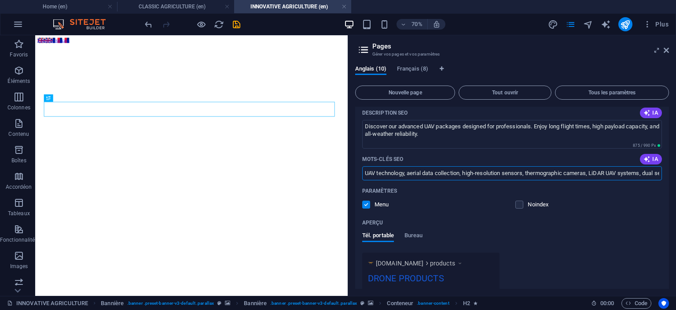
scroll to position [0, 51]
drag, startPoint x: 363, startPoint y: 170, endPoint x: 664, endPoint y: 174, distance: 301.2
click at [664, 174] on div "Nom PRODUCTS ​ SLUG URL /products ​ Titre SEO IA DRONE PRODUCTS ​ 192 / 580 Px …" at bounding box center [512, 188] width 314 height 354
click at [417, 235] on span "Bureau" at bounding box center [414, 236] width 18 height 12
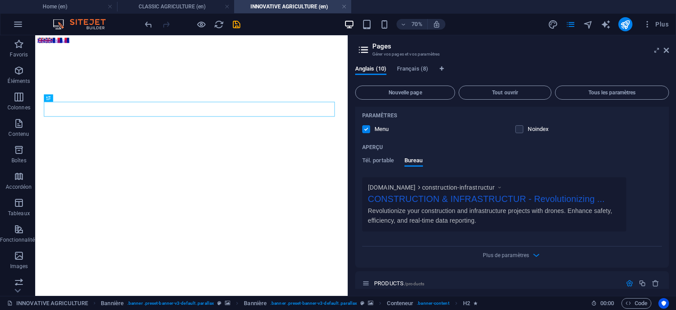
scroll to position [1158, 0]
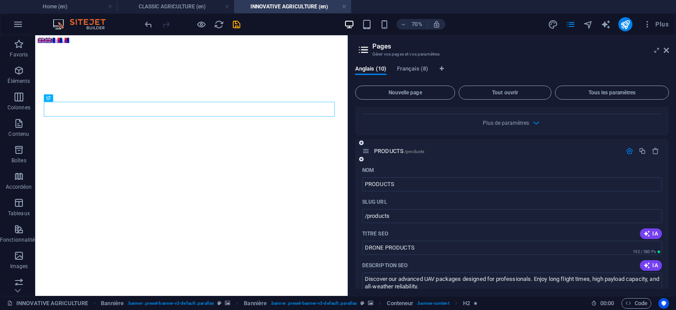
click at [628, 149] on icon "button" at bounding box center [629, 150] width 7 height 7
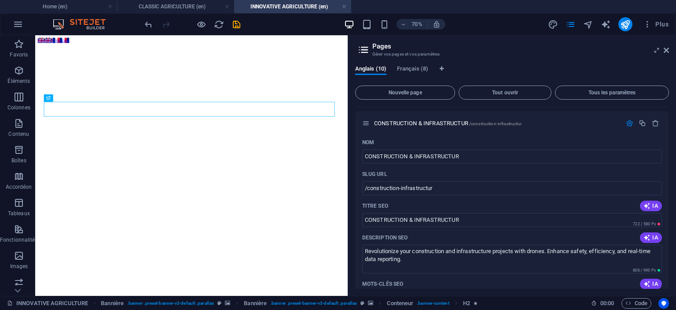
scroll to position [782, 0]
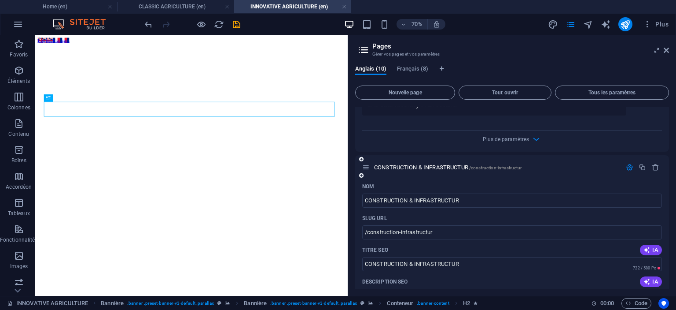
click at [629, 165] on icon "button" at bounding box center [629, 166] width 7 height 7
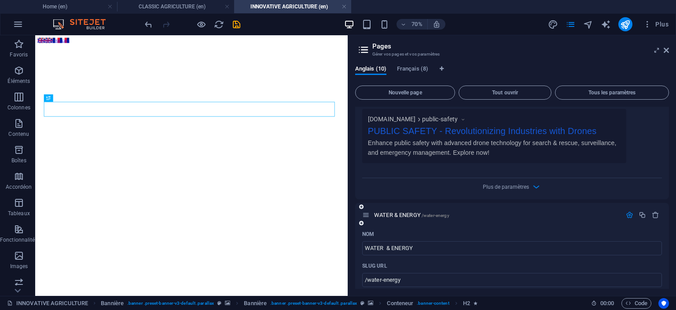
scroll to position [362, 0]
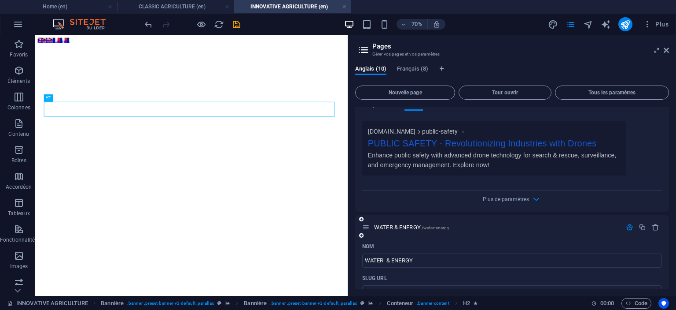
click at [631, 226] on icon "button" at bounding box center [629, 226] width 7 height 7
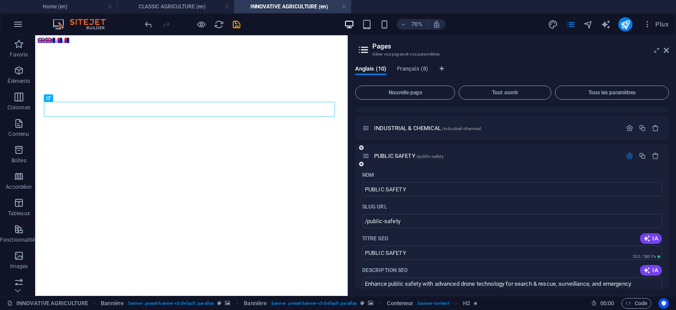
scroll to position [10, 0]
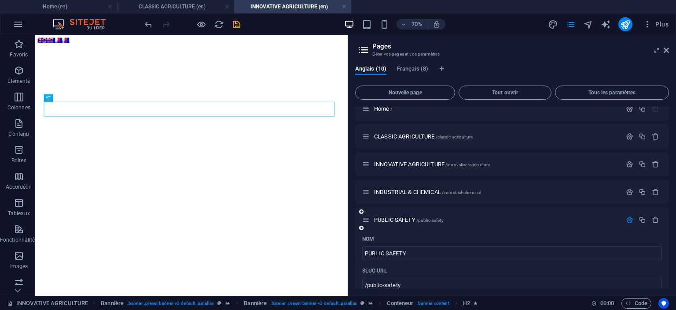
click at [627, 220] on icon "button" at bounding box center [629, 219] width 7 height 7
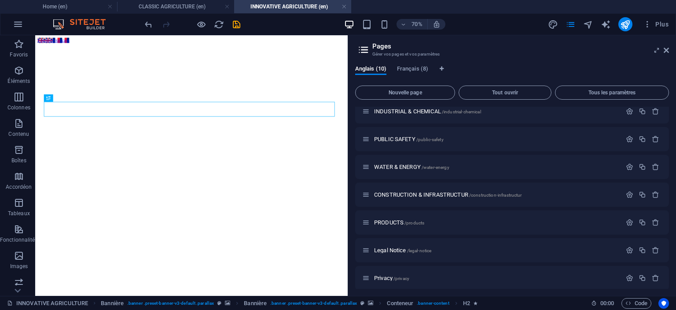
scroll to position [95, 0]
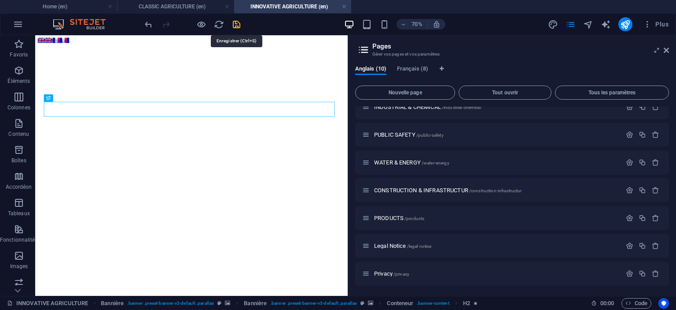
click at [240, 24] on icon "save" at bounding box center [237, 24] width 10 height 10
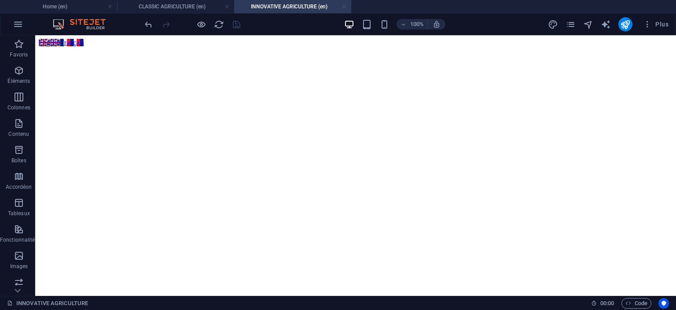
click at [345, 7] on link at bounding box center [344, 7] width 5 height 8
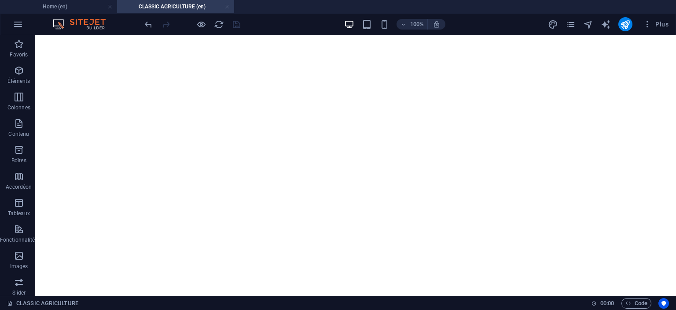
click at [227, 6] on link at bounding box center [227, 7] width 5 height 8
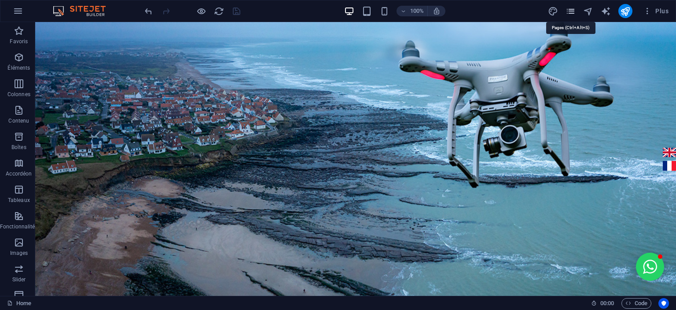
click at [568, 10] on icon "pages" at bounding box center [571, 11] width 10 height 10
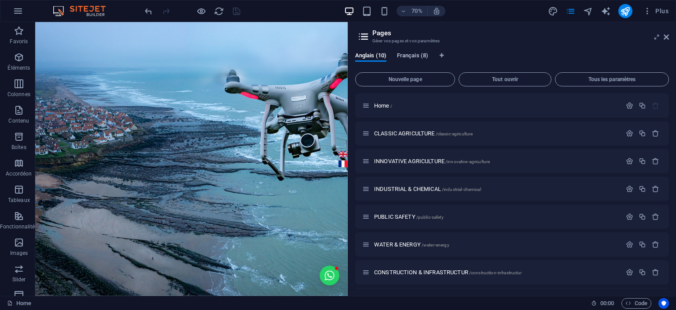
click at [414, 53] on span "Français (8)" at bounding box center [412, 56] width 31 height 12
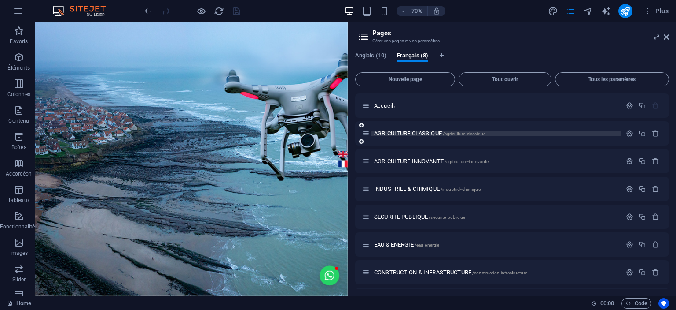
click at [412, 133] on span "AGRICULTURE CLASSIQUE /agriculture-classique" at bounding box center [429, 133] width 111 height 7
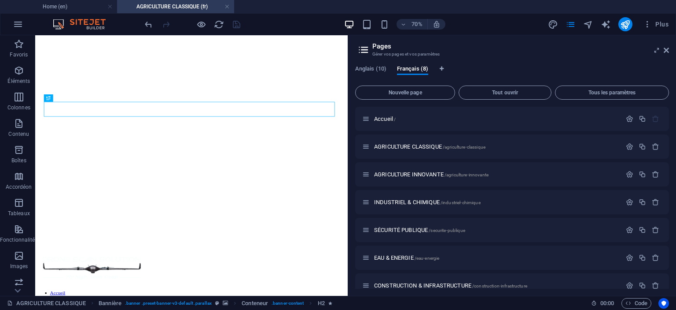
scroll to position [0, 0]
click at [668, 50] on icon at bounding box center [666, 50] width 5 height 7
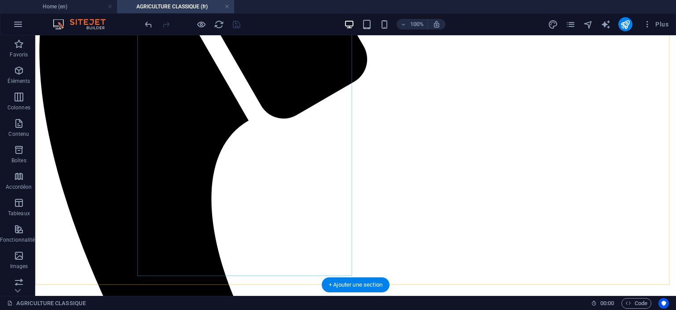
scroll to position [528, 0]
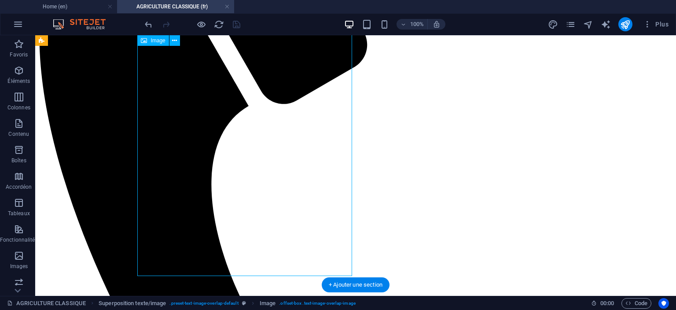
select select "px"
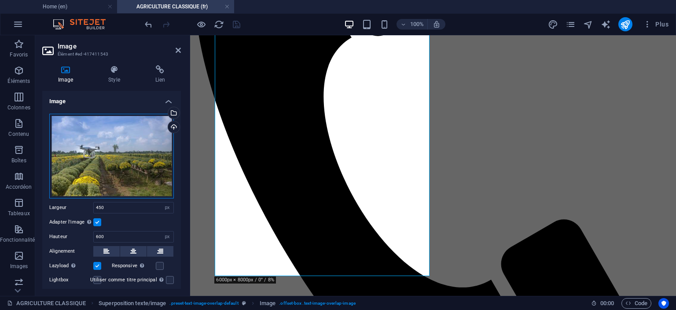
click at [128, 149] on div "Glissez les fichiers ici, cliquez pour choisir les fichiers ou sélectionnez les…" at bounding box center [111, 156] width 125 height 85
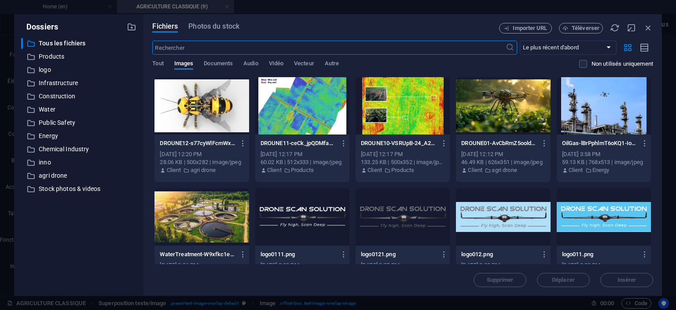
click at [502, 105] on div at bounding box center [503, 105] width 94 height 57
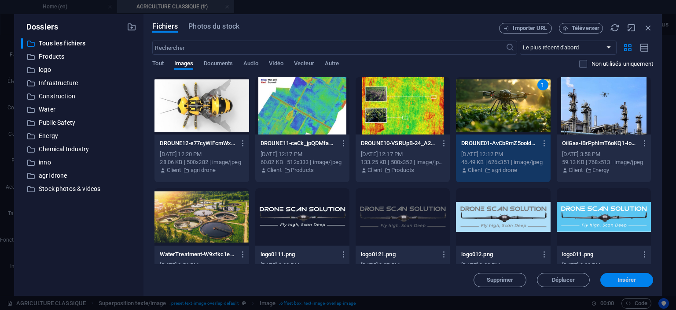
click at [624, 279] on span "Insérer" at bounding box center [627, 279] width 19 height 5
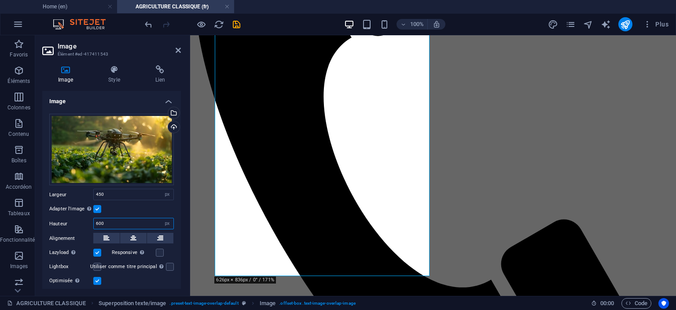
click at [99, 223] on input "600" at bounding box center [134, 223] width 80 height 11
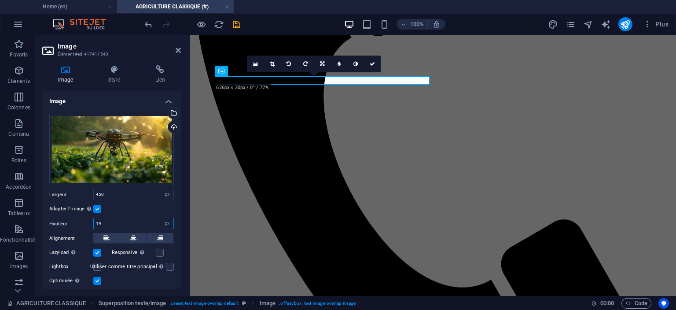
type input "1"
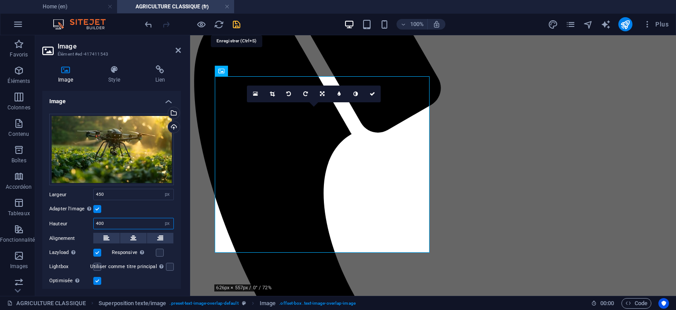
type input "400"
click at [235, 22] on icon "save" at bounding box center [237, 24] width 10 height 10
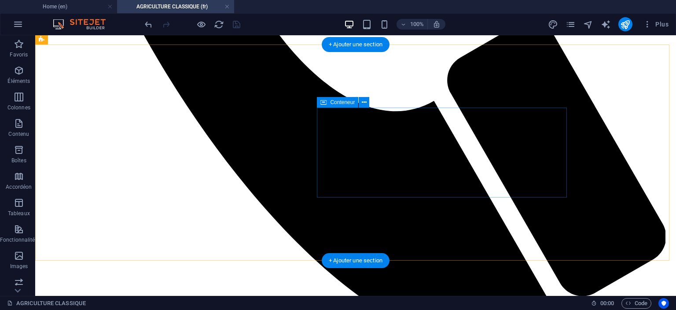
scroll to position [860, 0]
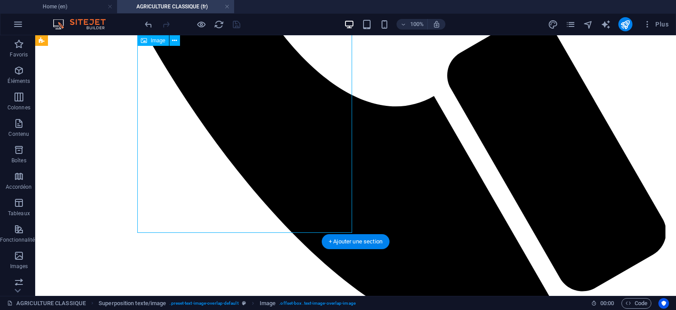
select select "%"
select select "px"
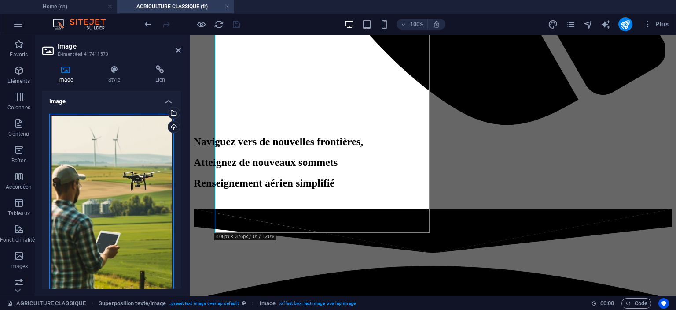
click at [132, 165] on div "Glissez les fichiers ici, cliquez pour choisir les fichiers ou sélectionnez les…" at bounding box center [111, 223] width 125 height 219
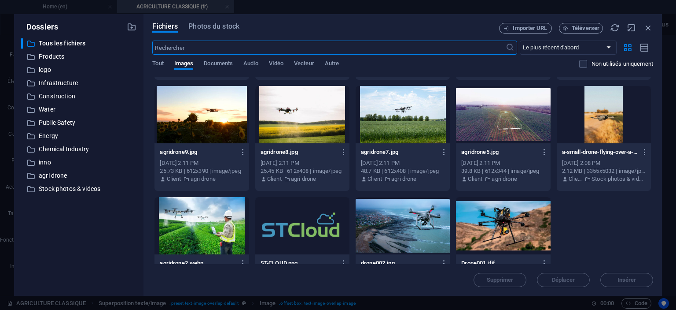
scroll to position [1539, 0]
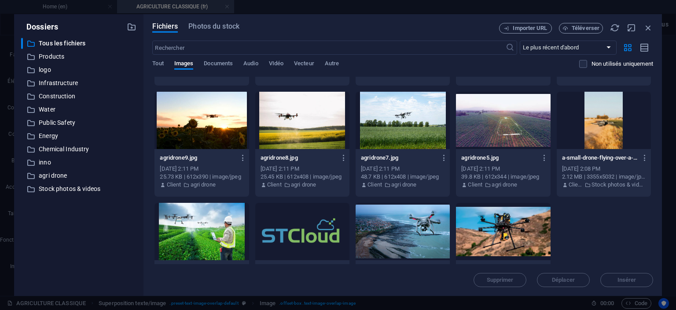
click at [202, 223] on div at bounding box center [202, 231] width 94 height 57
drag, startPoint x: 633, startPoint y: 283, endPoint x: 442, endPoint y: 247, distance: 193.9
click at [633, 282] on span "Insérer" at bounding box center [627, 279] width 19 height 5
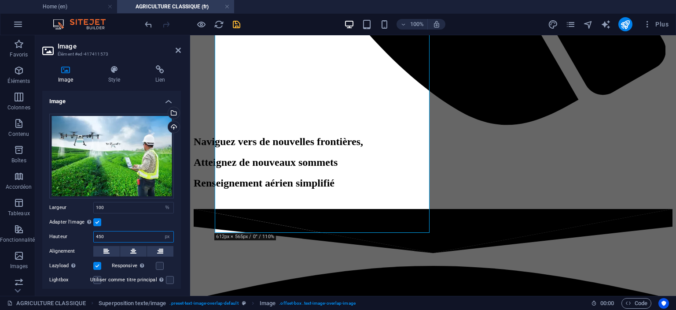
click at [99, 235] on input "450" at bounding box center [134, 236] width 80 height 11
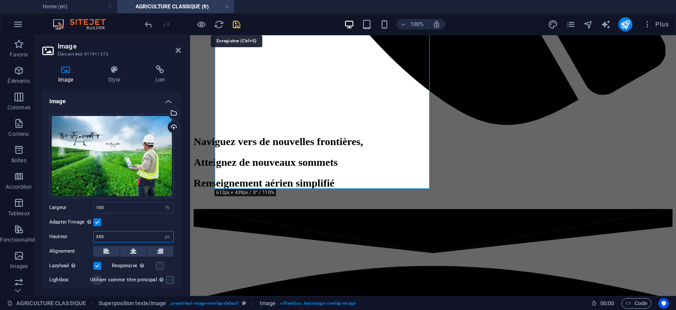
type input "350"
click at [236, 24] on icon "save" at bounding box center [237, 24] width 10 height 10
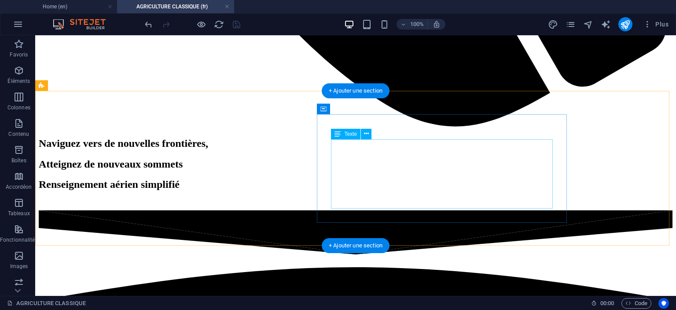
scroll to position [1060, 0]
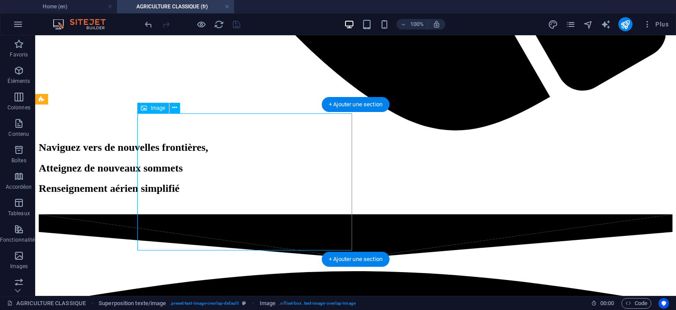
select select "%"
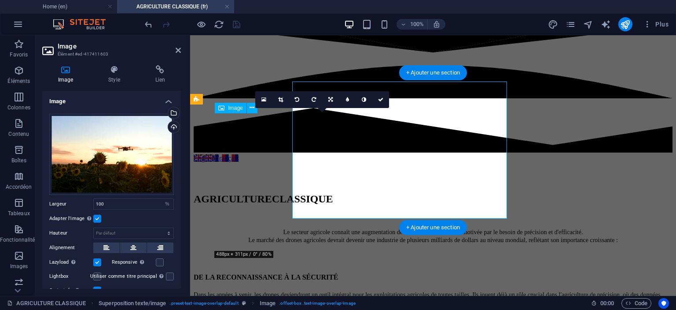
scroll to position [1091, 0]
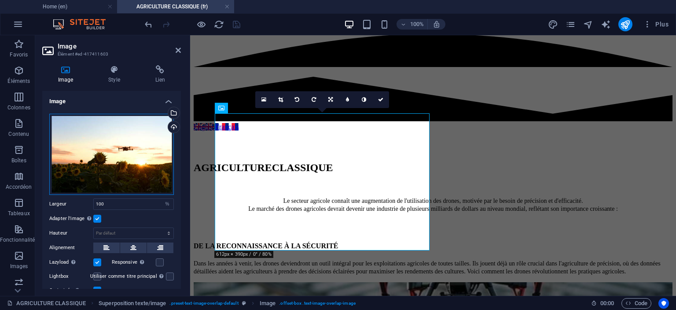
click at [92, 165] on div "Glissez les fichiers ici, cliquez pour choisir les fichiers ou sélectionnez les…" at bounding box center [111, 154] width 125 height 81
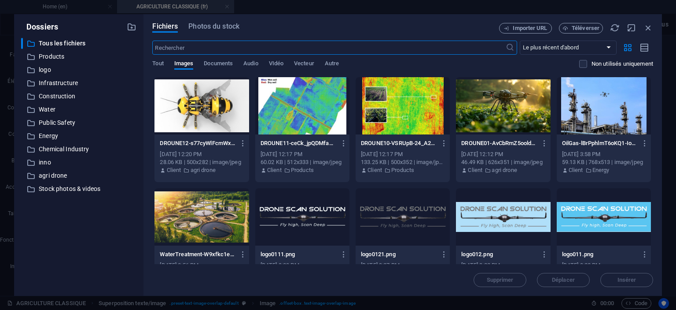
scroll to position [1027, 0]
click at [378, 115] on div at bounding box center [403, 105] width 94 height 57
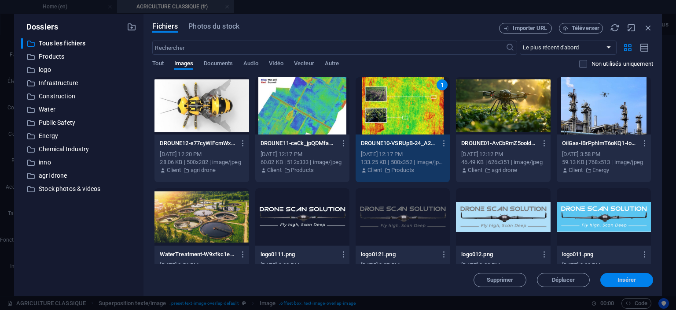
click at [618, 278] on span "Insérer" at bounding box center [627, 279] width 19 height 5
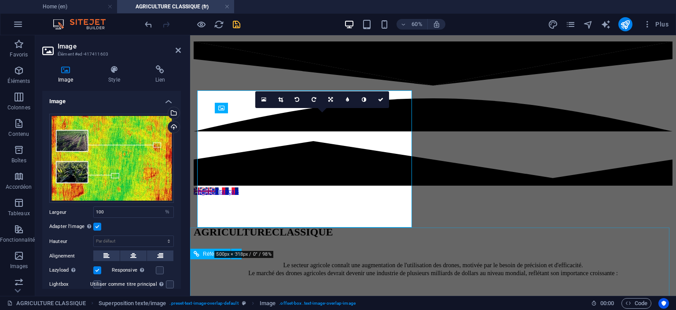
scroll to position [1091, 0]
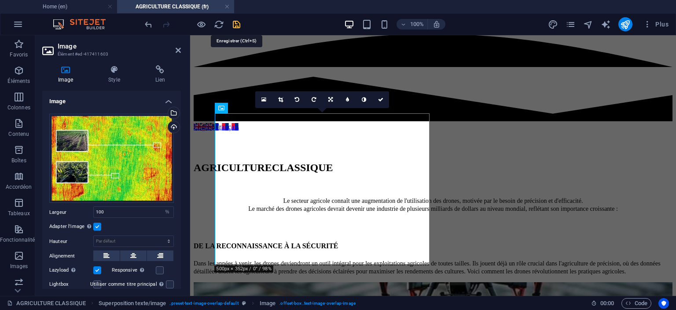
click at [233, 24] on icon "save" at bounding box center [237, 24] width 10 height 10
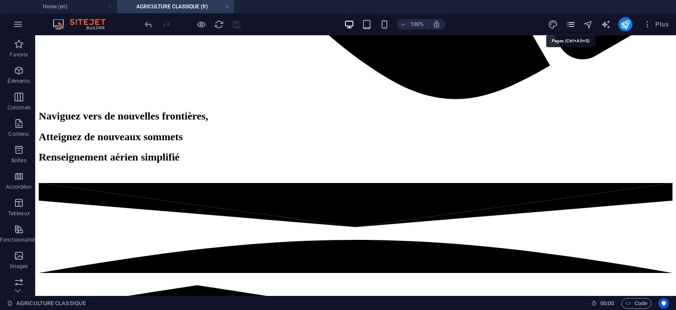
click at [572, 23] on icon "pages" at bounding box center [571, 24] width 10 height 10
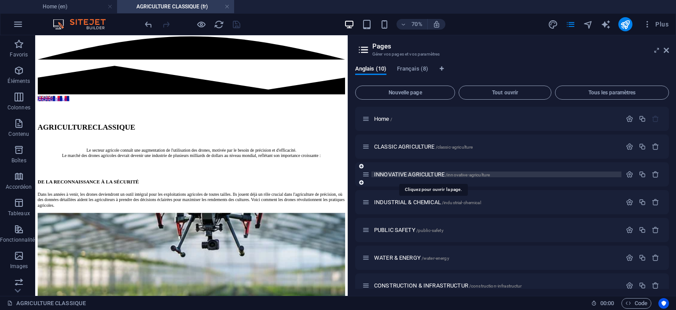
click at [411, 173] on span "INNOVATIVE AGRICULTURE /innovative-agriculture" at bounding box center [432, 174] width 116 height 7
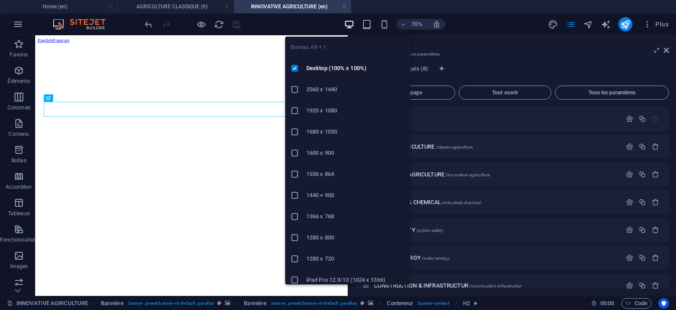
scroll to position [0, 0]
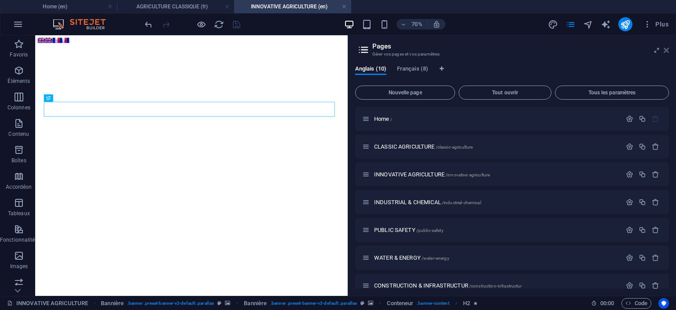
click at [665, 51] on icon at bounding box center [666, 50] width 5 height 7
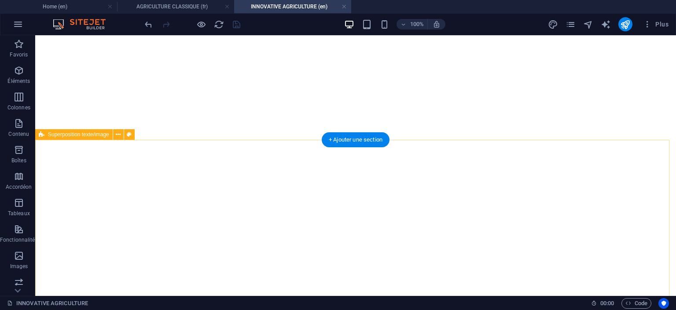
scroll to position [352, 0]
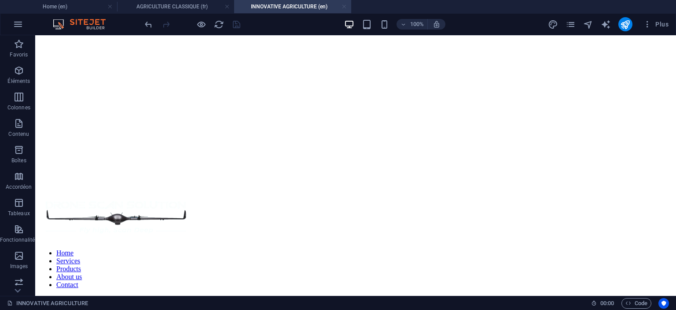
click at [346, 5] on link at bounding box center [344, 7] width 5 height 8
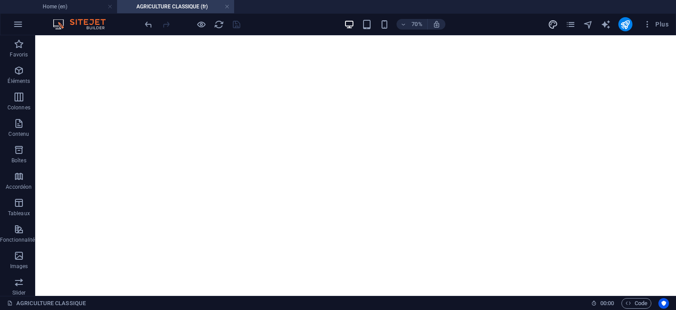
scroll to position [1075, 0]
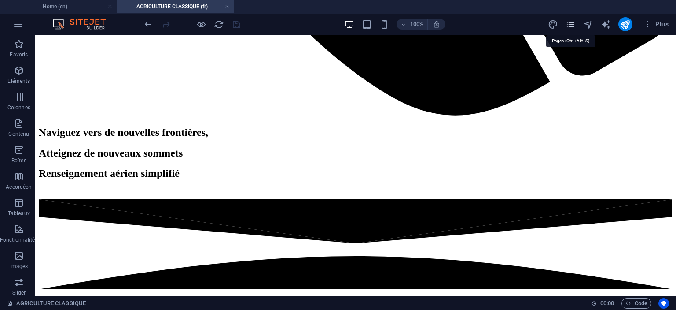
click at [573, 22] on icon "pages" at bounding box center [571, 24] width 10 height 10
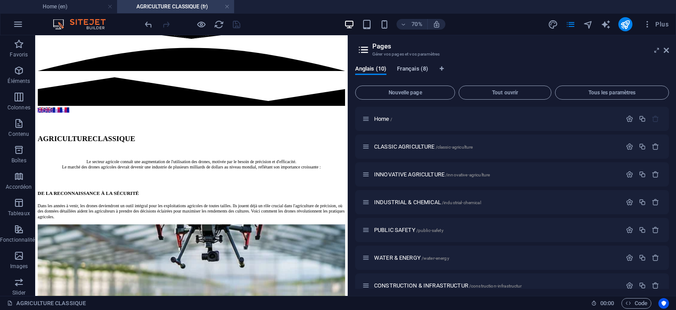
click at [407, 70] on span "Français (8)" at bounding box center [412, 69] width 31 height 12
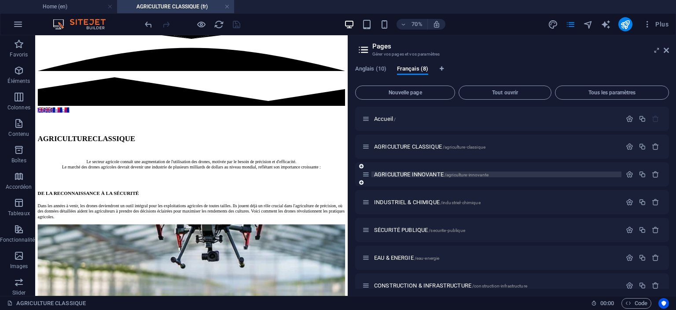
click at [412, 175] on span "AGRICULTURE INNOVANTE /agriculture-innovante" at bounding box center [431, 174] width 114 height 7
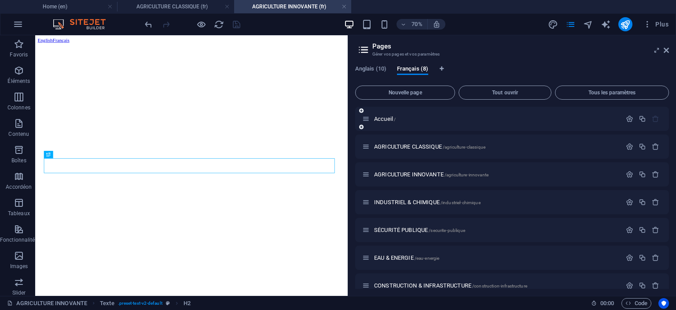
scroll to position [236, 0]
click at [664, 49] on icon at bounding box center [666, 50] width 5 height 7
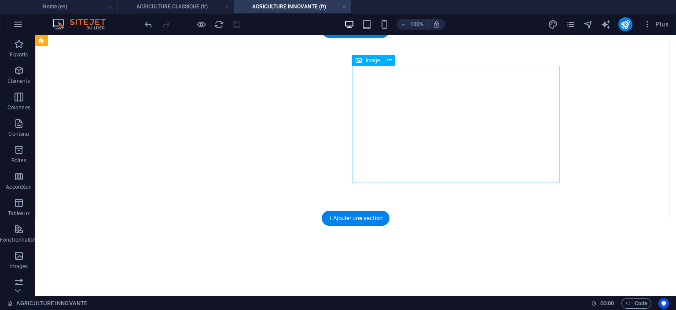
scroll to position [456, 0]
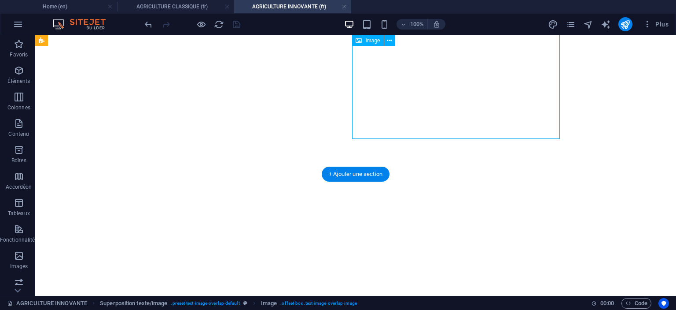
select select "%"
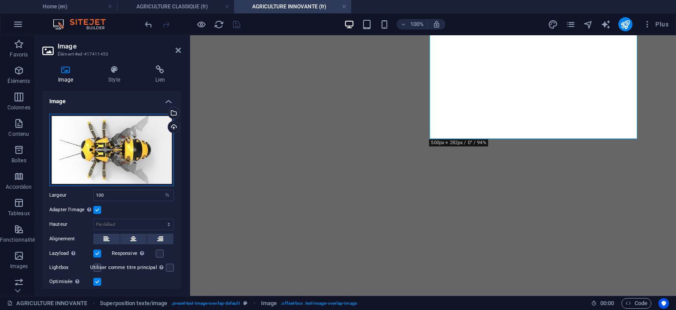
click at [139, 155] on div "Glissez les fichiers ici, cliquez pour choisir les fichiers ou sélectionnez les…" at bounding box center [111, 150] width 125 height 72
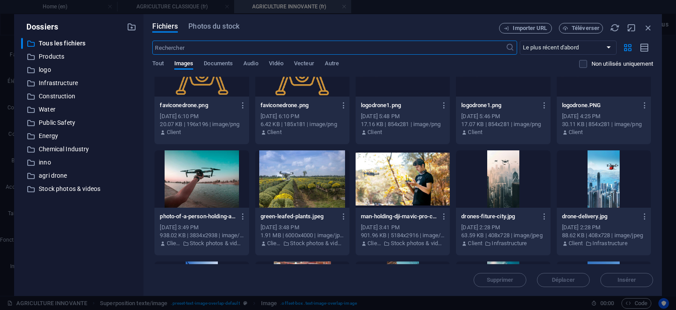
scroll to position [705, 0]
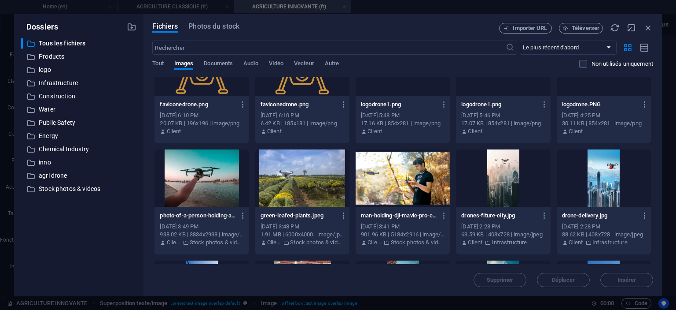
click at [285, 174] on div at bounding box center [302, 177] width 94 height 57
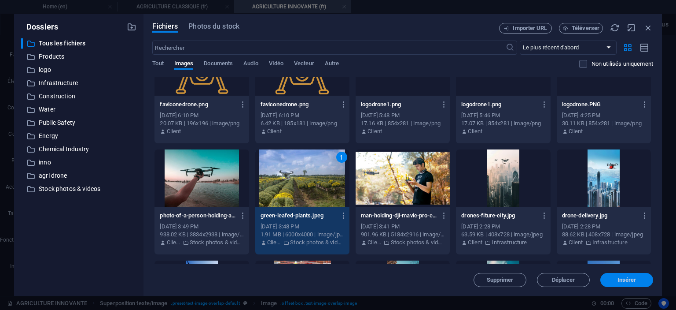
click at [624, 281] on span "Insérer" at bounding box center [627, 279] width 19 height 5
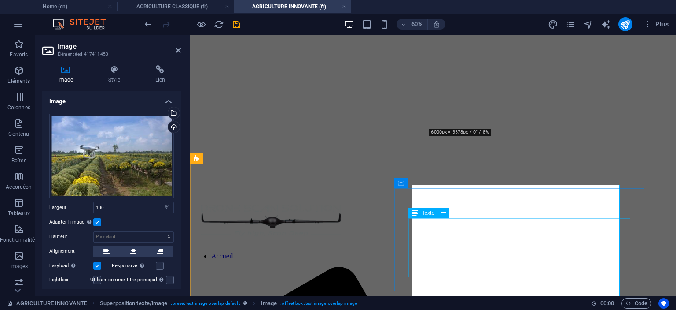
scroll to position [467, 0]
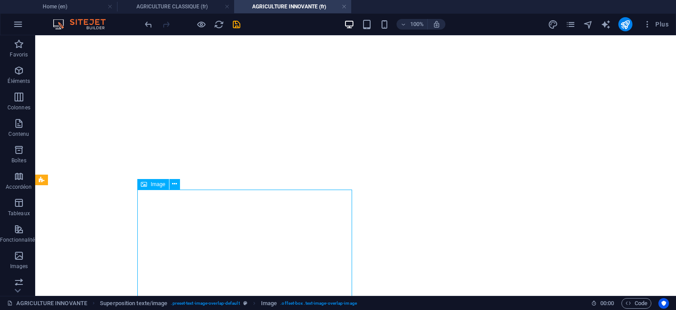
select select "%"
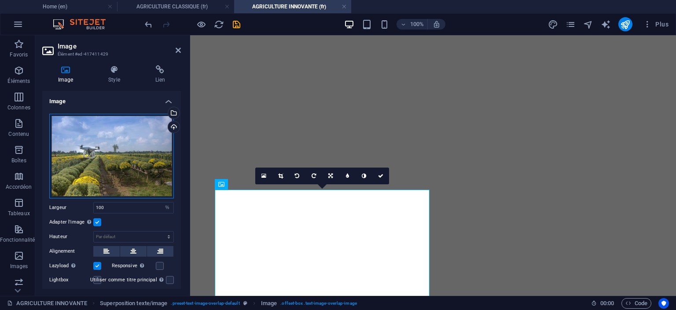
click at [116, 171] on div "Glissez les fichiers ici, cliquez pour choisir les fichiers ou sélectionnez les…" at bounding box center [111, 156] width 125 height 85
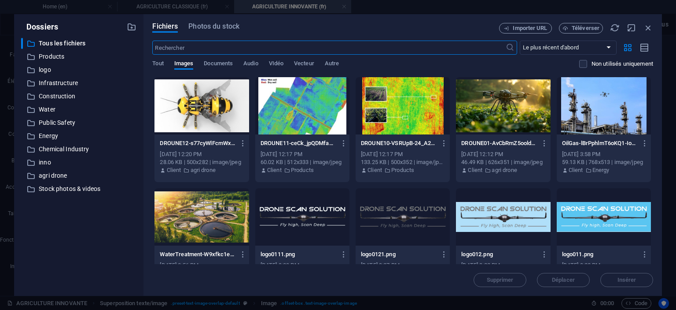
scroll to position [640, 0]
click at [208, 119] on div at bounding box center [202, 105] width 94 height 57
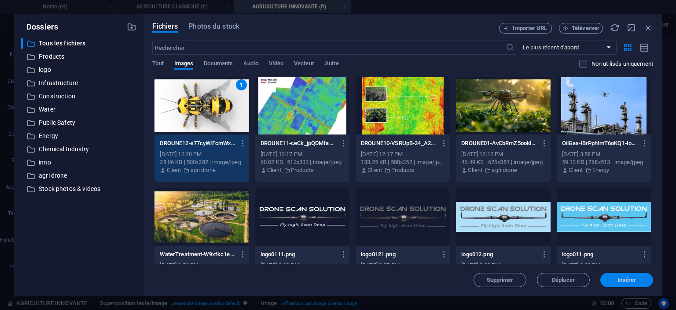
click at [615, 281] on span "Insérer" at bounding box center [627, 279] width 46 height 5
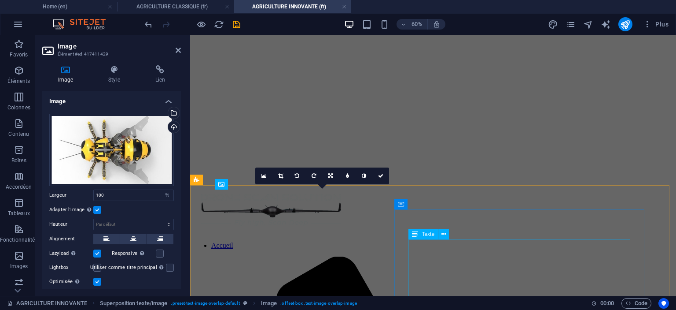
scroll to position [467, 0]
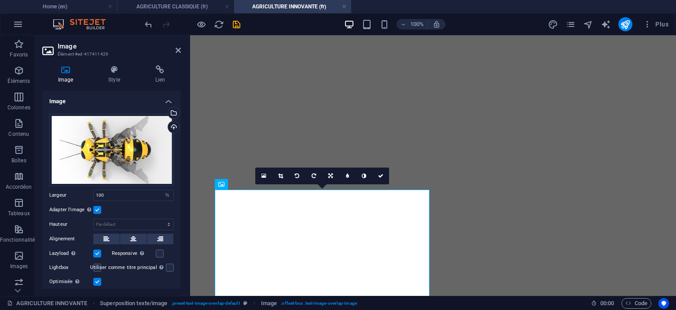
click at [243, 24] on div "100% Plus" at bounding box center [407, 24] width 529 height 14
click at [236, 23] on icon "save" at bounding box center [237, 24] width 10 height 10
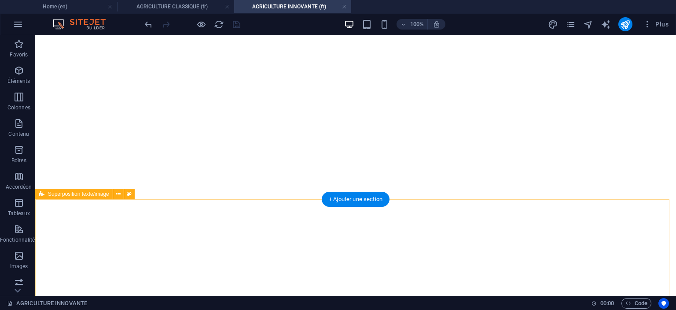
scroll to position [687, 0]
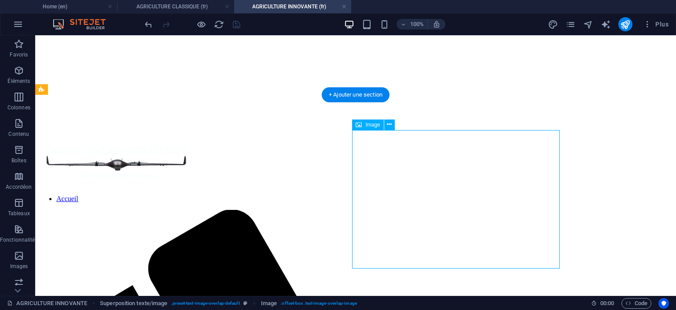
select select "%"
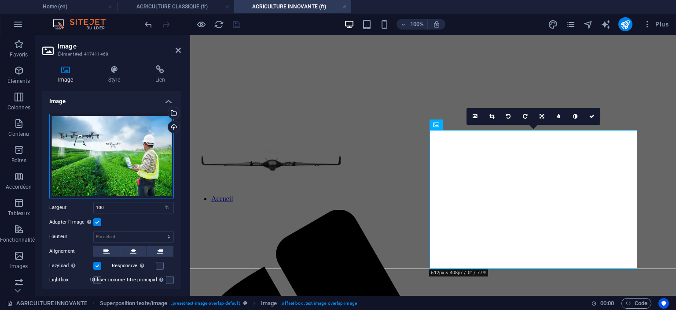
click at [108, 168] on div "Glissez les fichiers ici, cliquez pour choisir les fichiers ou sélectionnez les…" at bounding box center [111, 156] width 125 height 85
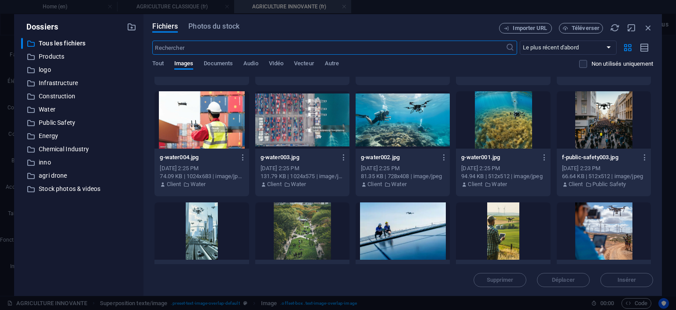
scroll to position [1145, 0]
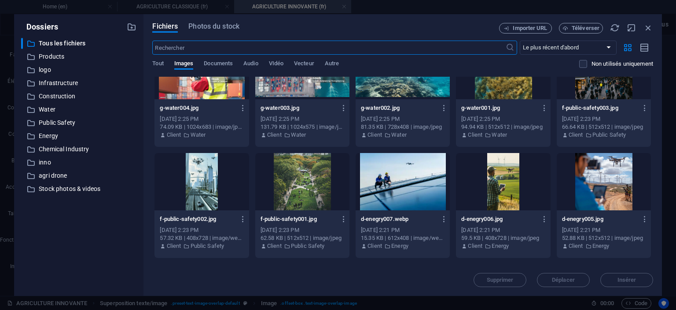
click at [485, 170] on div at bounding box center [503, 181] width 94 height 57
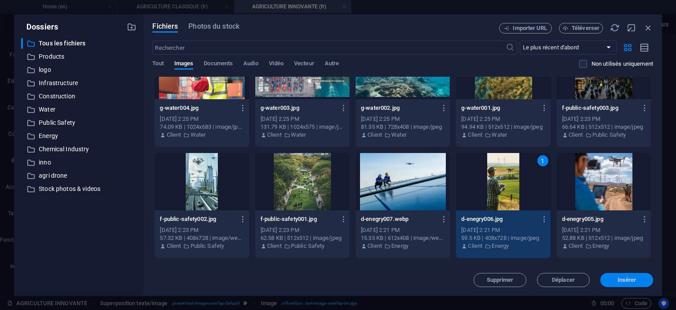
click at [622, 277] on span "Insérer" at bounding box center [627, 279] width 19 height 5
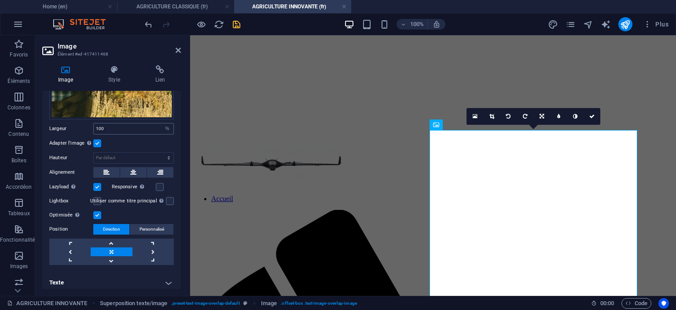
scroll to position [214, 0]
click at [100, 154] on select "Par défaut auto px" at bounding box center [134, 156] width 80 height 11
click at [116, 151] on select "Par défaut auto px" at bounding box center [134, 156] width 80 height 11
select select "px"
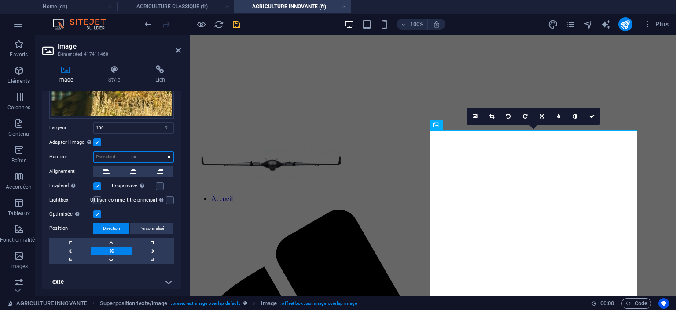
click at [159, 151] on select "Par défaut auto px" at bounding box center [134, 156] width 80 height 11
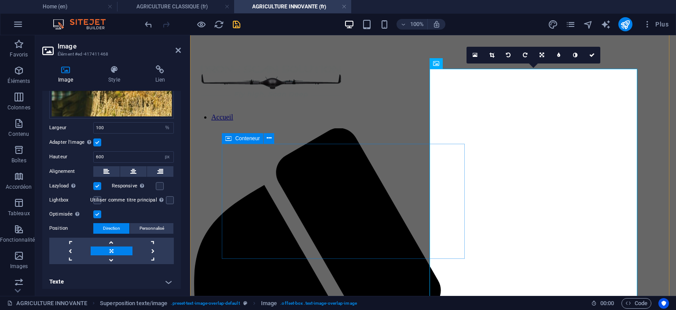
scroll to position [819, 0]
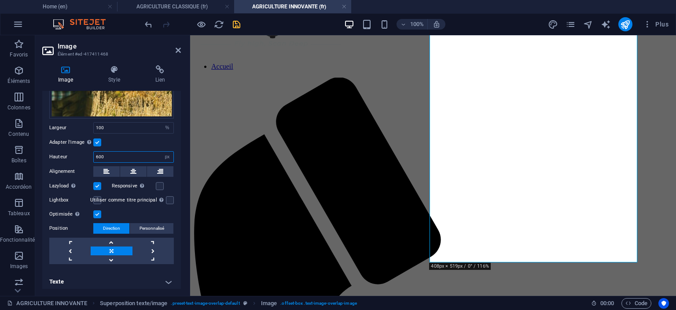
click at [99, 152] on input "600" at bounding box center [134, 156] width 80 height 11
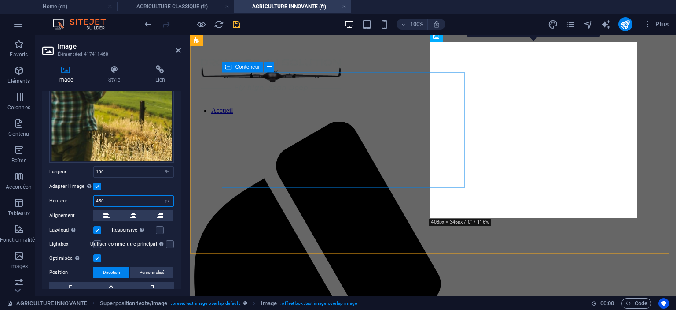
scroll to position [786, 0]
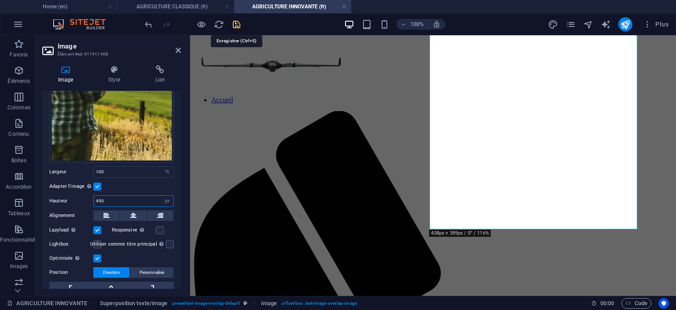
type input "450"
click at [233, 24] on icon "save" at bounding box center [237, 24] width 10 height 10
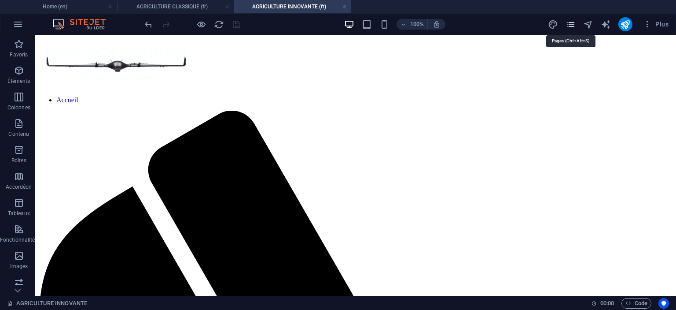
click at [569, 27] on icon "pages" at bounding box center [571, 24] width 10 height 10
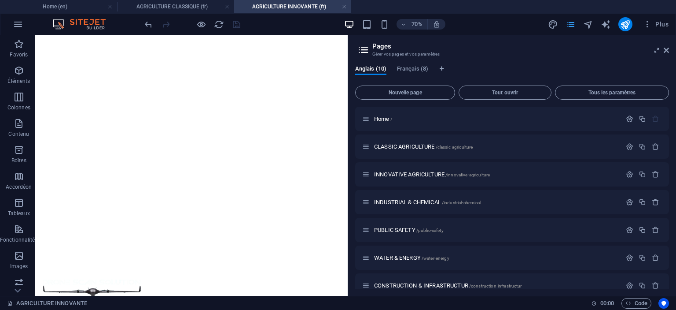
scroll to position [897, 0]
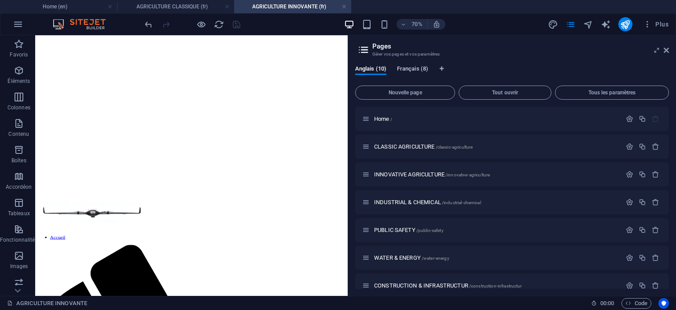
click at [414, 69] on span "Français (8)" at bounding box center [412, 69] width 31 height 12
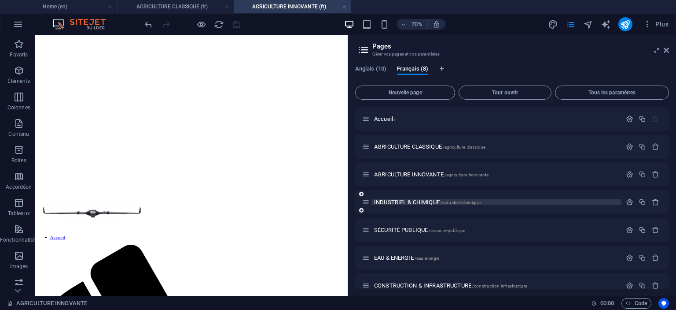
click at [395, 203] on span "INDUSTRIEL & CHIMIQUE /industriel-chimique" at bounding box center [427, 202] width 107 height 7
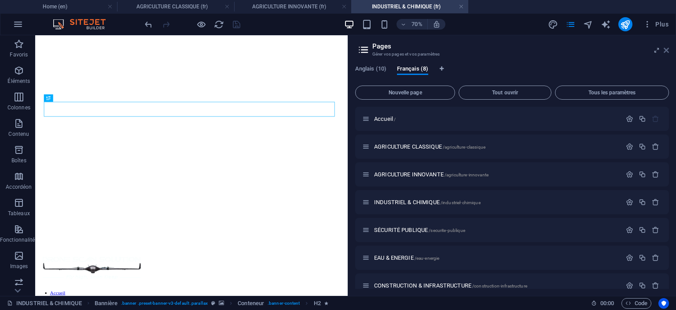
scroll to position [0, 0]
drag, startPoint x: 667, startPoint y: 46, endPoint x: 631, endPoint y: 11, distance: 50.1
click at [667, 47] on icon at bounding box center [666, 50] width 5 height 7
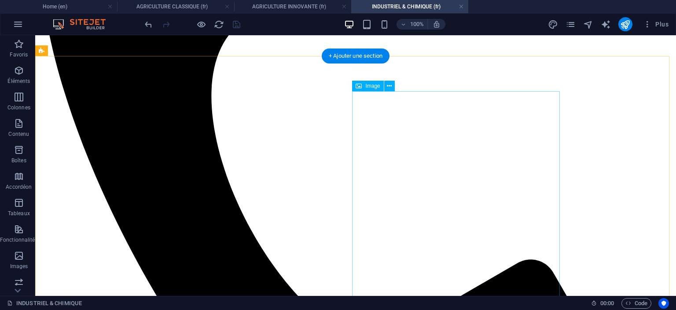
scroll to position [837, 0]
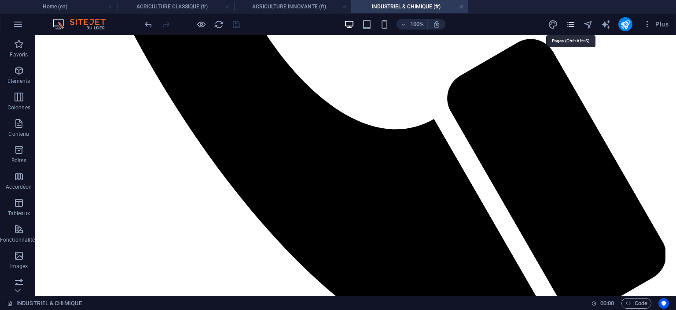
click at [571, 24] on icon "pages" at bounding box center [571, 24] width 10 height 10
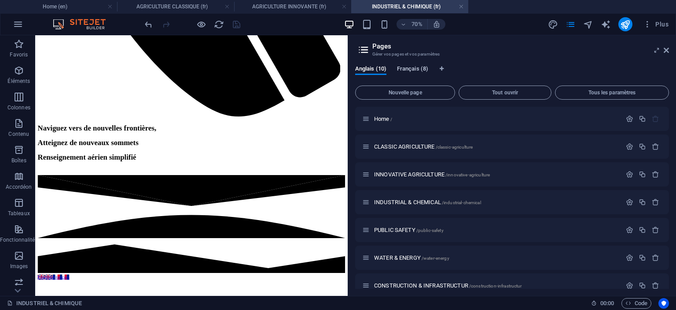
click at [417, 67] on span "Français (8)" at bounding box center [412, 69] width 31 height 12
click at [409, 230] on span "SÉCURITÉ PUBLIQUE /securite-publique" at bounding box center [419, 229] width 91 height 7
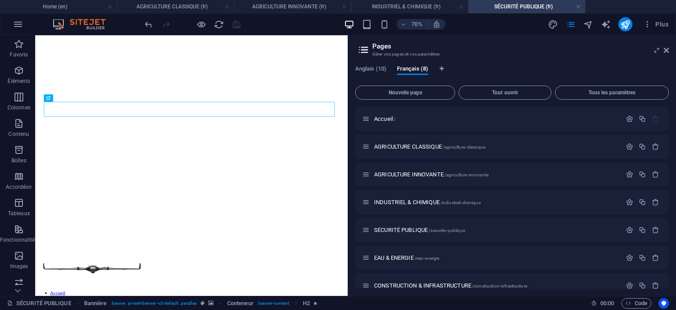
scroll to position [0, 0]
drag, startPoint x: 664, startPoint y: 48, endPoint x: 621, endPoint y: 18, distance: 53.0
click at [664, 48] on icon at bounding box center [666, 50] width 5 height 7
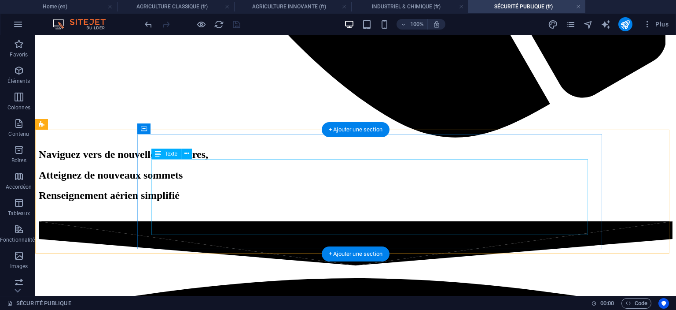
scroll to position [1101, 0]
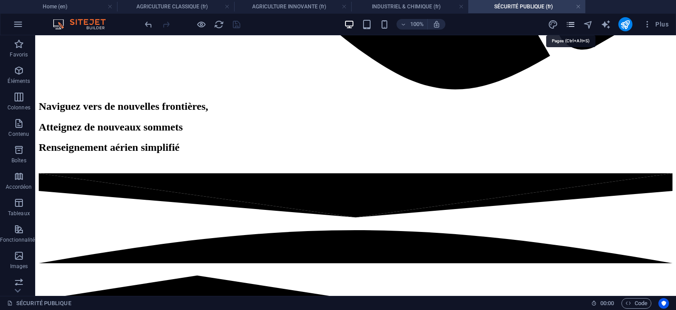
click at [572, 22] on icon "pages" at bounding box center [571, 24] width 10 height 10
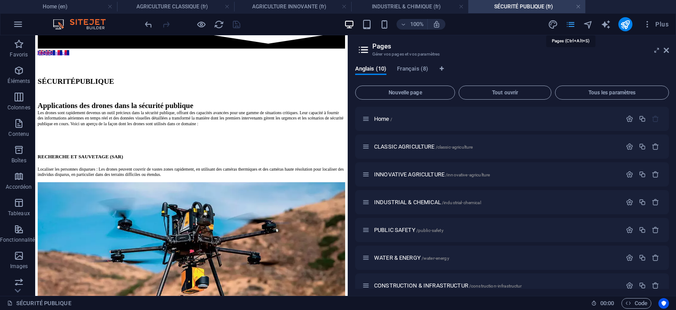
scroll to position [989, 0]
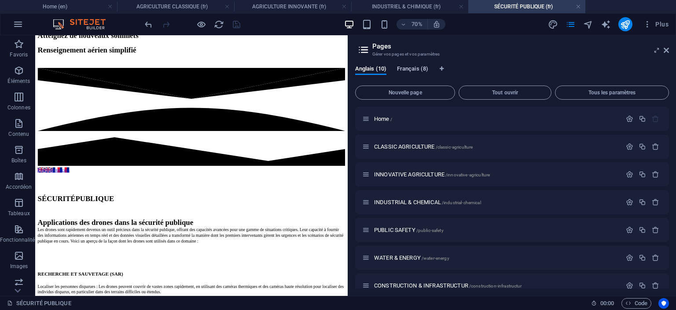
click at [419, 67] on span "Français (8)" at bounding box center [412, 69] width 31 height 12
click at [405, 256] on span "EAU & ENERGIE /eau-energie" at bounding box center [406, 257] width 65 height 7
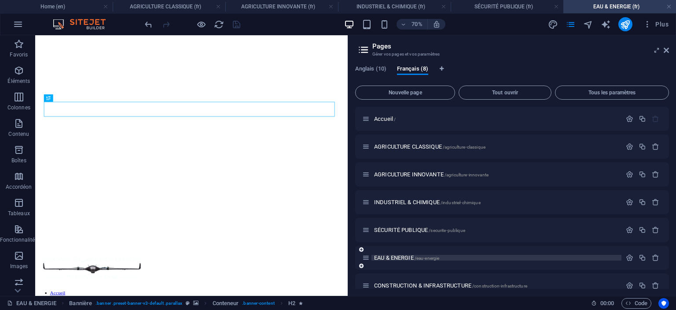
scroll to position [0, 0]
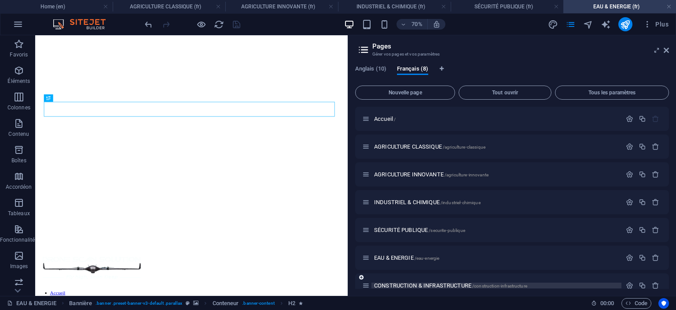
click at [416, 283] on span "CONSTRUCTION & INFRASTRUCTURE /construction-infrastructure" at bounding box center [450, 285] width 153 height 7
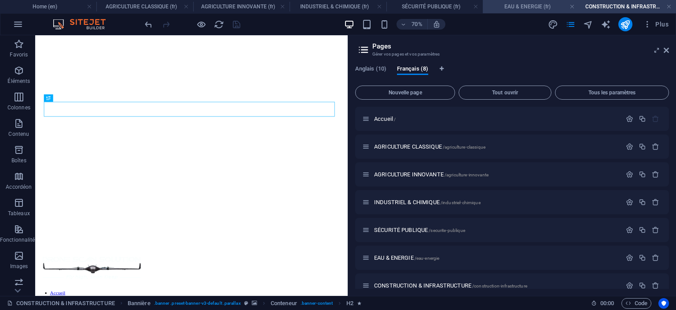
click at [516, 5] on h4 "EAU & ENERGIE (fr)" at bounding box center [531, 7] width 96 height 10
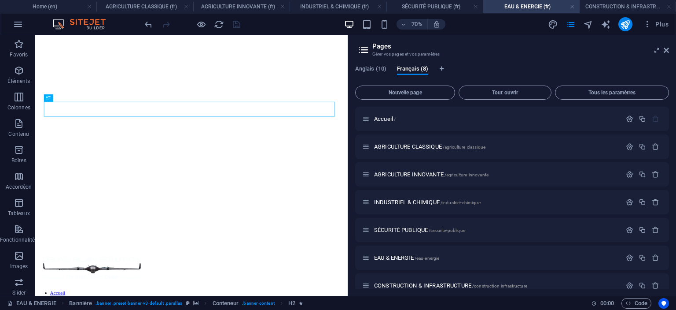
click at [670, 50] on aside "Pages Gérer vos pages et vos paramètres Anglais (10) Français (8) Nouvelle page…" at bounding box center [512, 165] width 329 height 260
click at [665, 51] on icon at bounding box center [666, 50] width 5 height 7
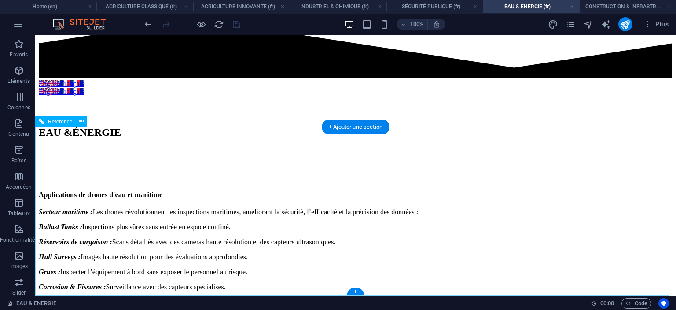
scroll to position [1362, 0]
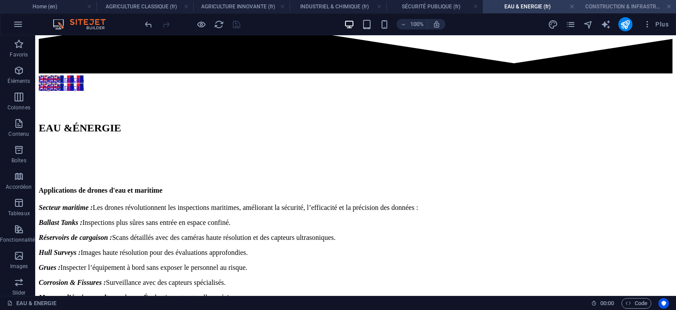
click at [623, 6] on h4 "CONSTRUCTION & INFRASTRUCTURE (fr)" at bounding box center [628, 7] width 96 height 10
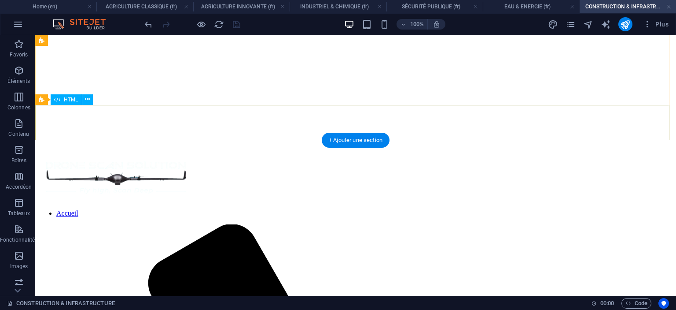
scroll to position [0, 0]
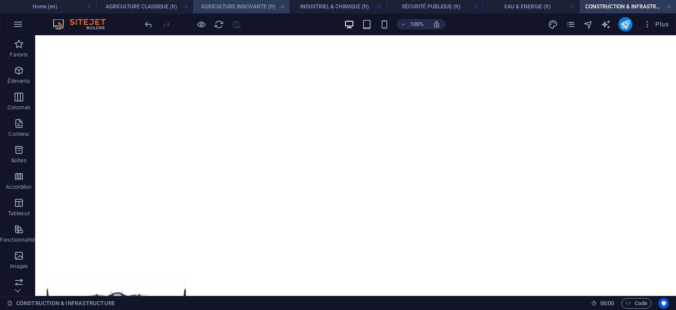
click at [278, 6] on h4 "AGRICULTURE INNOVANTE (fr)" at bounding box center [241, 7] width 96 height 10
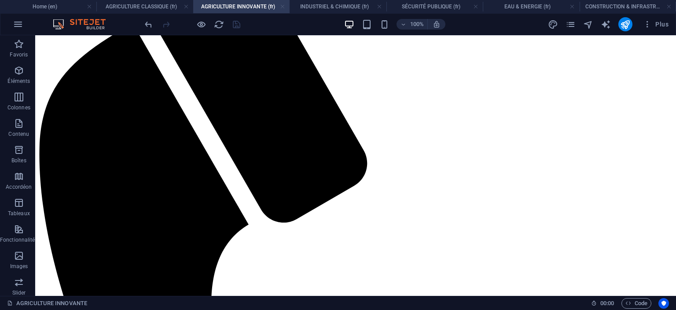
click at [282, 6] on link at bounding box center [282, 7] width 5 height 8
click at [290, 6] on h4 "INDUSTRIEL & CHIMIQUE (fr)" at bounding box center [338, 7] width 96 height 10
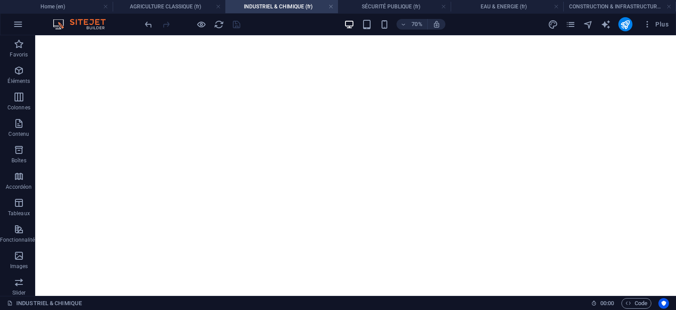
scroll to position [837, 0]
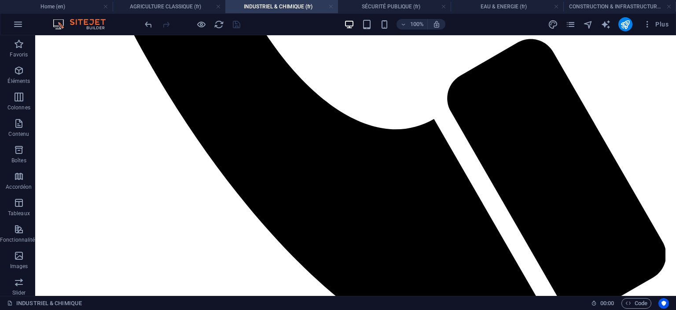
click at [329, 7] on link at bounding box center [331, 7] width 5 height 8
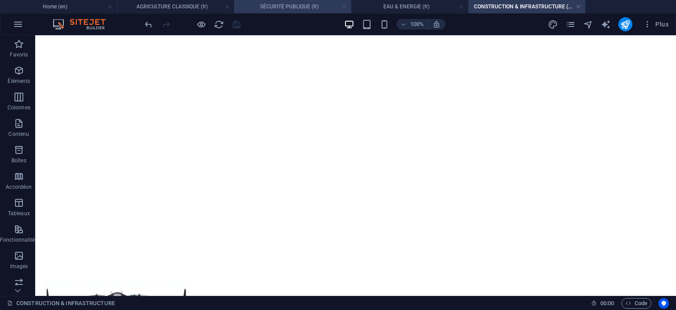
click at [344, 7] on link at bounding box center [344, 7] width 5 height 8
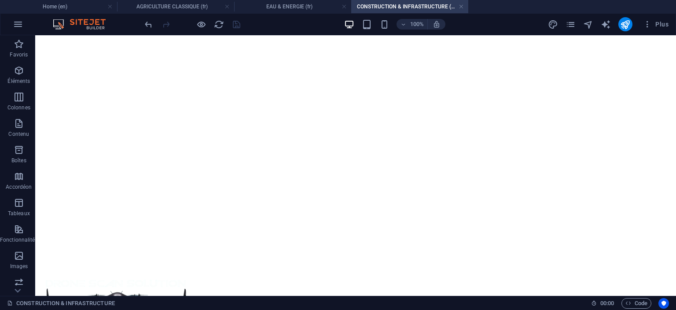
click at [344, 7] on link at bounding box center [344, 7] width 5 height 8
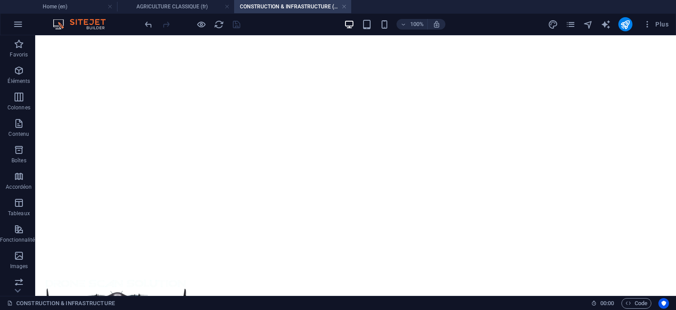
click at [344, 7] on link at bounding box center [344, 7] width 5 height 8
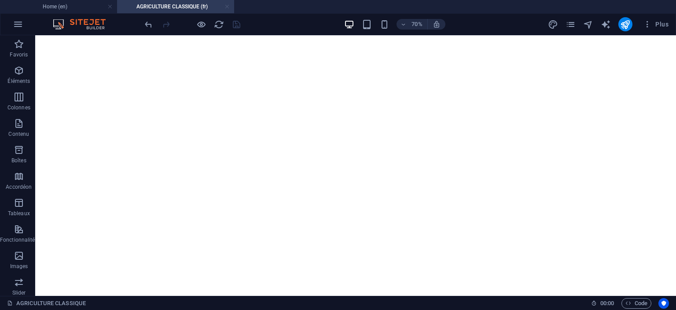
scroll to position [1075, 0]
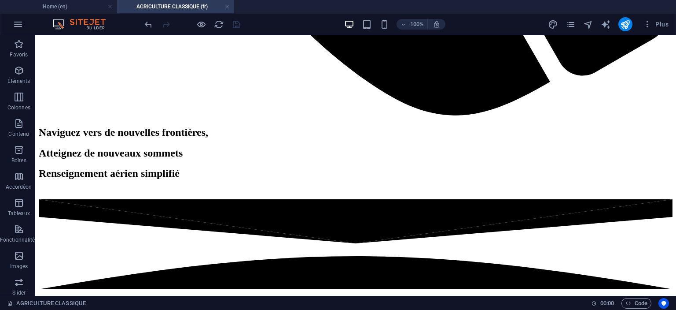
click at [231, 5] on h4 "AGRICULTURE CLASSIQUE (fr)" at bounding box center [175, 7] width 117 height 10
click at [569, 22] on icon "pages" at bounding box center [571, 24] width 10 height 10
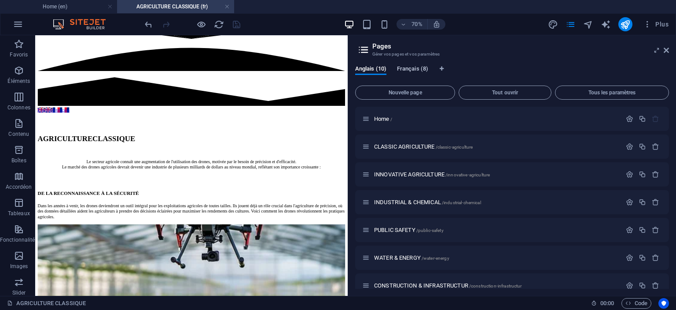
click at [405, 66] on span "Français (8)" at bounding box center [412, 69] width 31 height 12
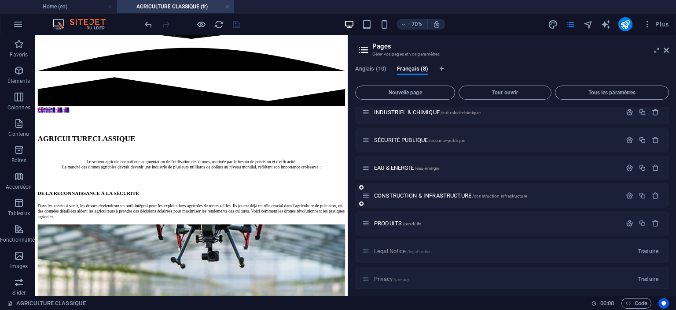
scroll to position [95, 0]
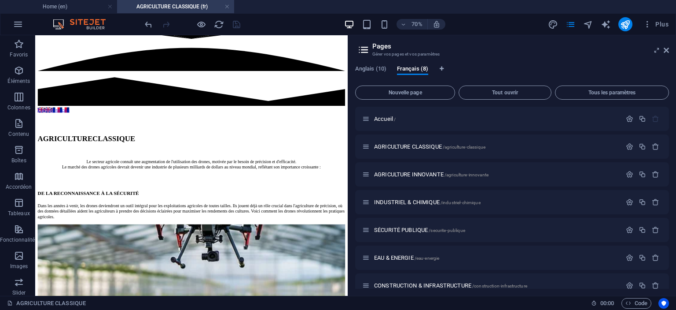
scroll to position [95, 0]
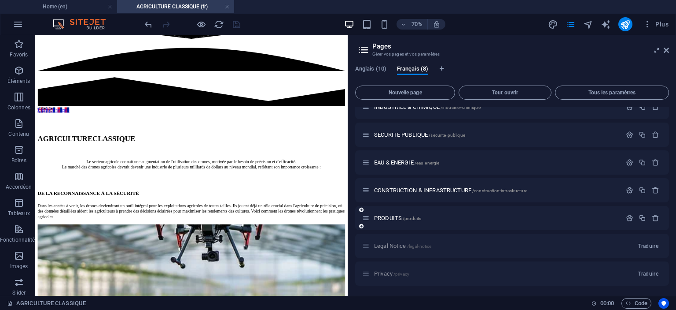
click at [390, 214] on div "PRODUITS /produits" at bounding box center [491, 218] width 259 height 10
click at [390, 216] on span "PRODUITS /produits" at bounding box center [397, 217] width 47 height 7
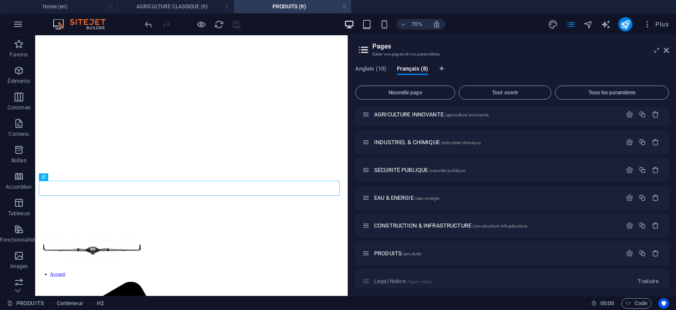
scroll to position [0, 0]
click at [668, 49] on icon at bounding box center [666, 50] width 5 height 7
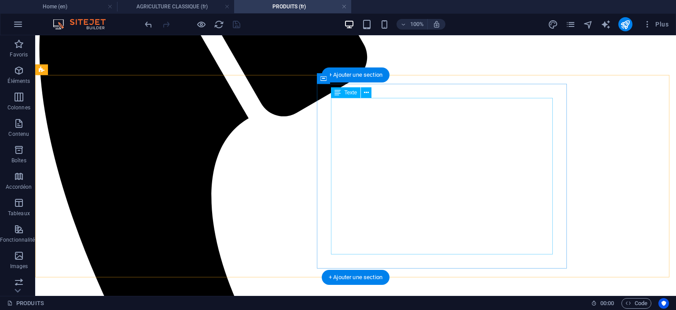
scroll to position [705, 0]
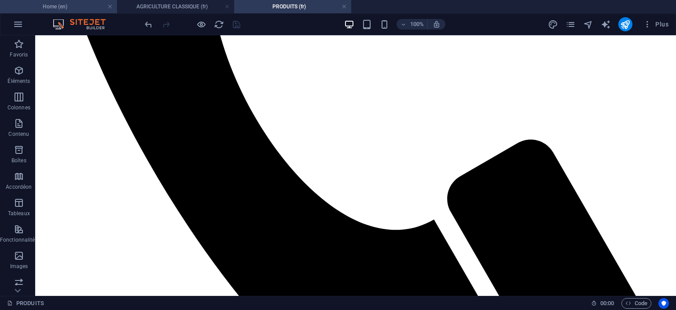
click at [60, 2] on h4 "Home (en)" at bounding box center [58, 7] width 117 height 10
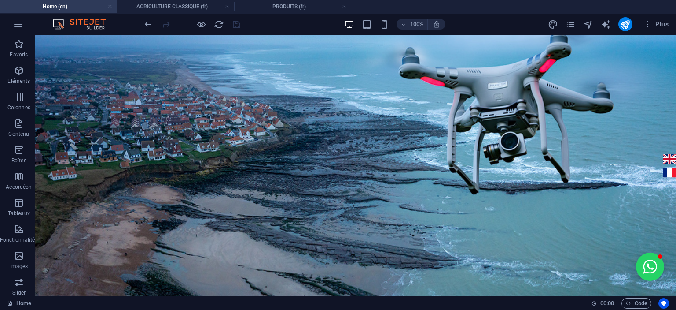
scroll to position [0, 0]
click at [650, 24] on icon "button" at bounding box center [647, 24] width 9 height 9
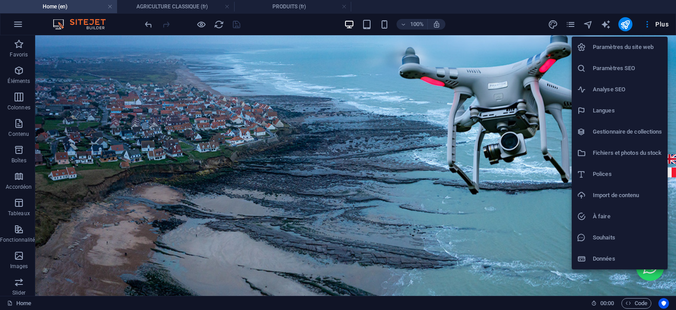
click at [629, 65] on h6 "Paramètres SEO" at bounding box center [628, 68] width 70 height 11
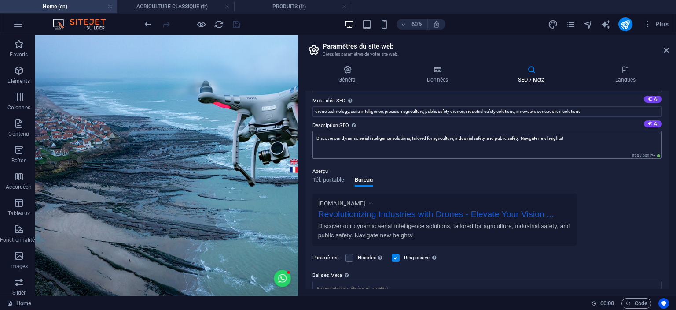
scroll to position [127, 0]
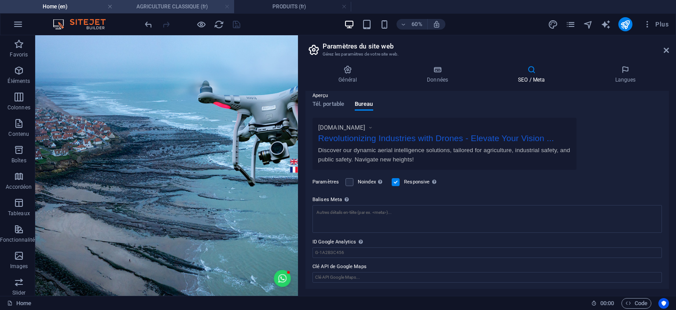
click at [228, 6] on link at bounding box center [227, 7] width 5 height 8
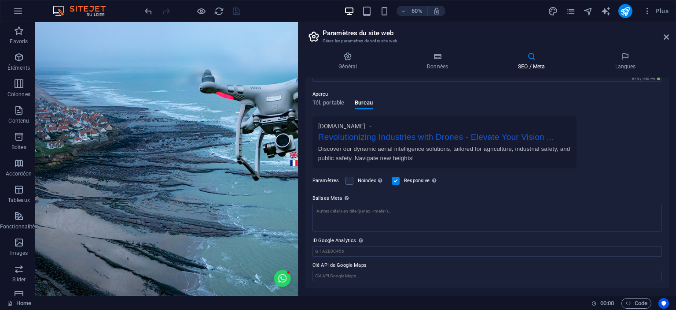
scroll to position [114, 0]
click at [19, 10] on icon "button" at bounding box center [18, 11] width 11 height 11
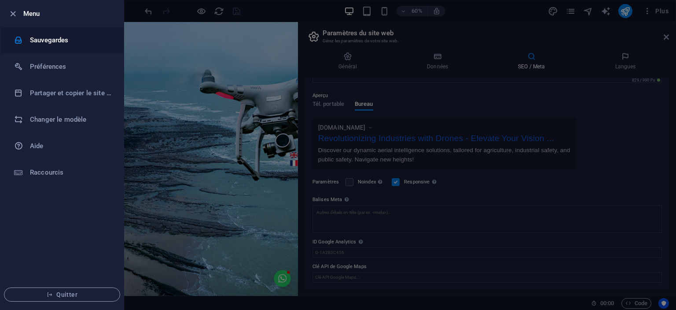
click at [57, 44] on h6 "Sauvegardes" at bounding box center [70, 40] width 81 height 11
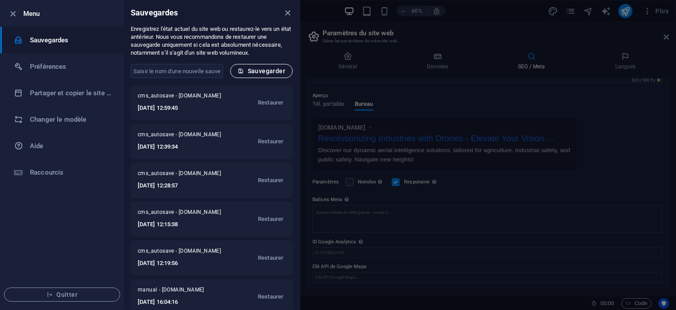
click at [269, 69] on span "Sauvegarder" at bounding box center [262, 70] width 48 height 7
click at [73, 292] on span "Quitter" at bounding box center [61, 294] width 101 height 7
